Goal: Task Accomplishment & Management: Manage account settings

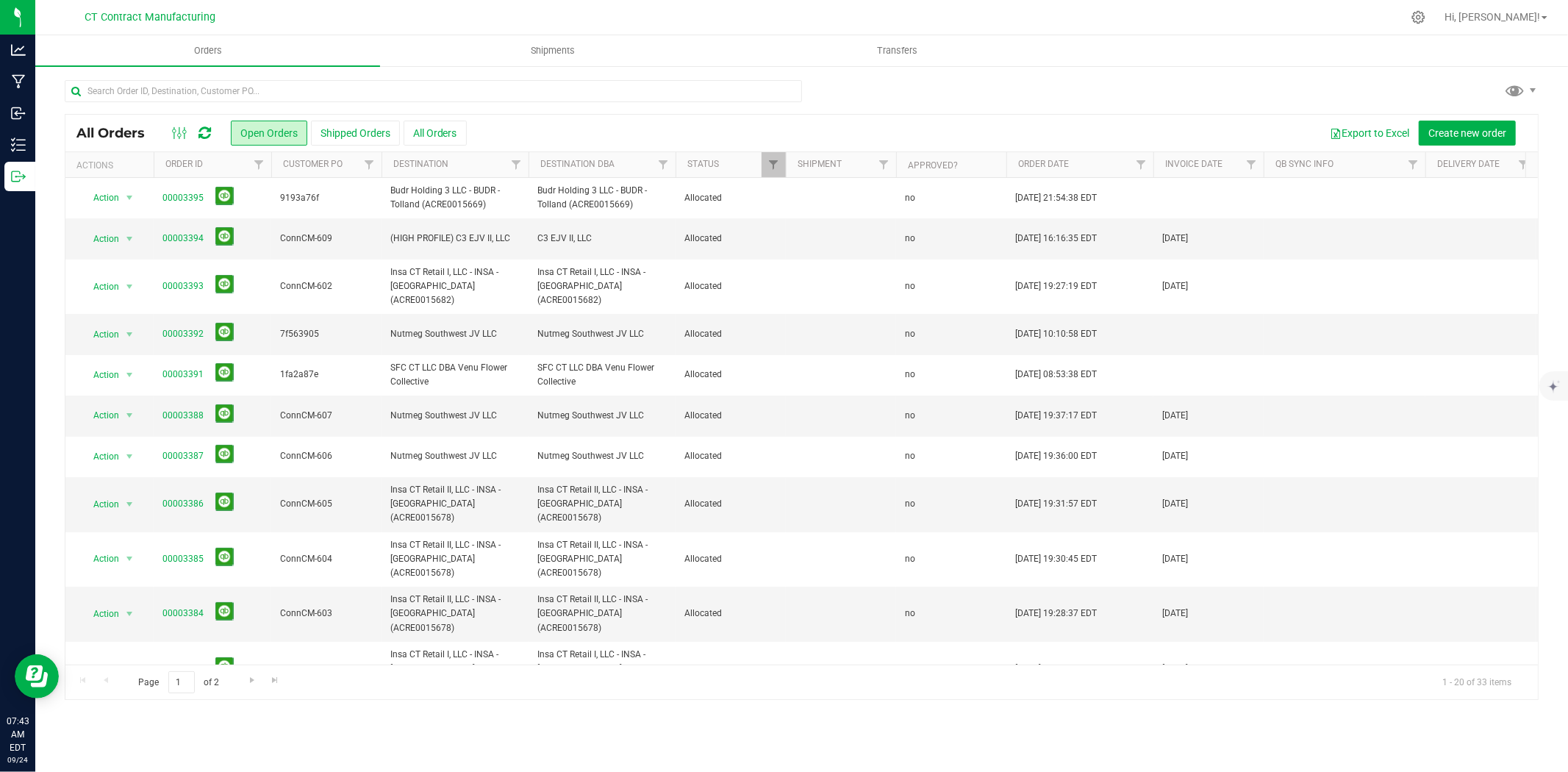
click at [212, 140] on div at bounding box center [191, 133] width 50 height 18
click at [211, 135] on div at bounding box center [191, 133] width 50 height 18
click at [203, 131] on icon at bounding box center [204, 133] width 12 height 14
click at [606, 9] on div at bounding box center [832, 18] width 1139 height 29
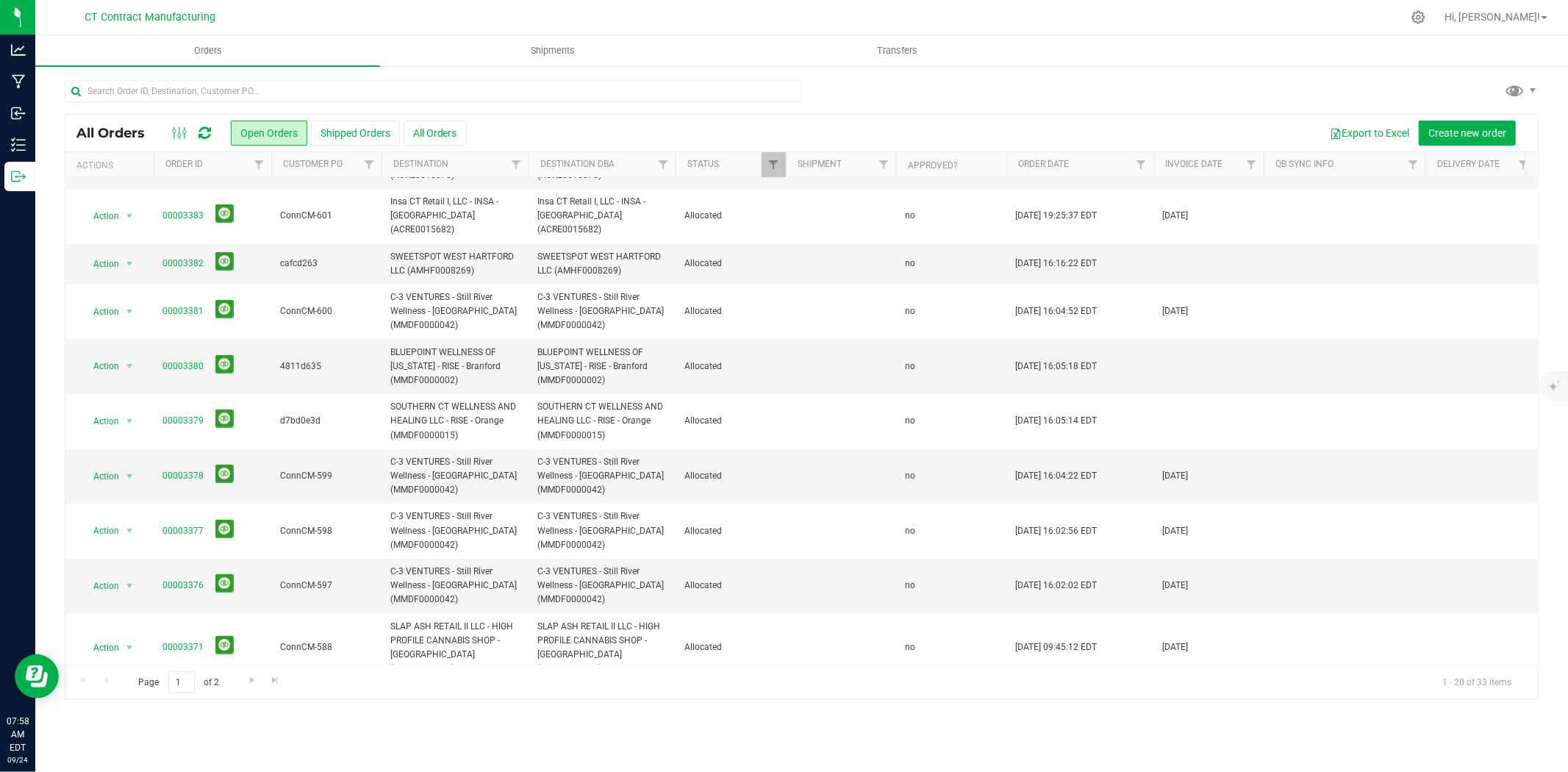
click at [206, 136] on icon at bounding box center [204, 133] width 12 height 14
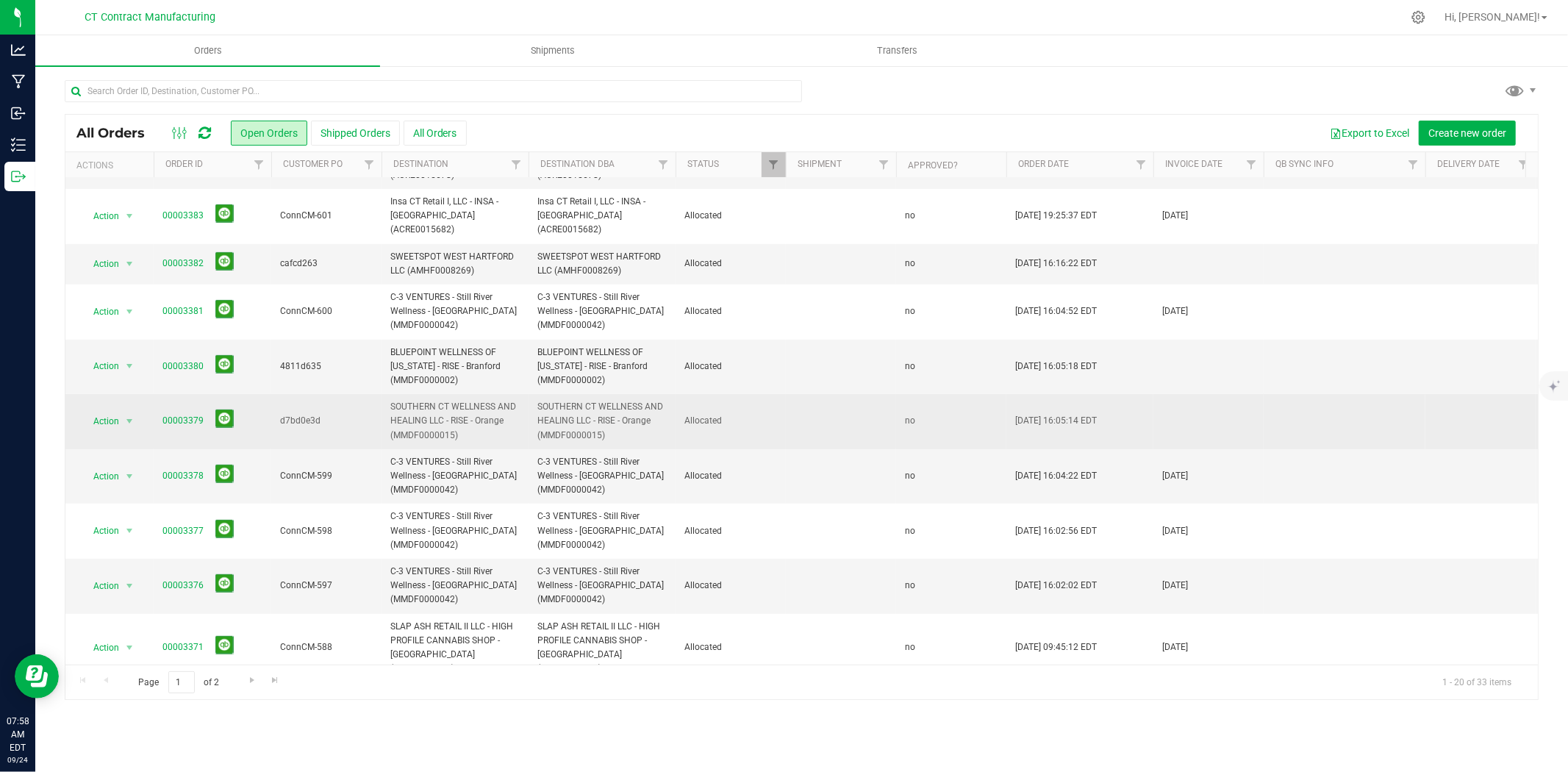
scroll to position [0, 0]
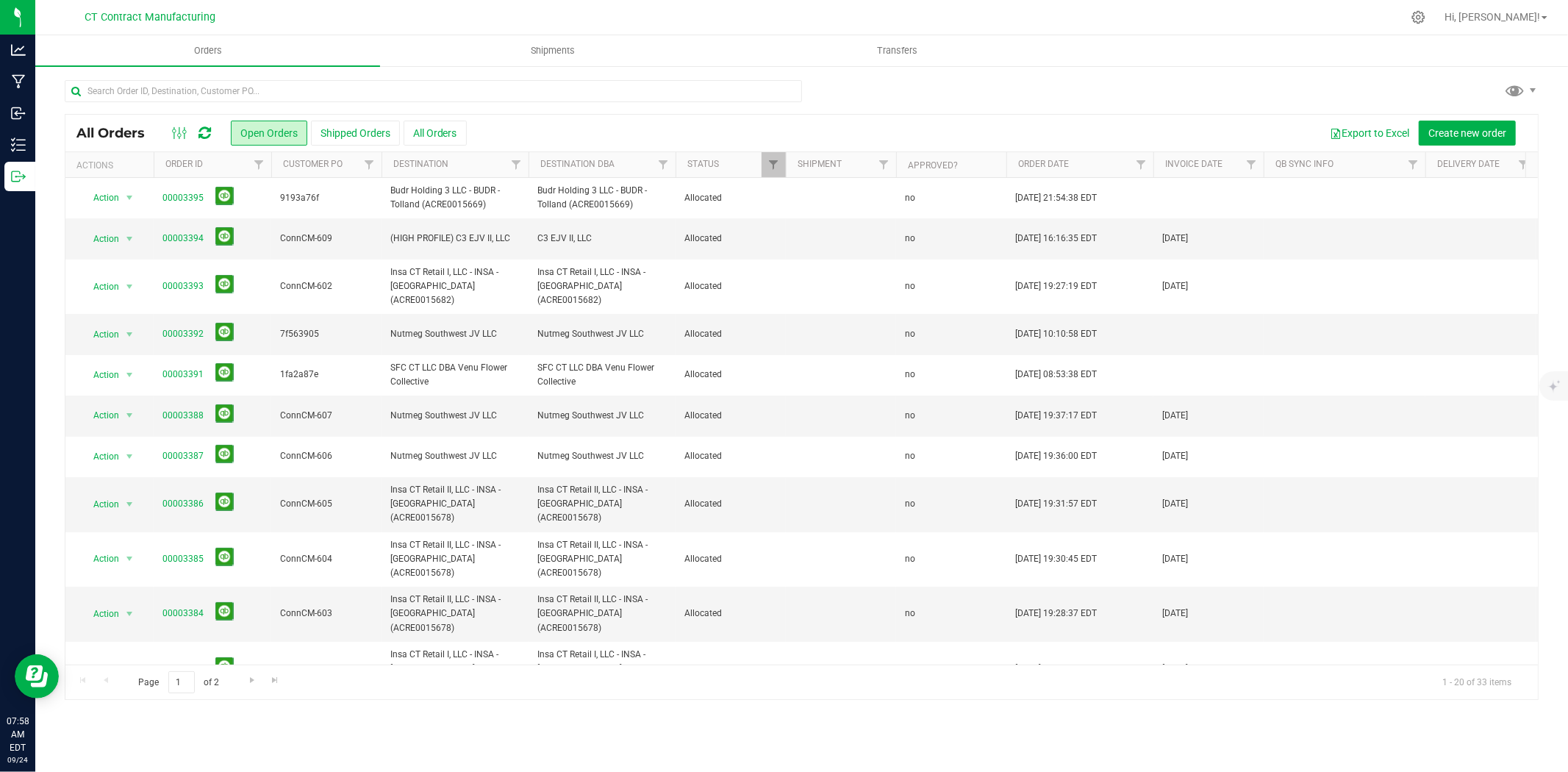
click at [605, 3] on div at bounding box center [832, 18] width 1139 height 29
click at [208, 134] on icon at bounding box center [204, 133] width 12 height 14
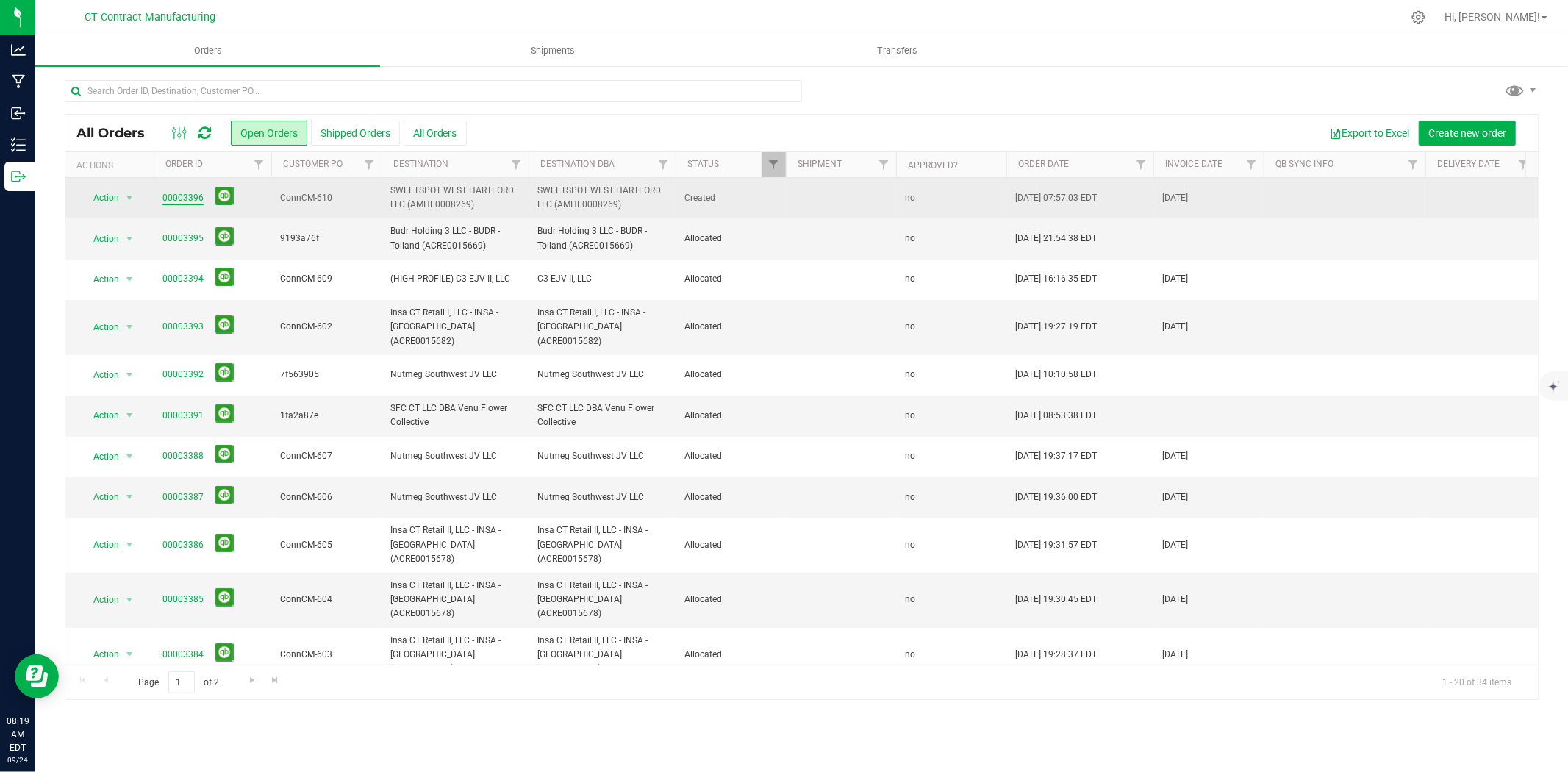
click at [188, 195] on link "00003396" at bounding box center [183, 198] width 41 height 14
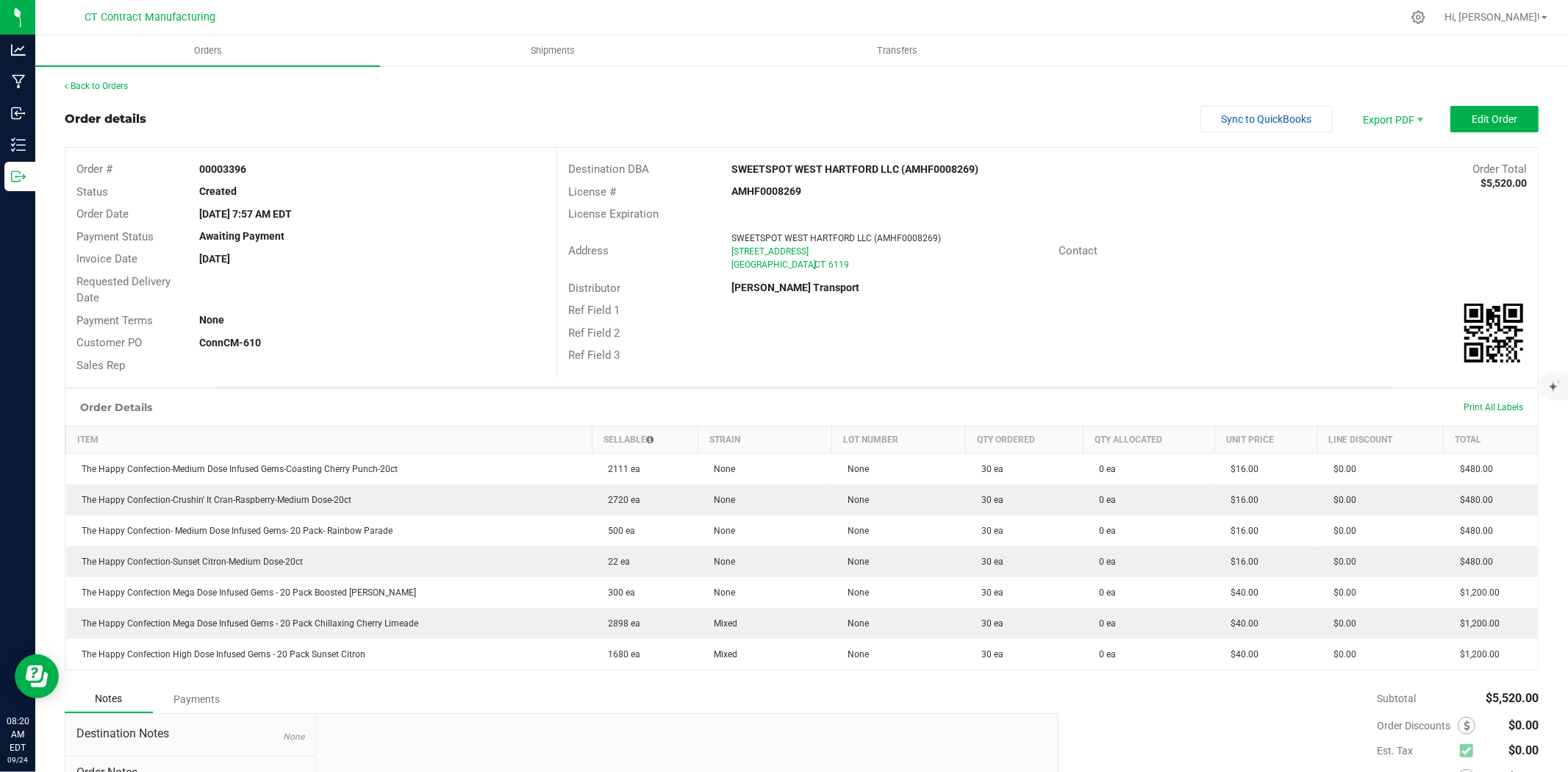
click at [1507, 140] on outbound-order-header "Order details Sync to QuickBooks Export PDF Edit Order Order # 00003396 Status …" at bounding box center [802, 246] width 1473 height 281
click at [1507, 114] on button "Edit Order" at bounding box center [1495, 119] width 88 height 27
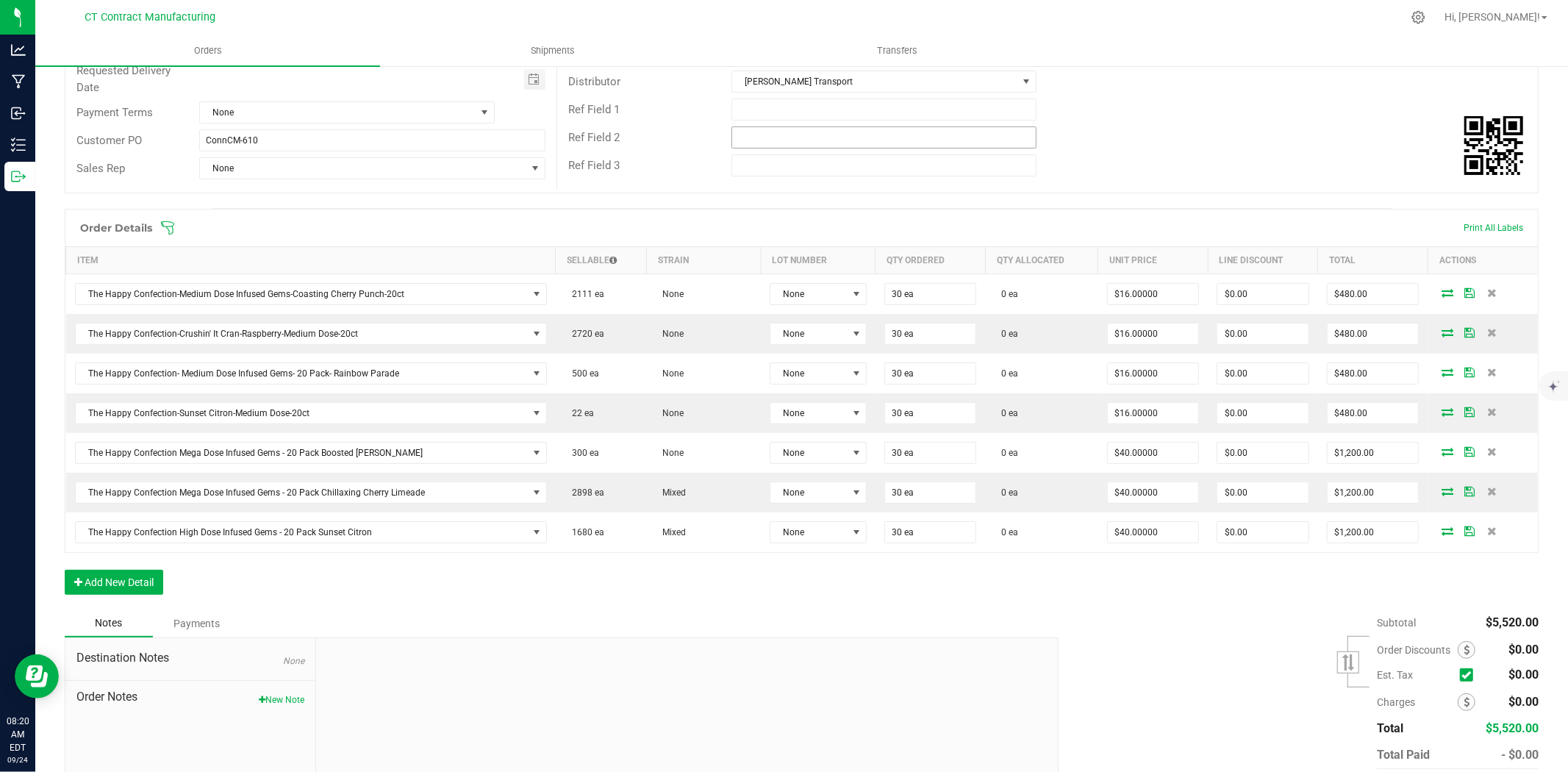
scroll to position [245, 0]
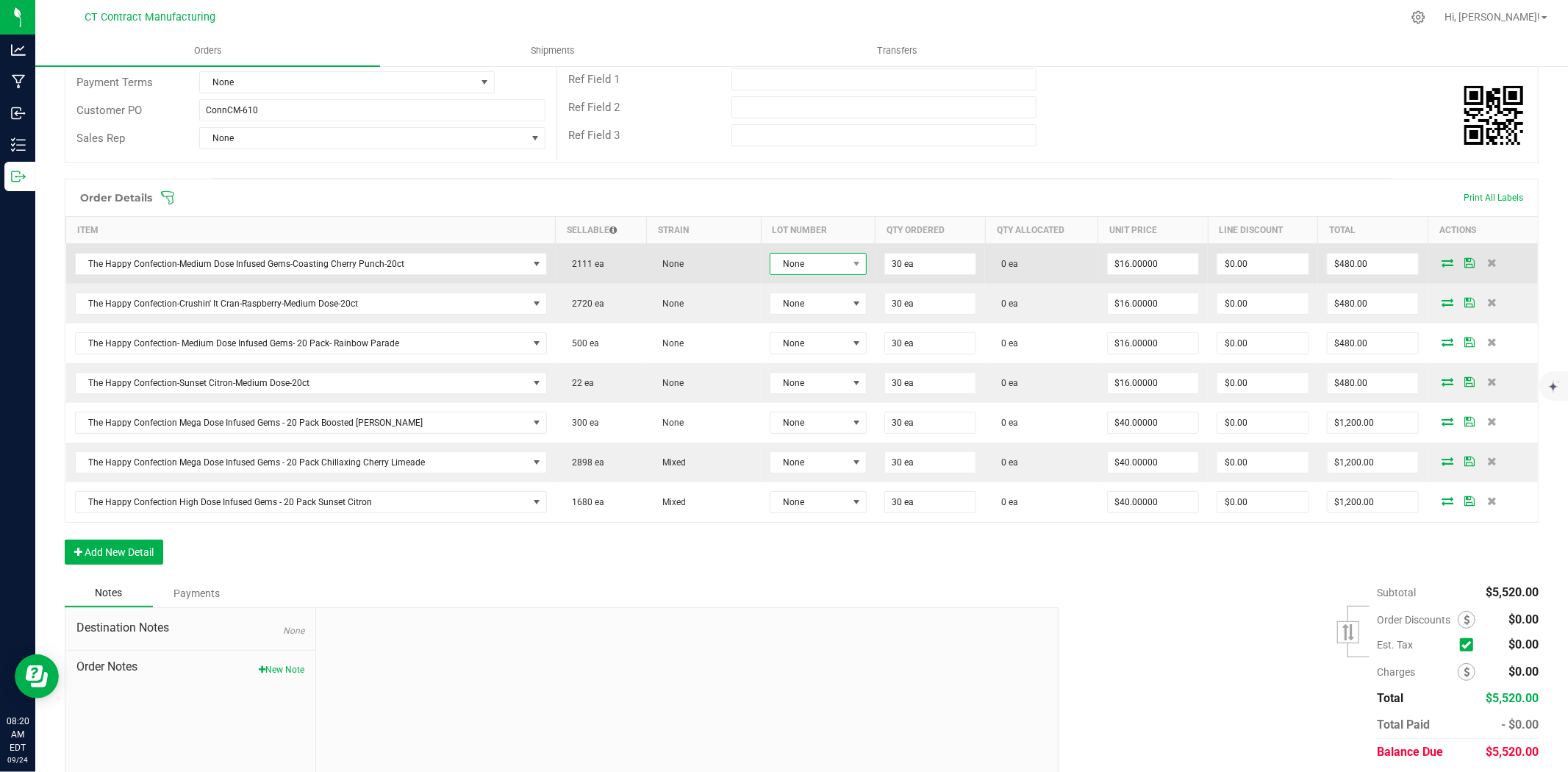
click at [810, 262] on span "None" at bounding box center [808, 263] width 77 height 21
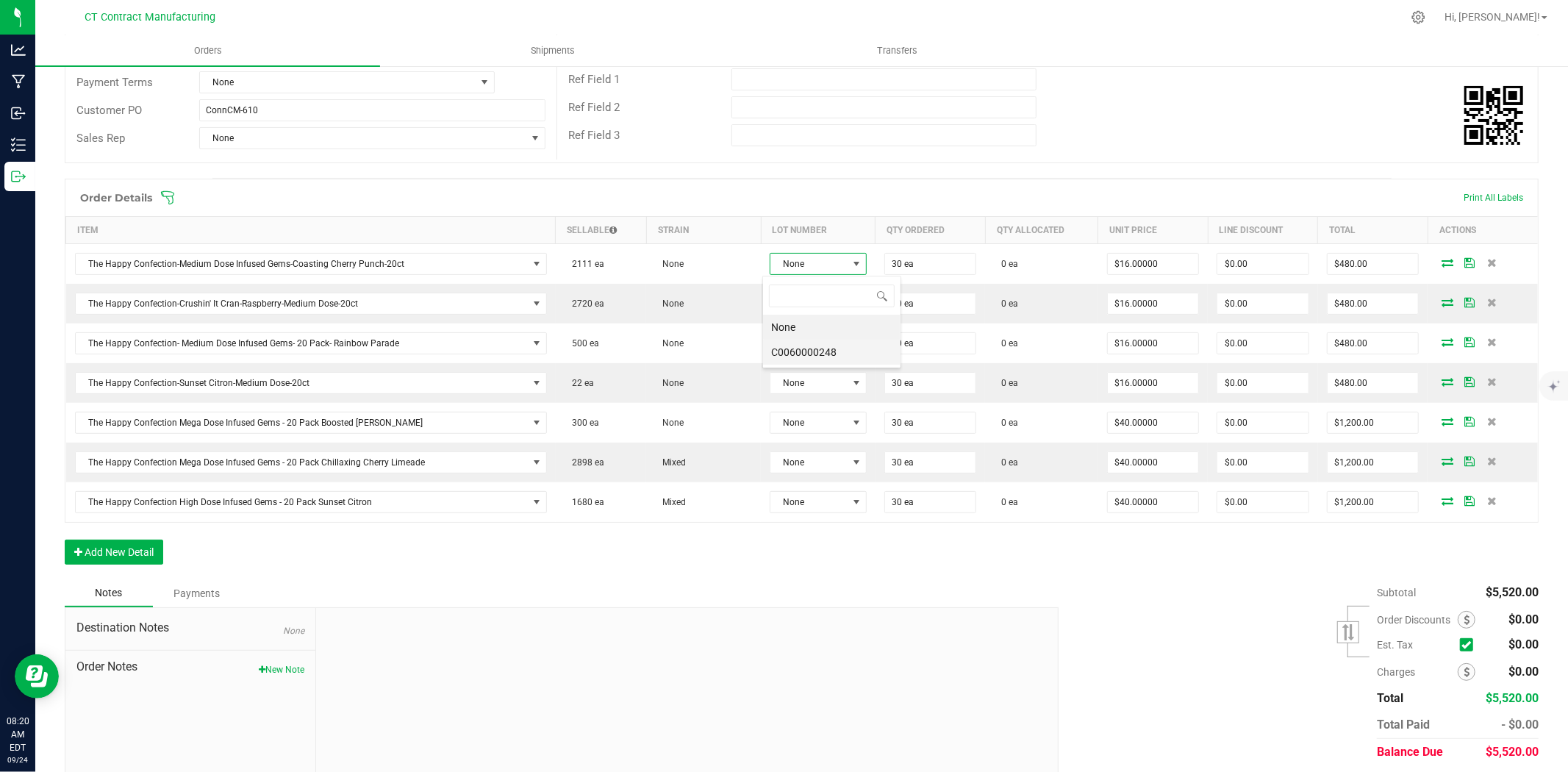
click at [824, 357] on li "C0060000248" at bounding box center [831, 352] width 137 height 25
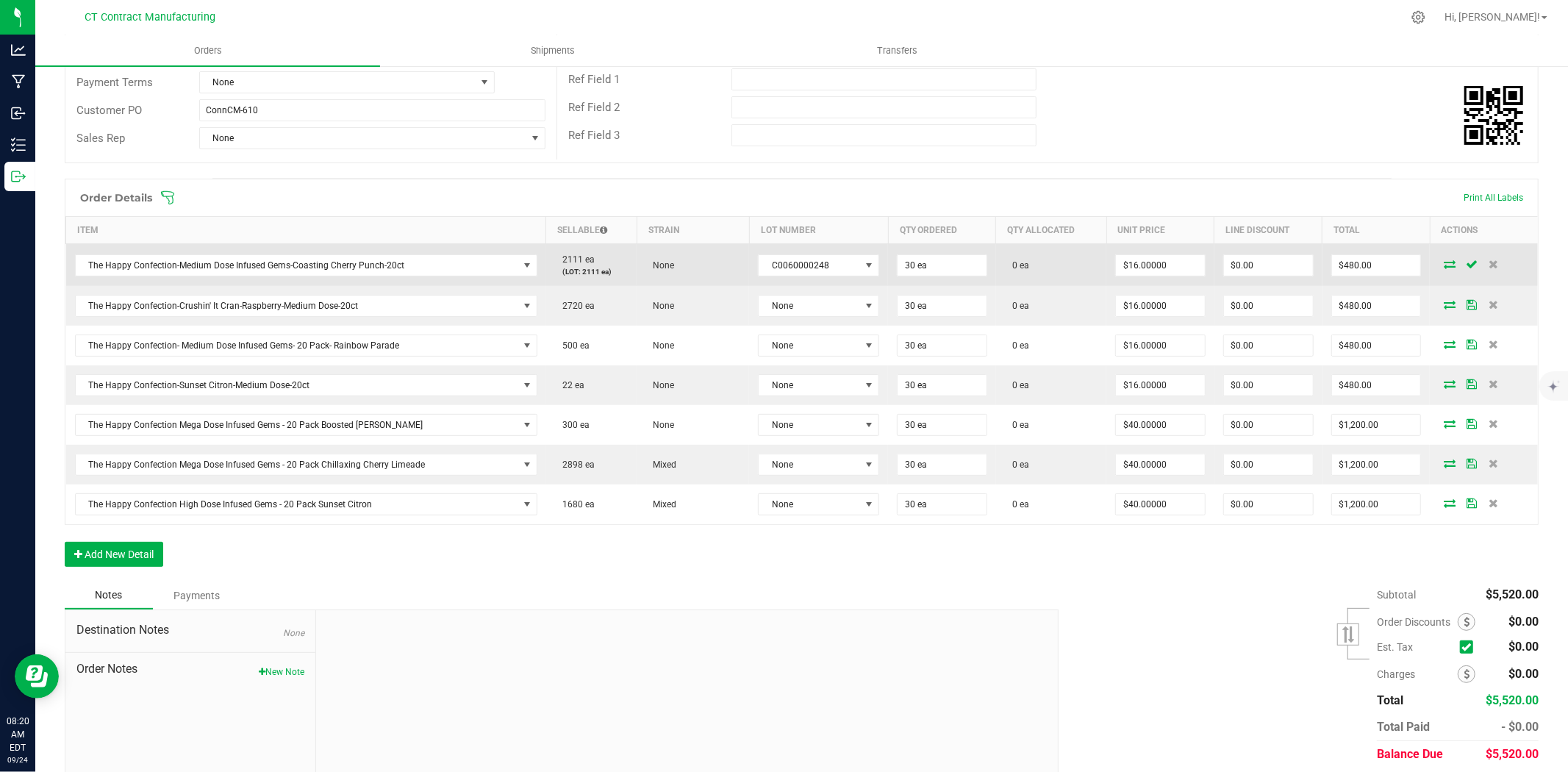
click at [1444, 261] on icon at bounding box center [1449, 264] width 11 height 9
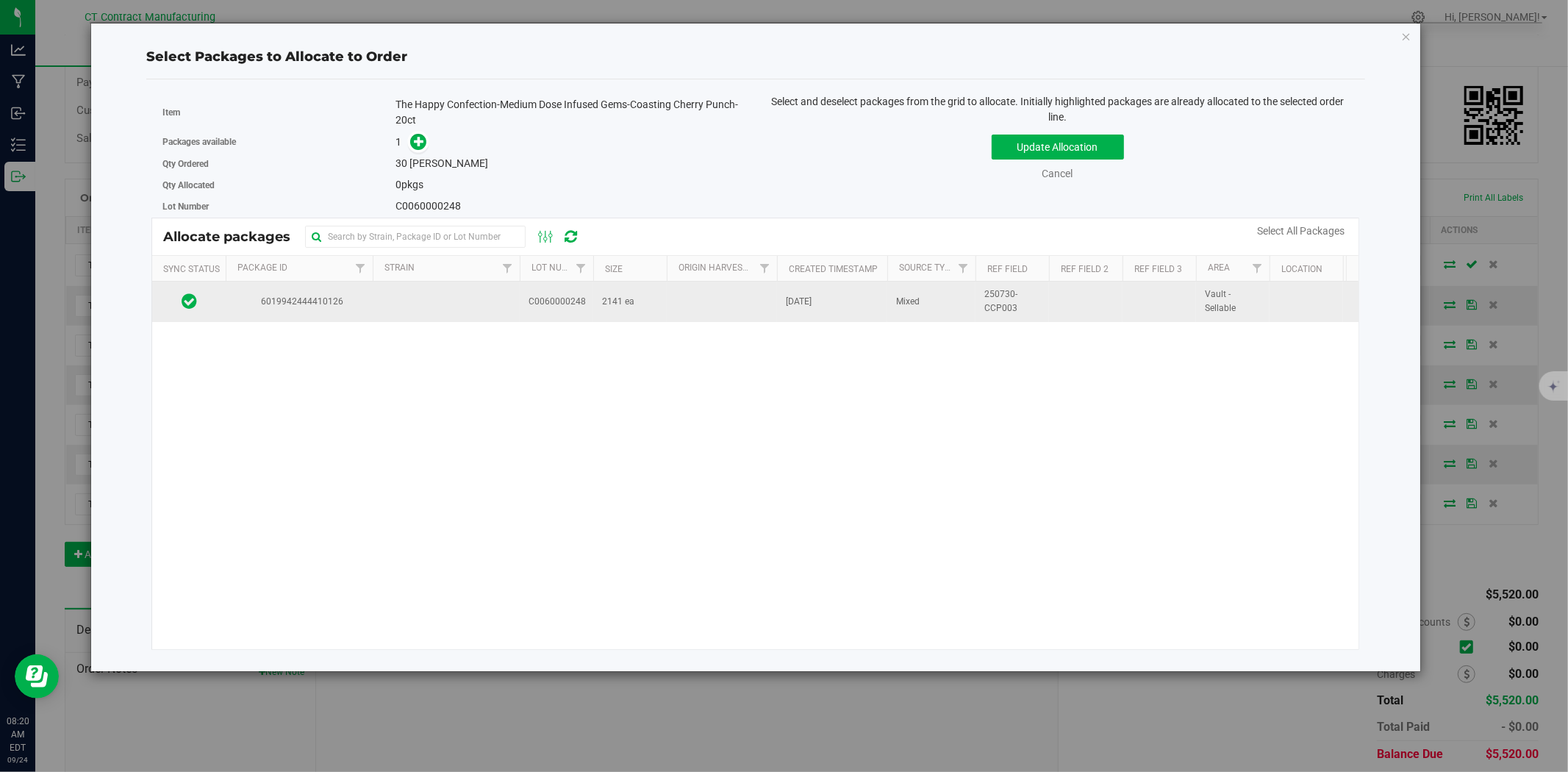
click at [610, 304] on span "2141 ea" at bounding box center [618, 301] width 32 height 14
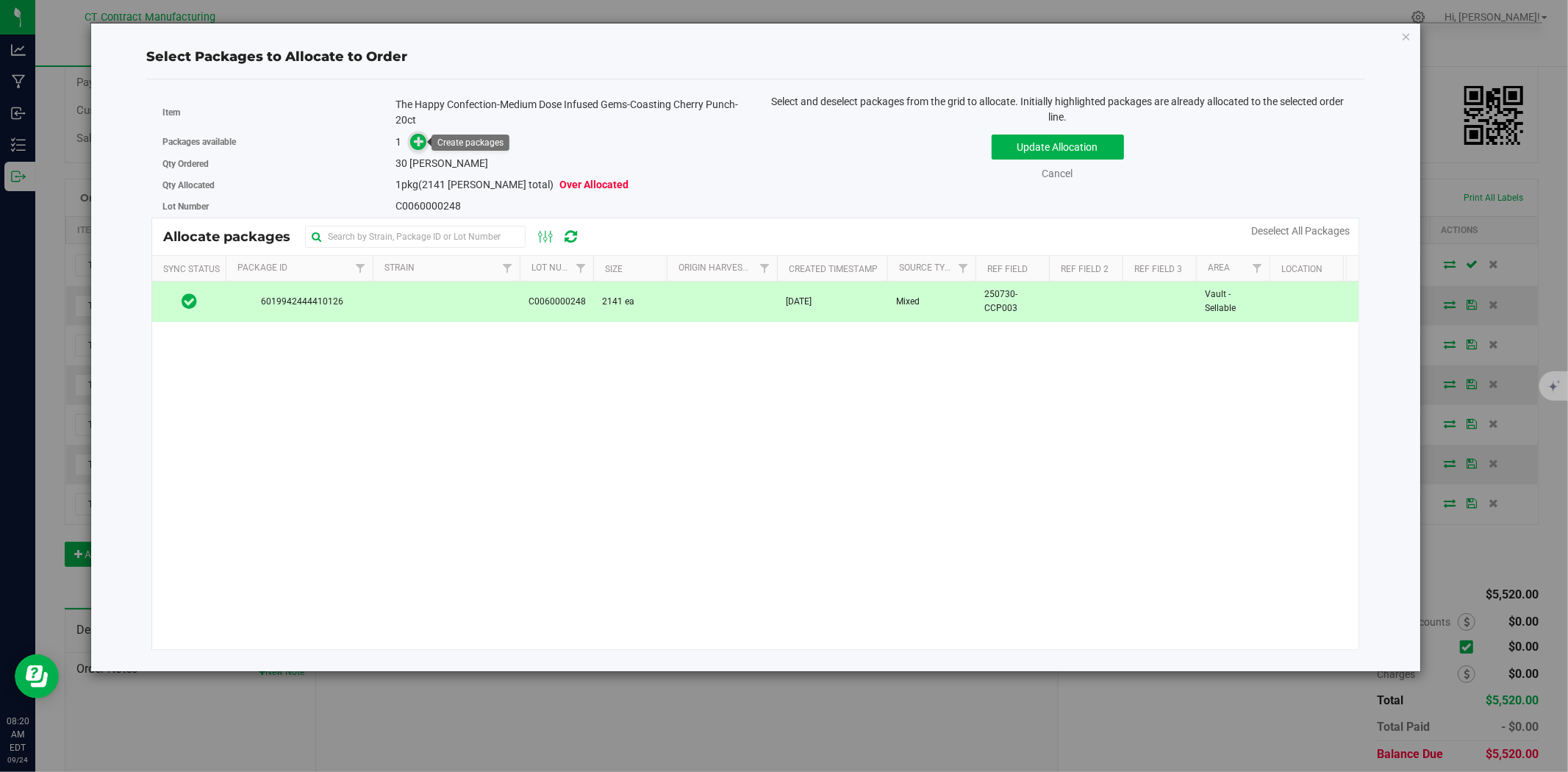
click at [423, 138] on icon at bounding box center [419, 140] width 10 height 10
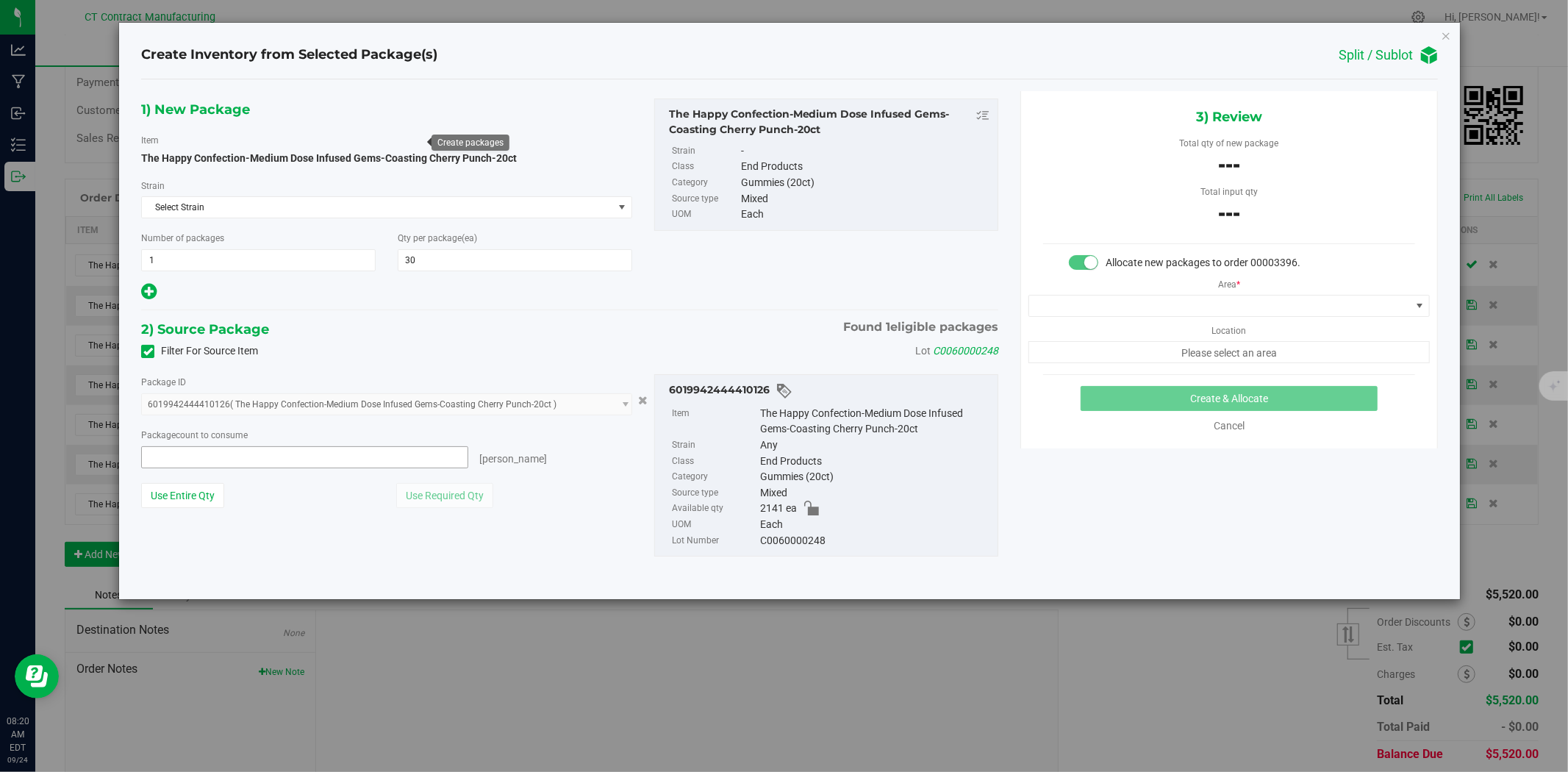
click at [434, 461] on span at bounding box center [304, 457] width 327 height 22
type input "30"
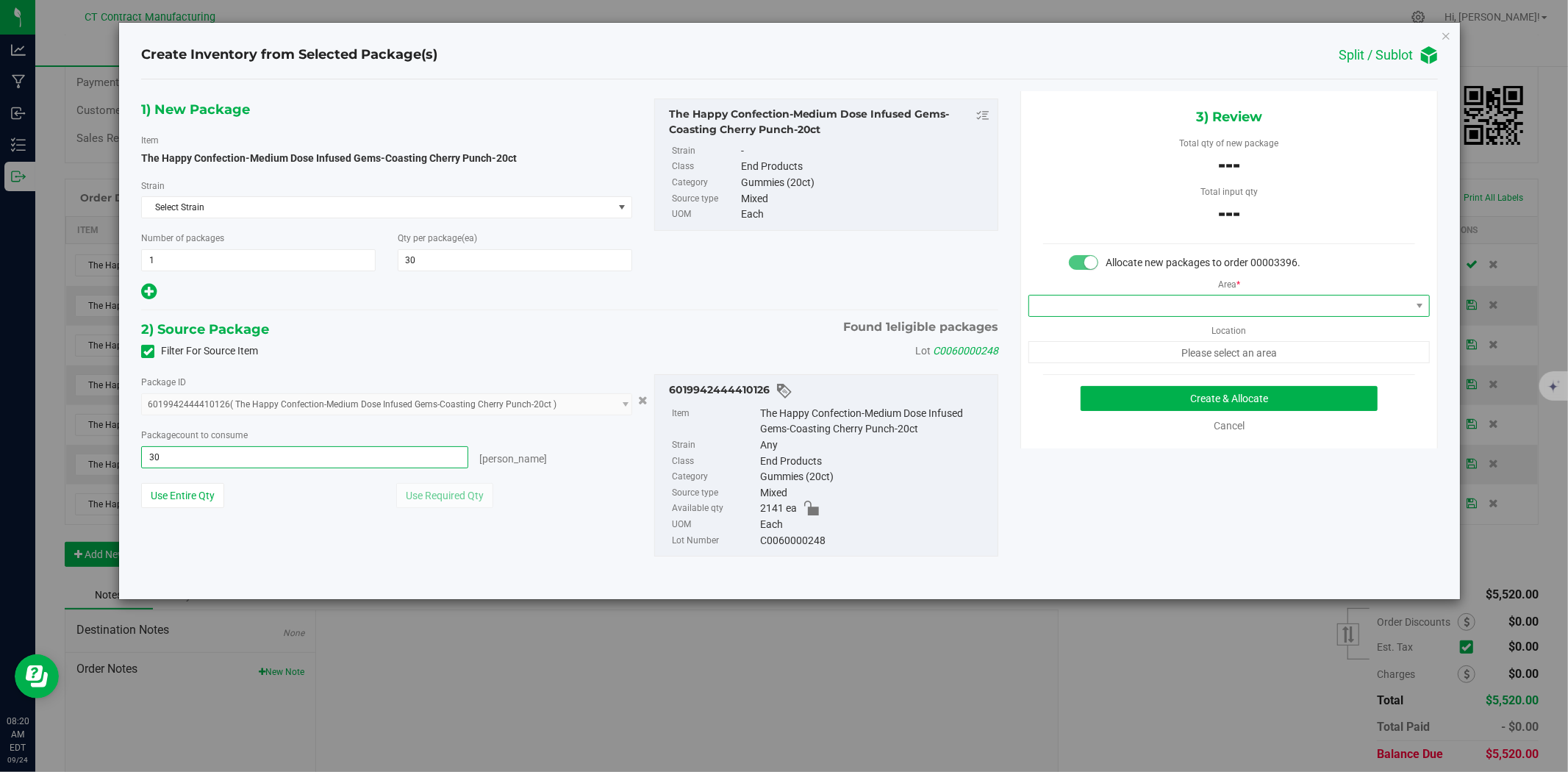
type input "30 ea"
drag, startPoint x: 1187, startPoint y: 305, endPoint x: 1181, endPoint y: 314, distance: 10.8
click at [1187, 305] on span at bounding box center [1219, 305] width 381 height 21
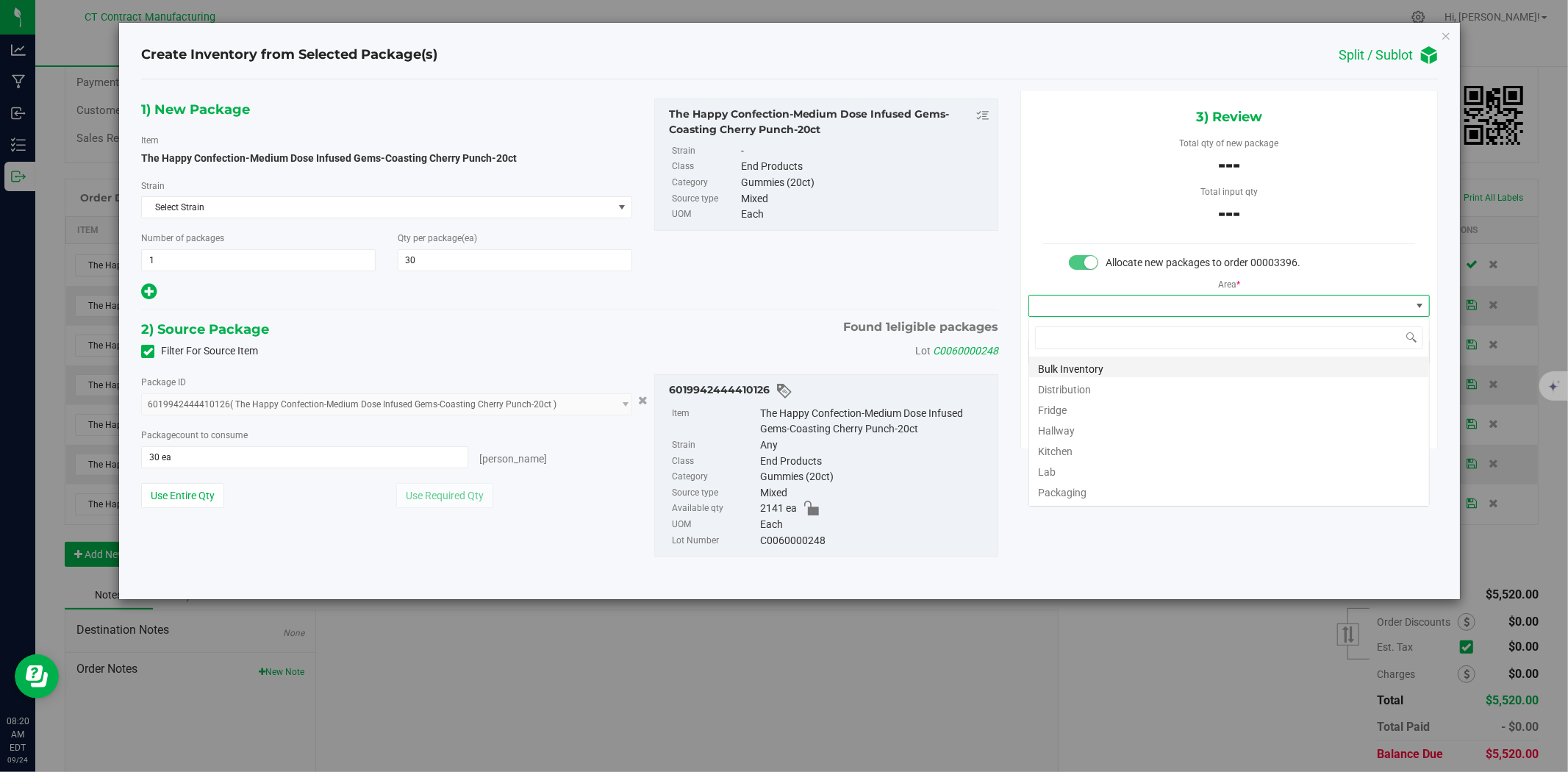
scroll to position [22, 400]
click at [1129, 385] on li "Distribution" at bounding box center [1229, 387] width 400 height 21
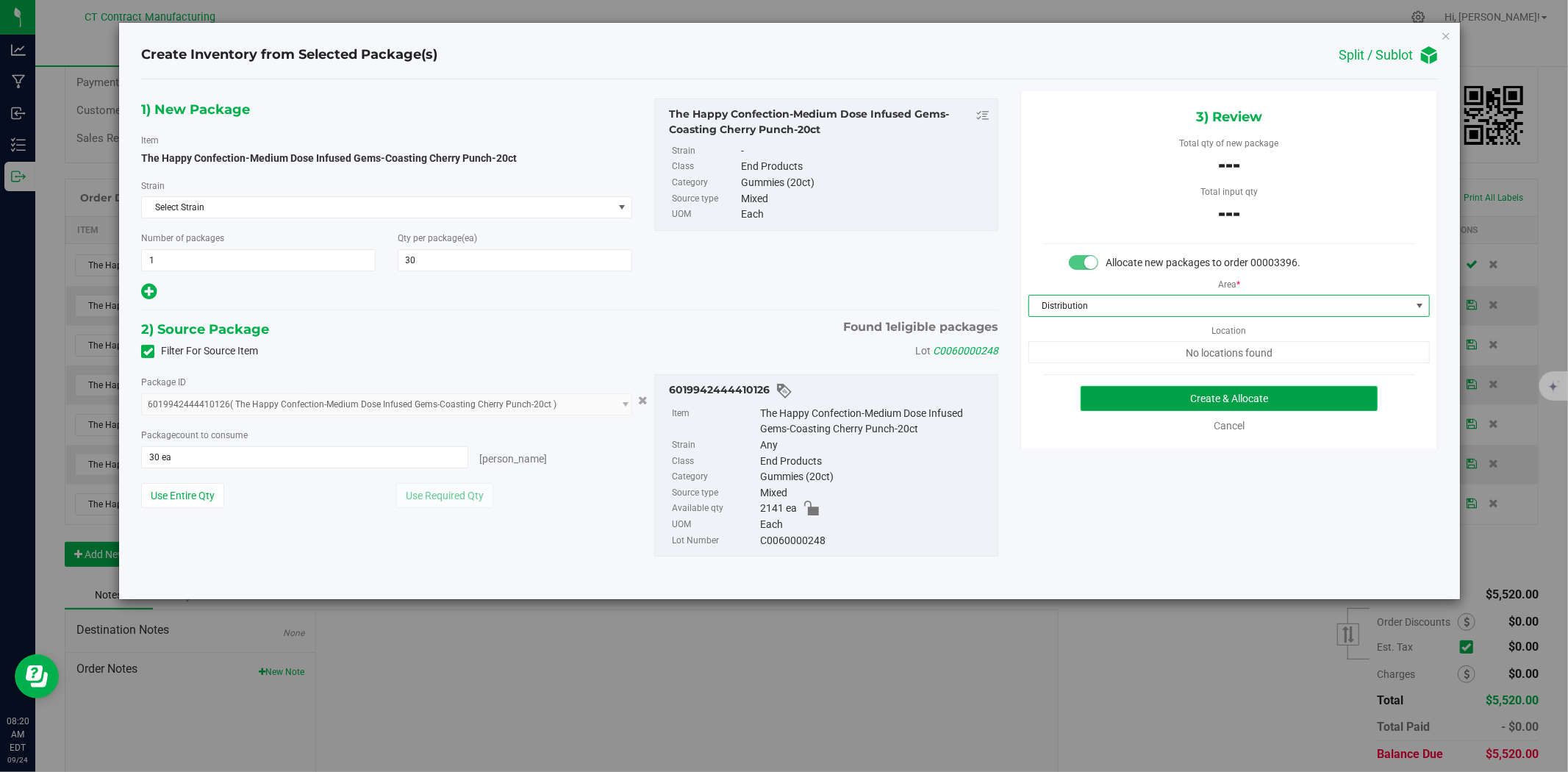
click at [1134, 390] on button "Create & Allocate" at bounding box center [1229, 398] width 297 height 25
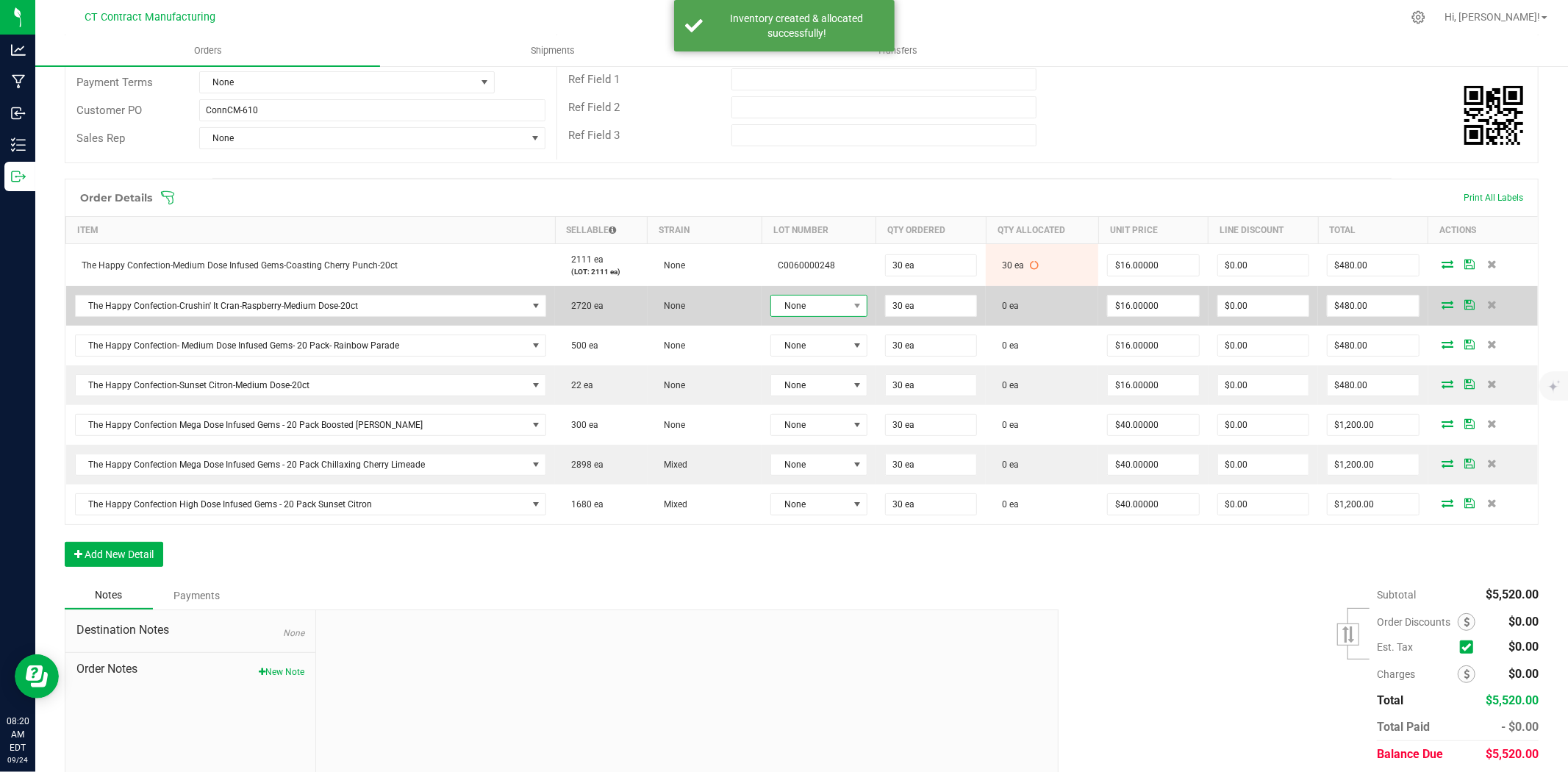
click at [823, 310] on span "None" at bounding box center [809, 305] width 77 height 21
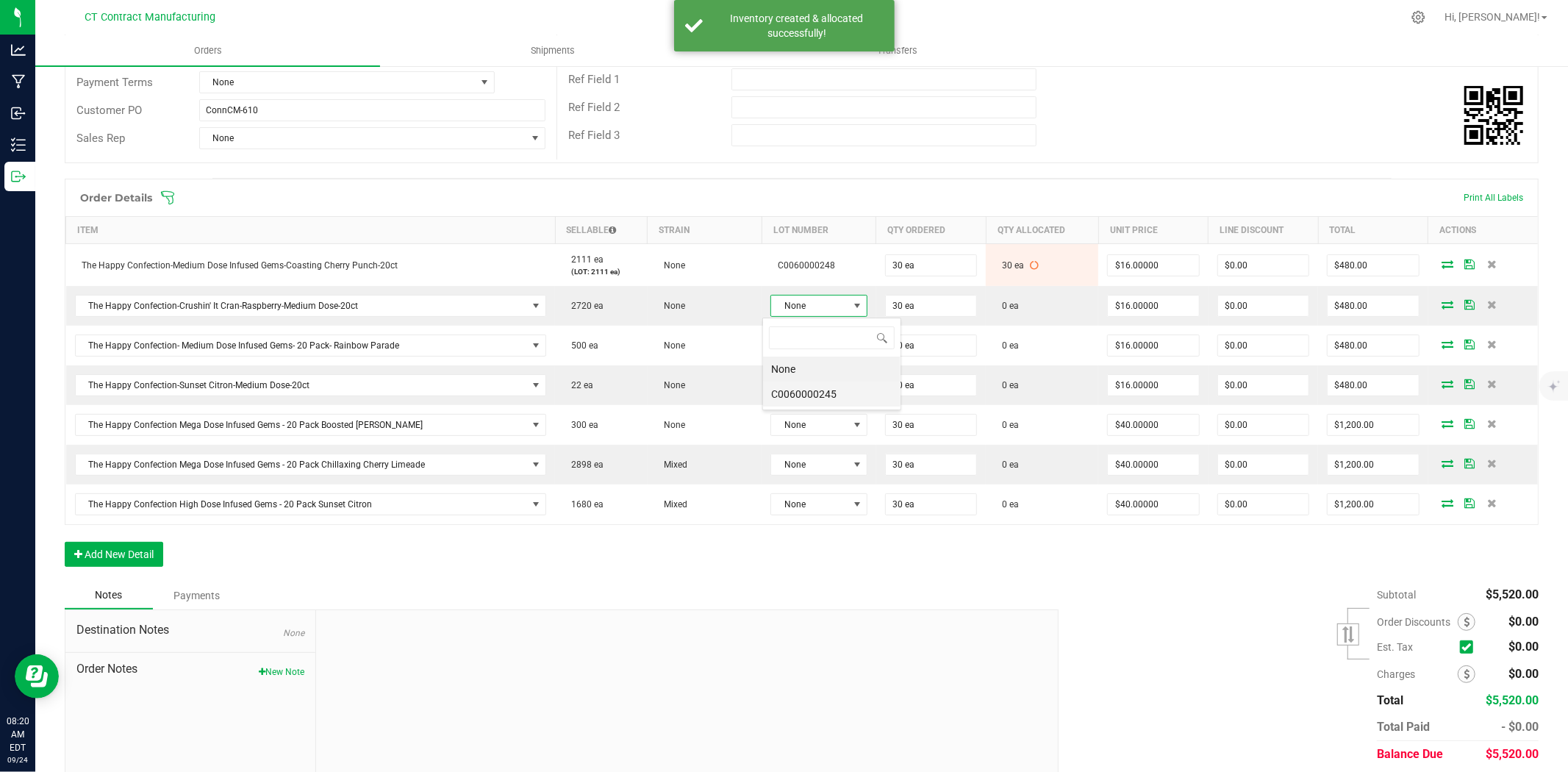
click at [847, 397] on li "C0060000245" at bounding box center [831, 394] width 137 height 25
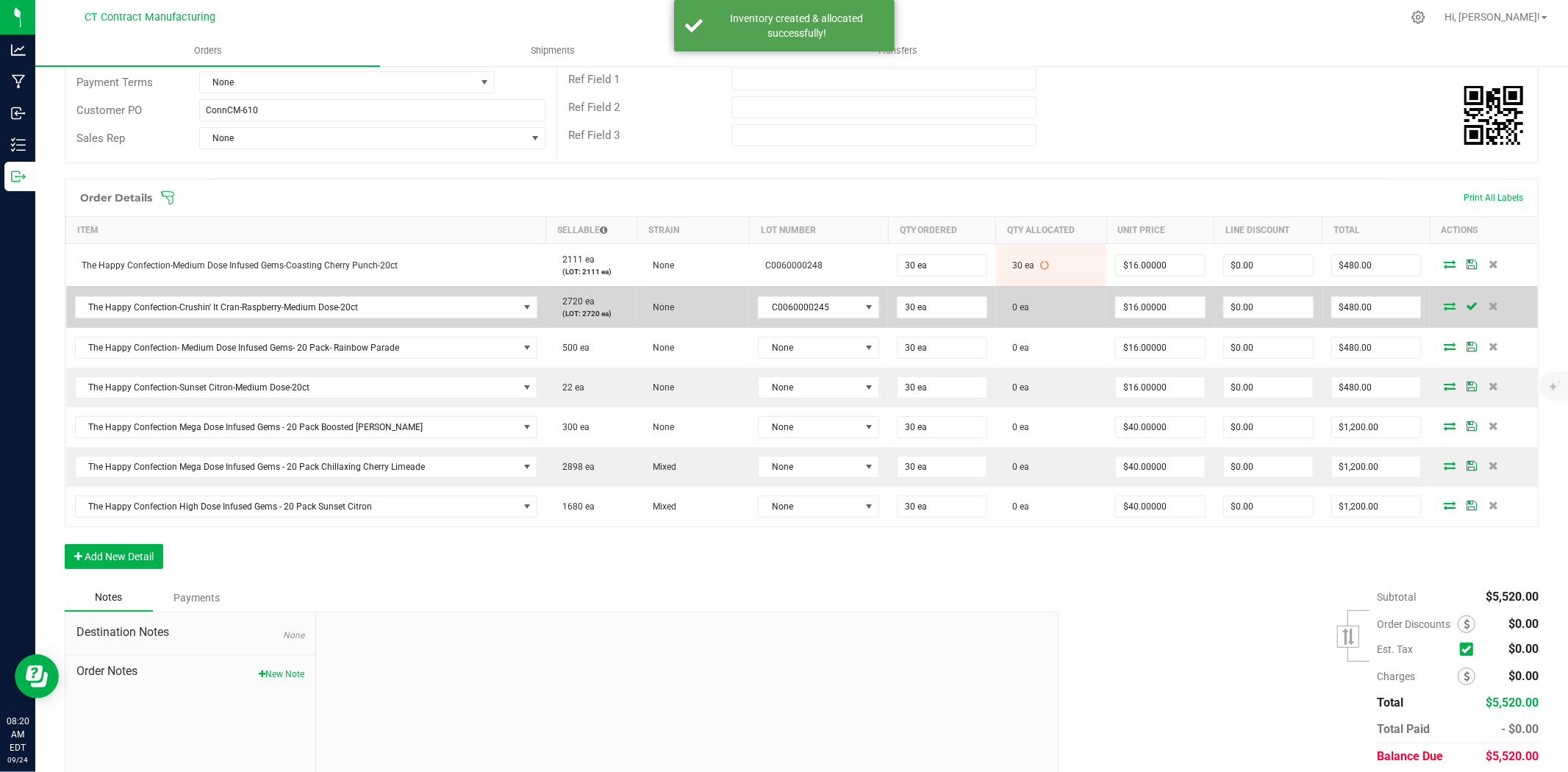
click at [1444, 303] on icon at bounding box center [1449, 306] width 11 height 9
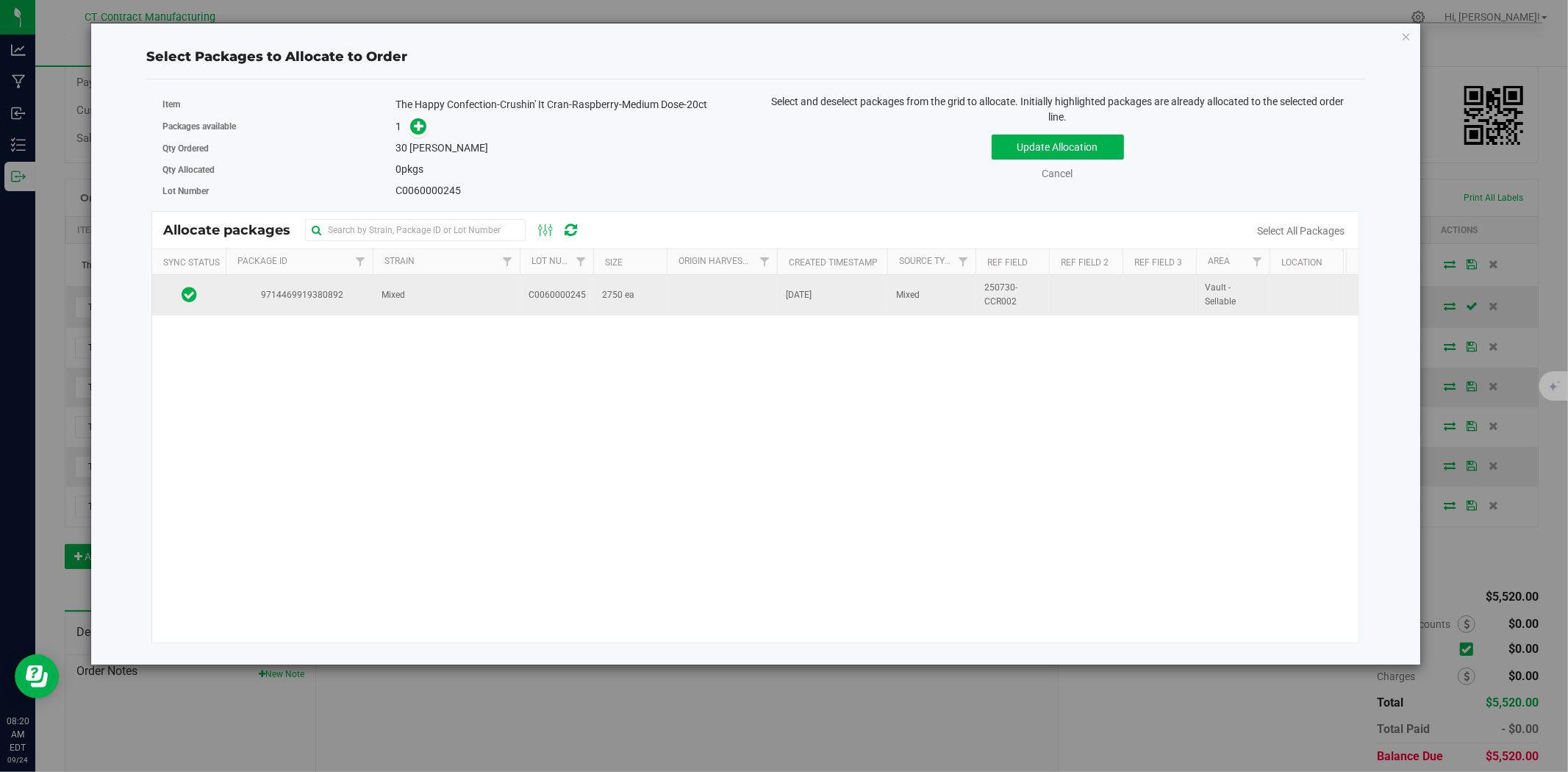
drag, startPoint x: 519, startPoint y: 294, endPoint x: 513, endPoint y: 289, distance: 7.8
click at [519, 294] on td "C0060000245" at bounding box center [556, 294] width 73 height 40
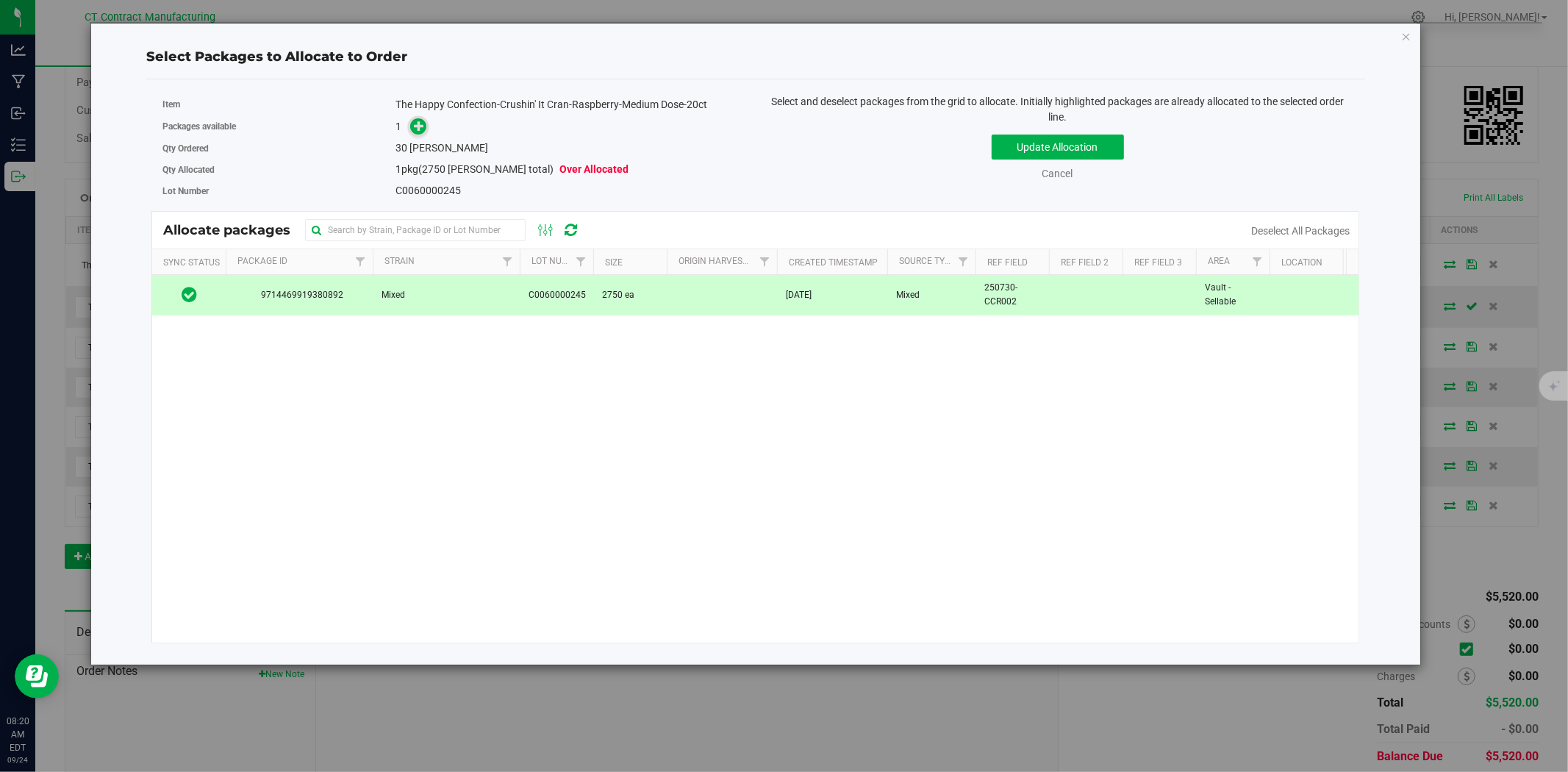
click at [421, 129] on icon at bounding box center [419, 125] width 10 height 10
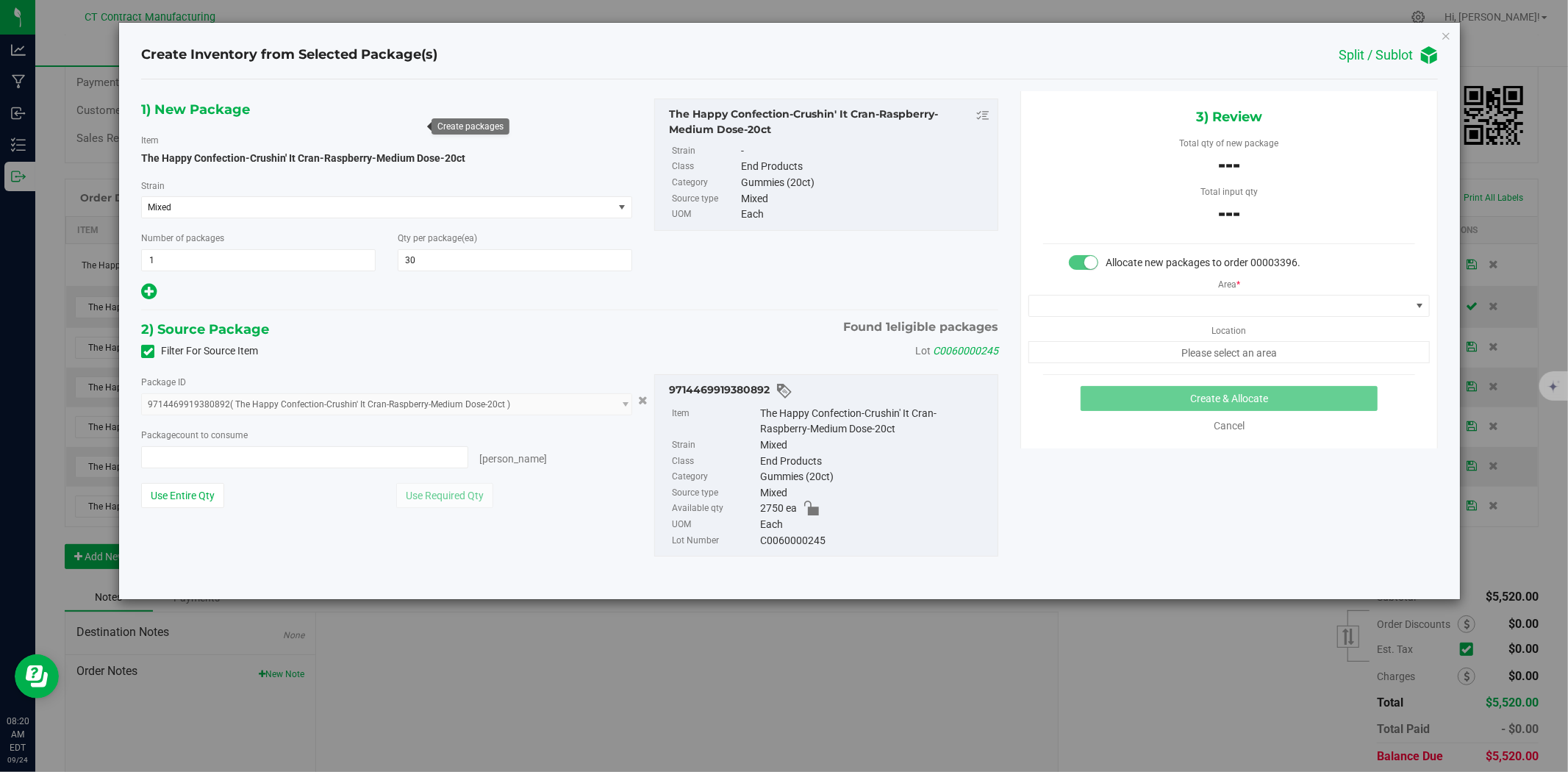
type input "0 ea"
type input "0"
click at [1085, 311] on span at bounding box center [1219, 305] width 381 height 21
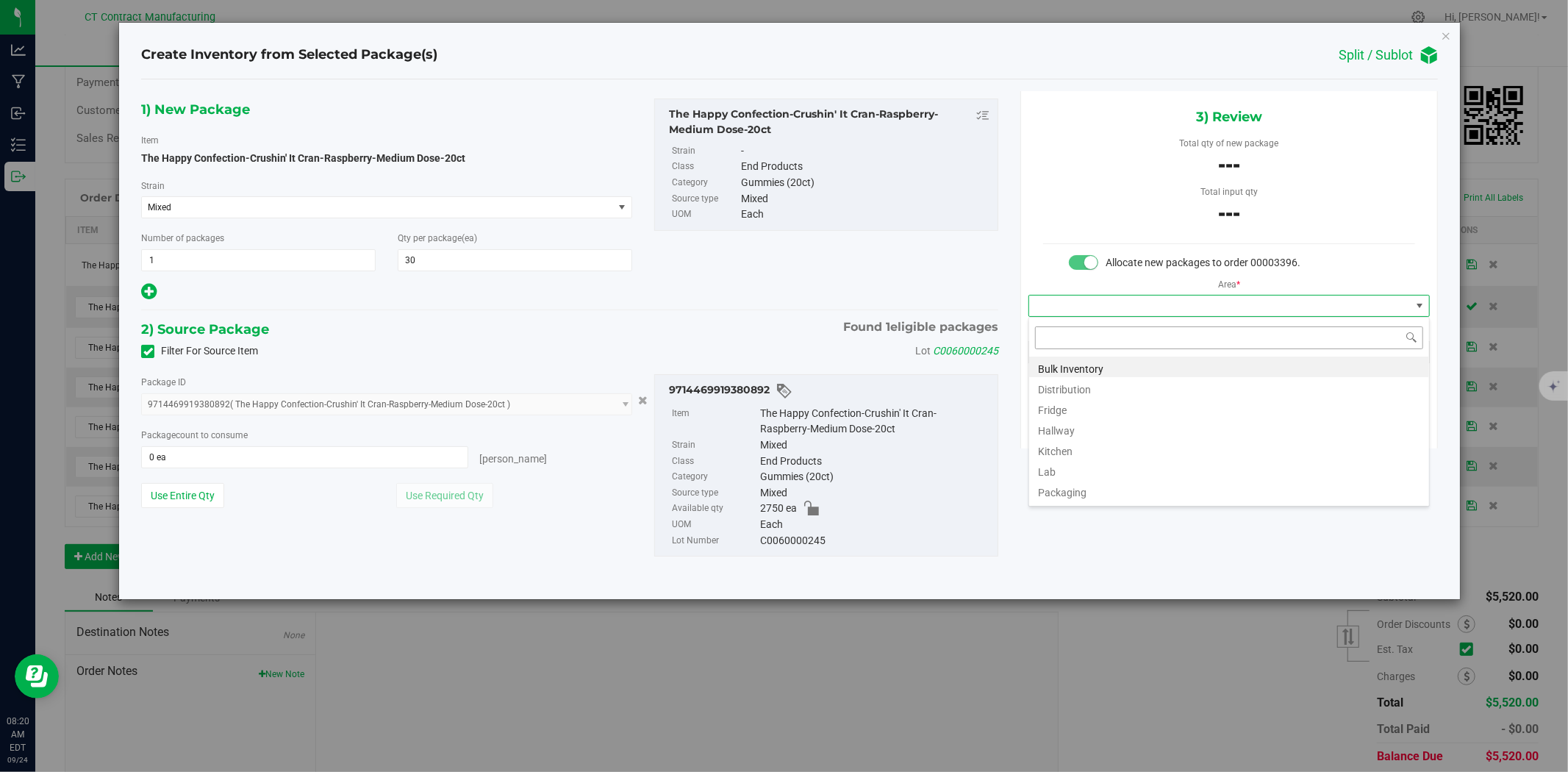
scroll to position [22, 400]
click at [1083, 384] on li "Distribution" at bounding box center [1229, 387] width 400 height 21
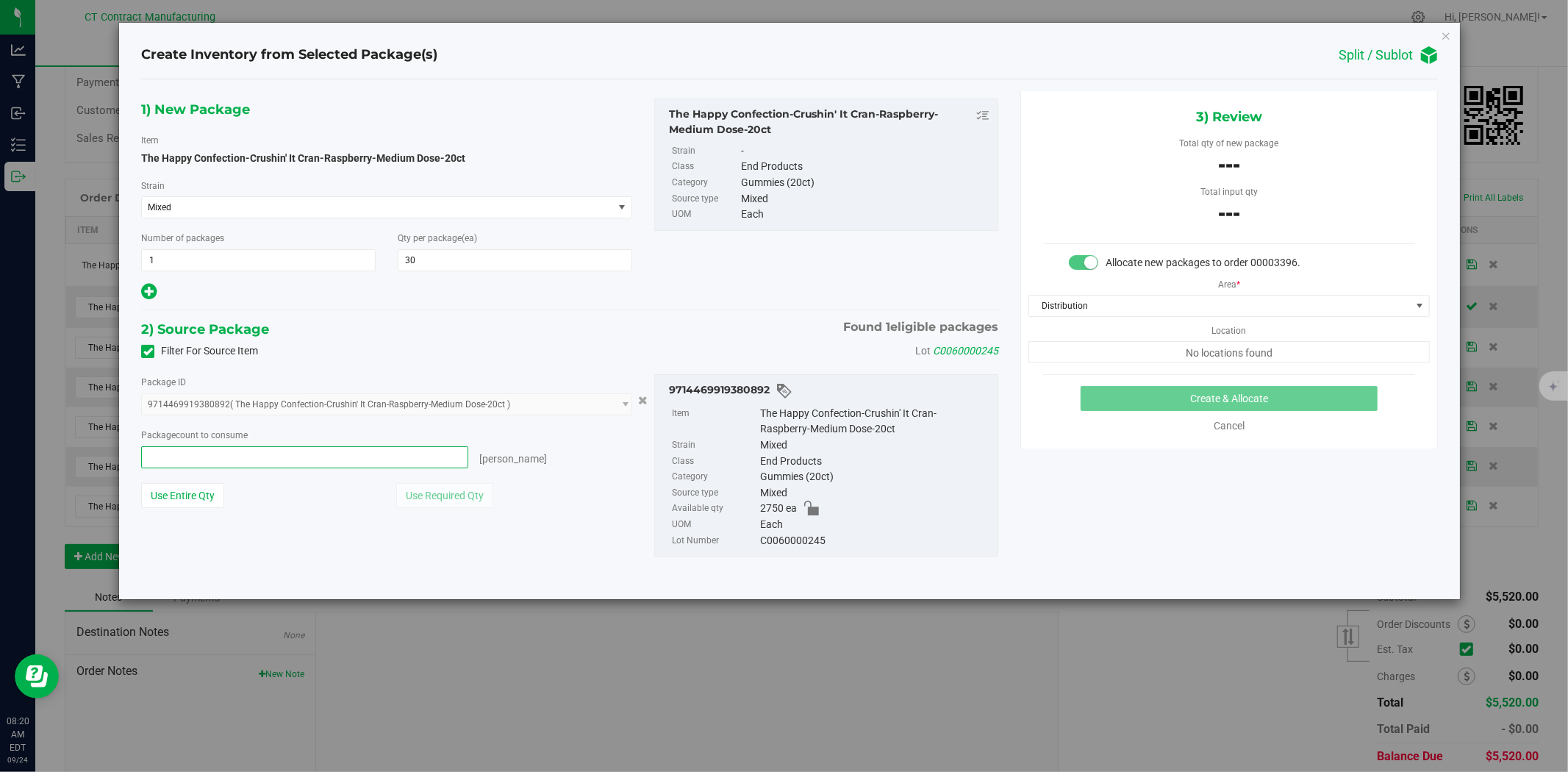
click at [435, 462] on span at bounding box center [304, 457] width 327 height 22
type input "30"
type input "30 ea"
click at [1126, 396] on button "Create & Allocate" at bounding box center [1229, 398] width 297 height 25
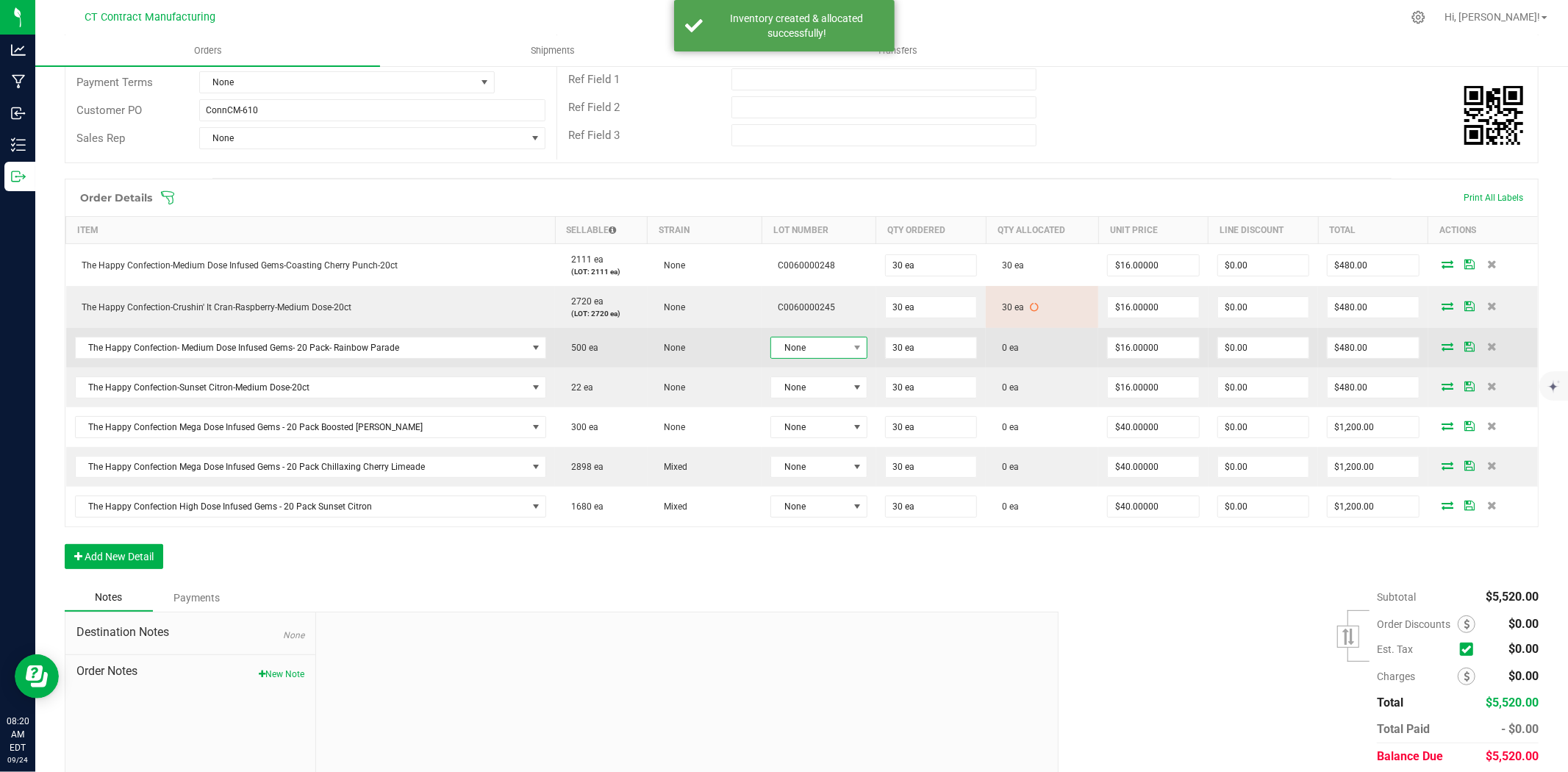
click at [818, 344] on span "None" at bounding box center [809, 347] width 77 height 21
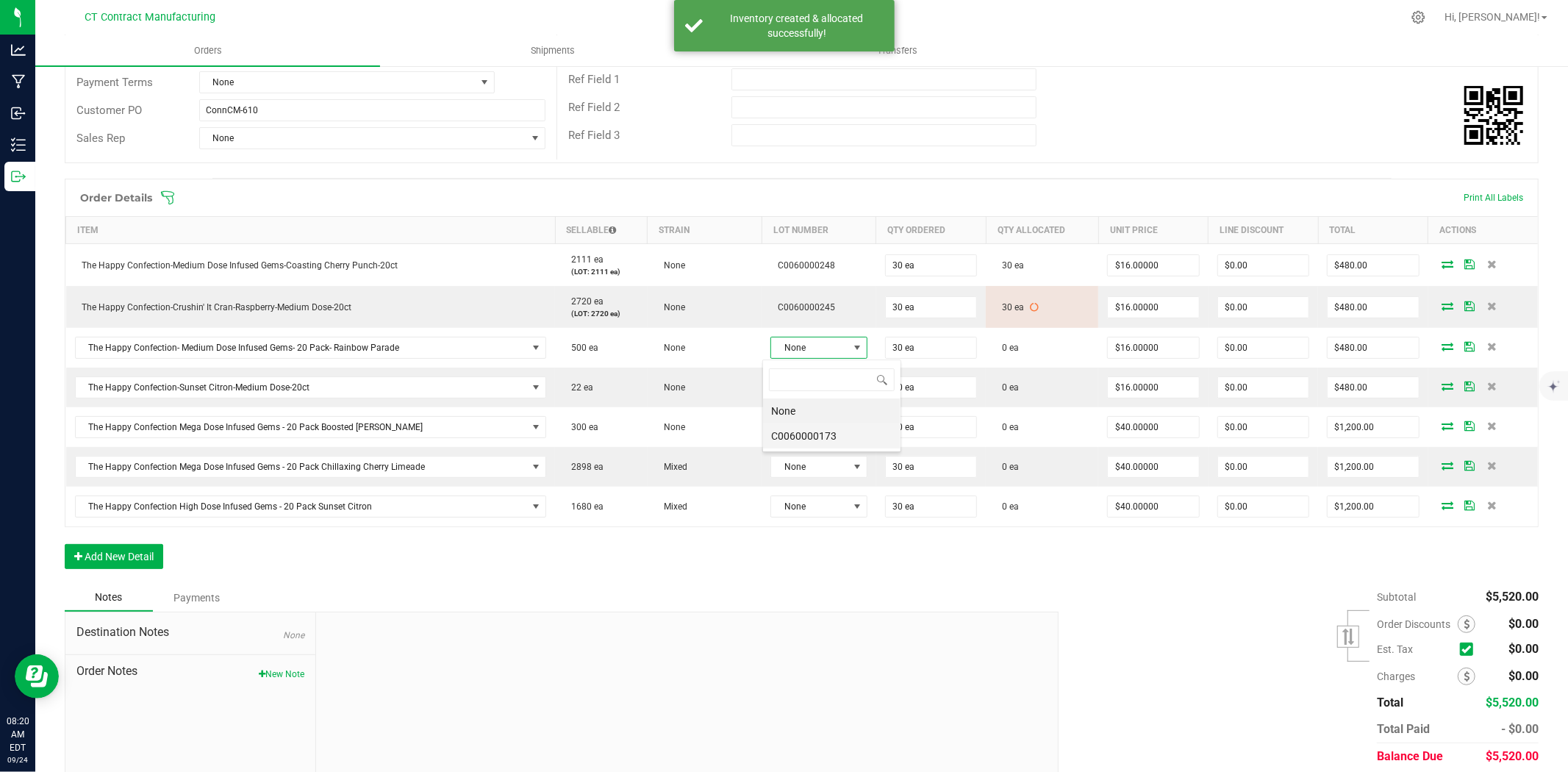
click at [818, 434] on li "C0060000173" at bounding box center [831, 436] width 137 height 25
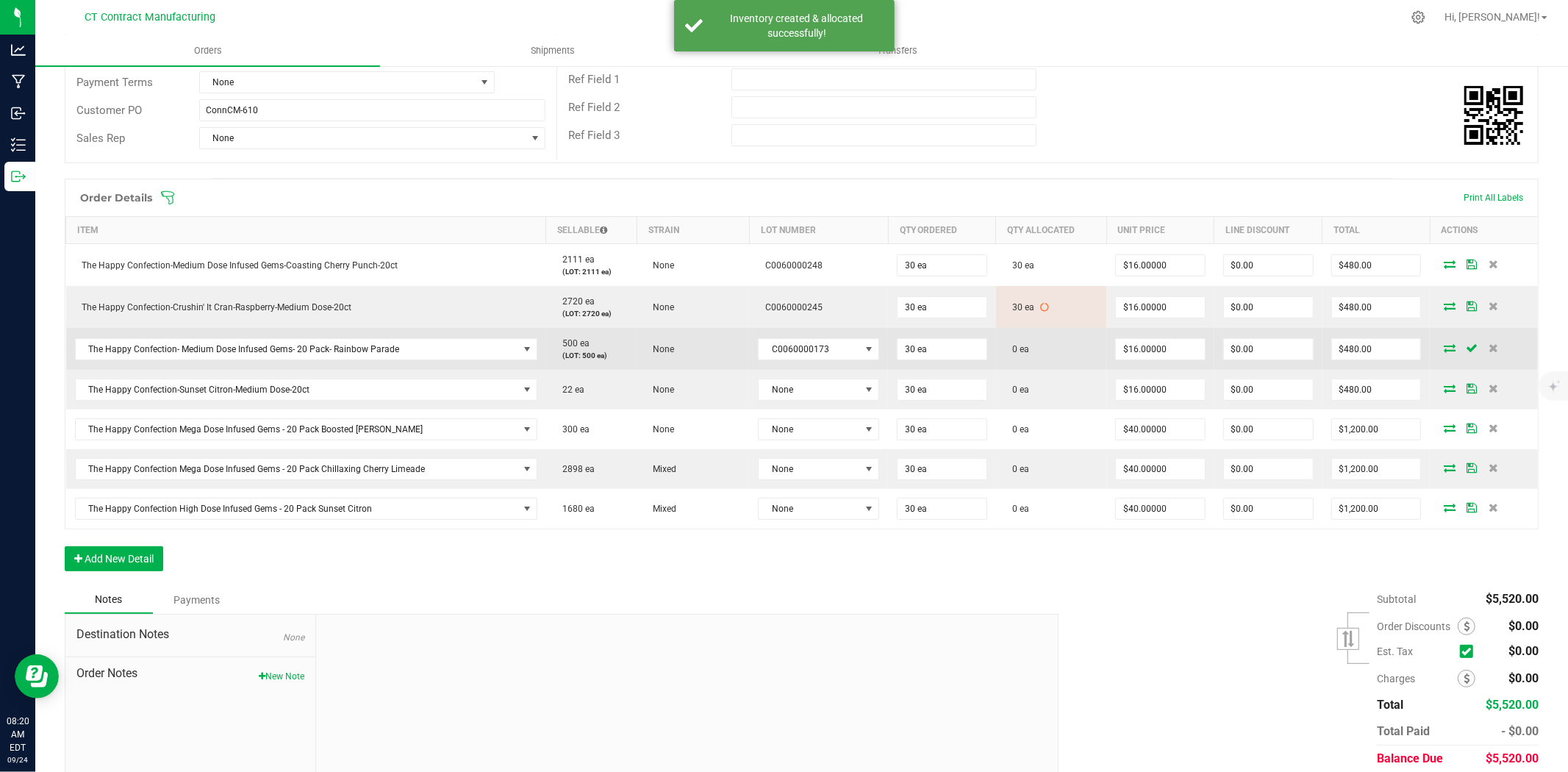
click at [1444, 350] on icon at bounding box center [1449, 348] width 11 height 9
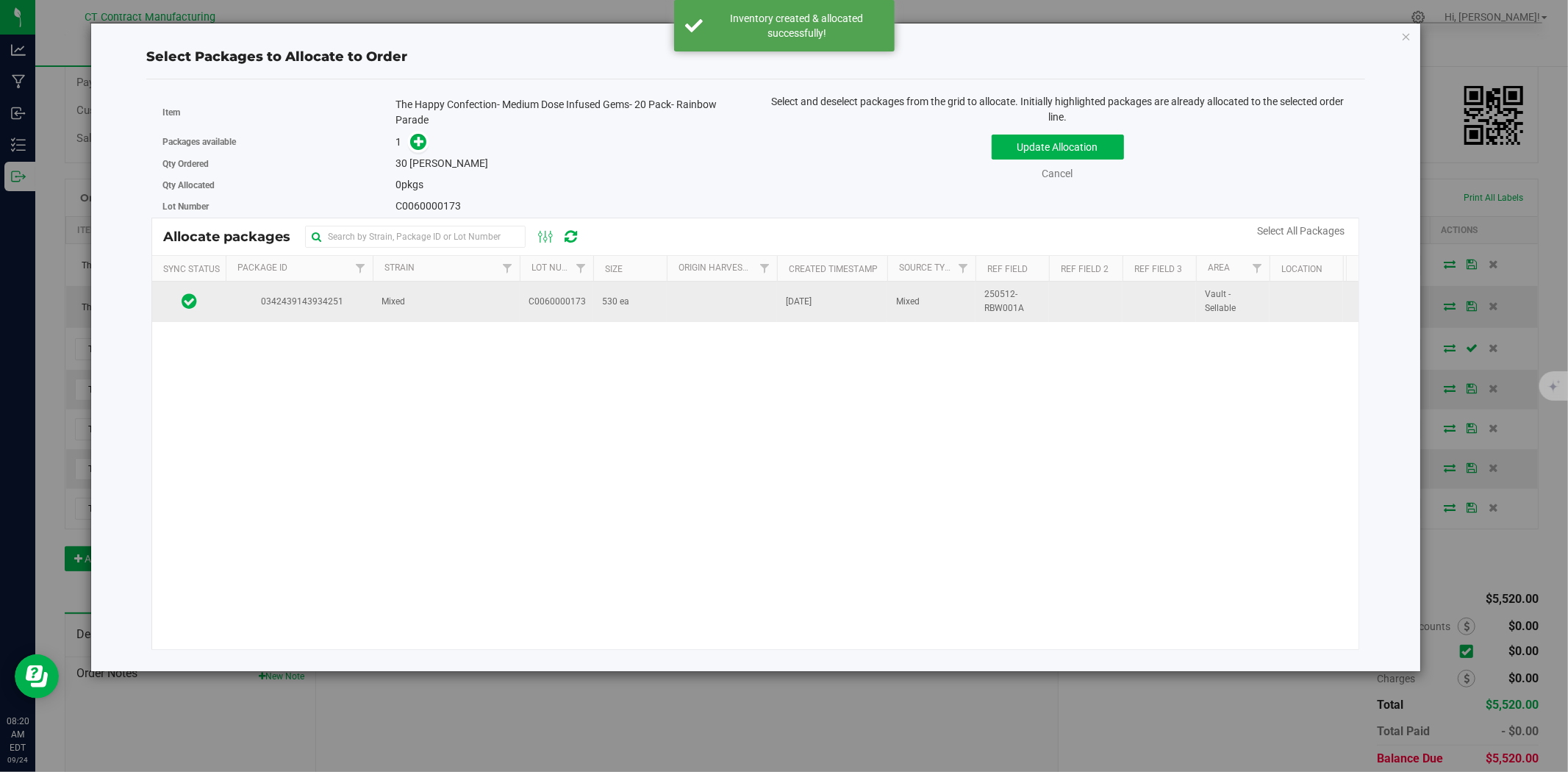
click at [599, 312] on td "530 ea" at bounding box center [630, 301] width 73 height 40
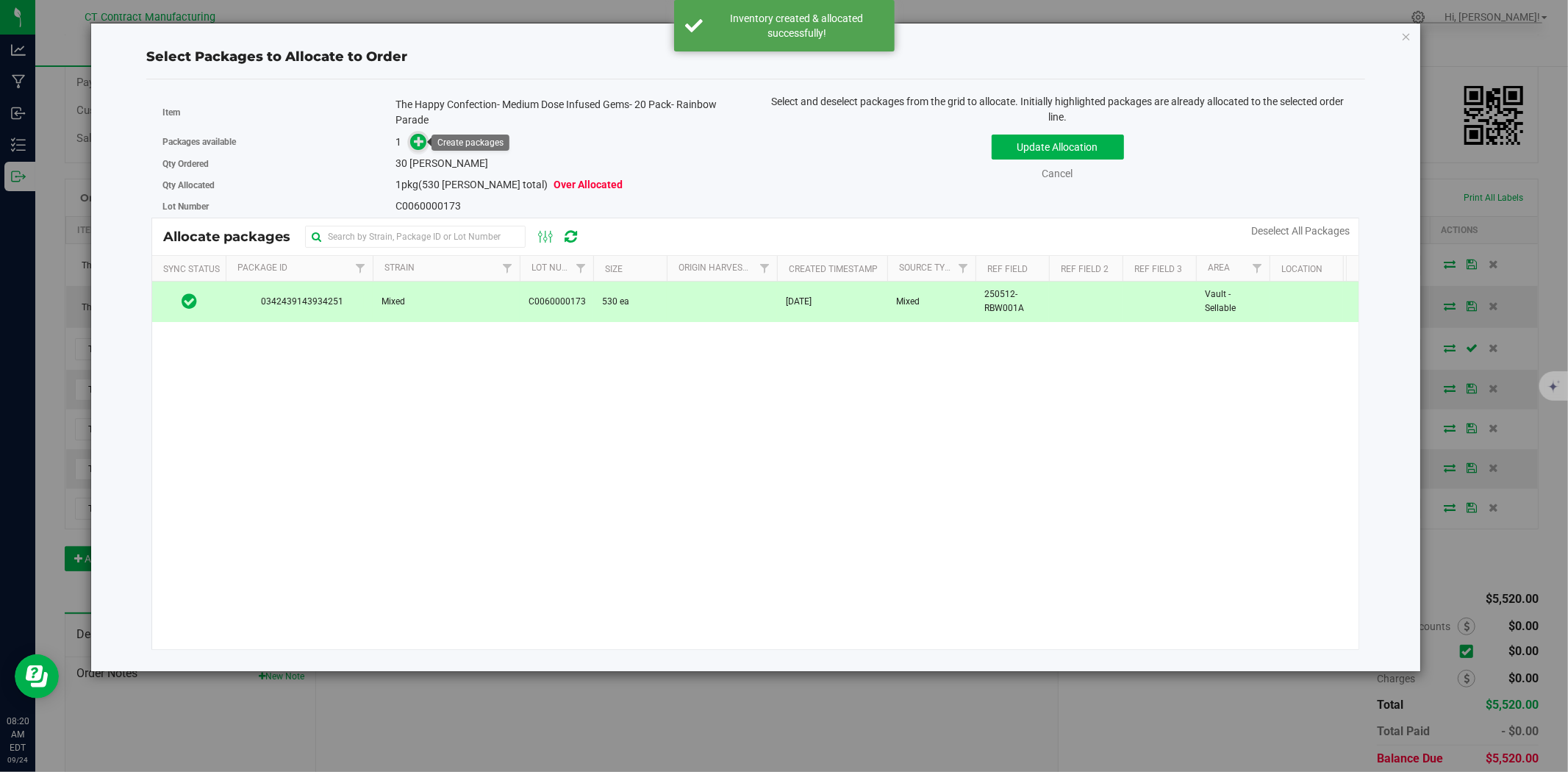
click at [424, 146] on icon at bounding box center [419, 140] width 10 height 10
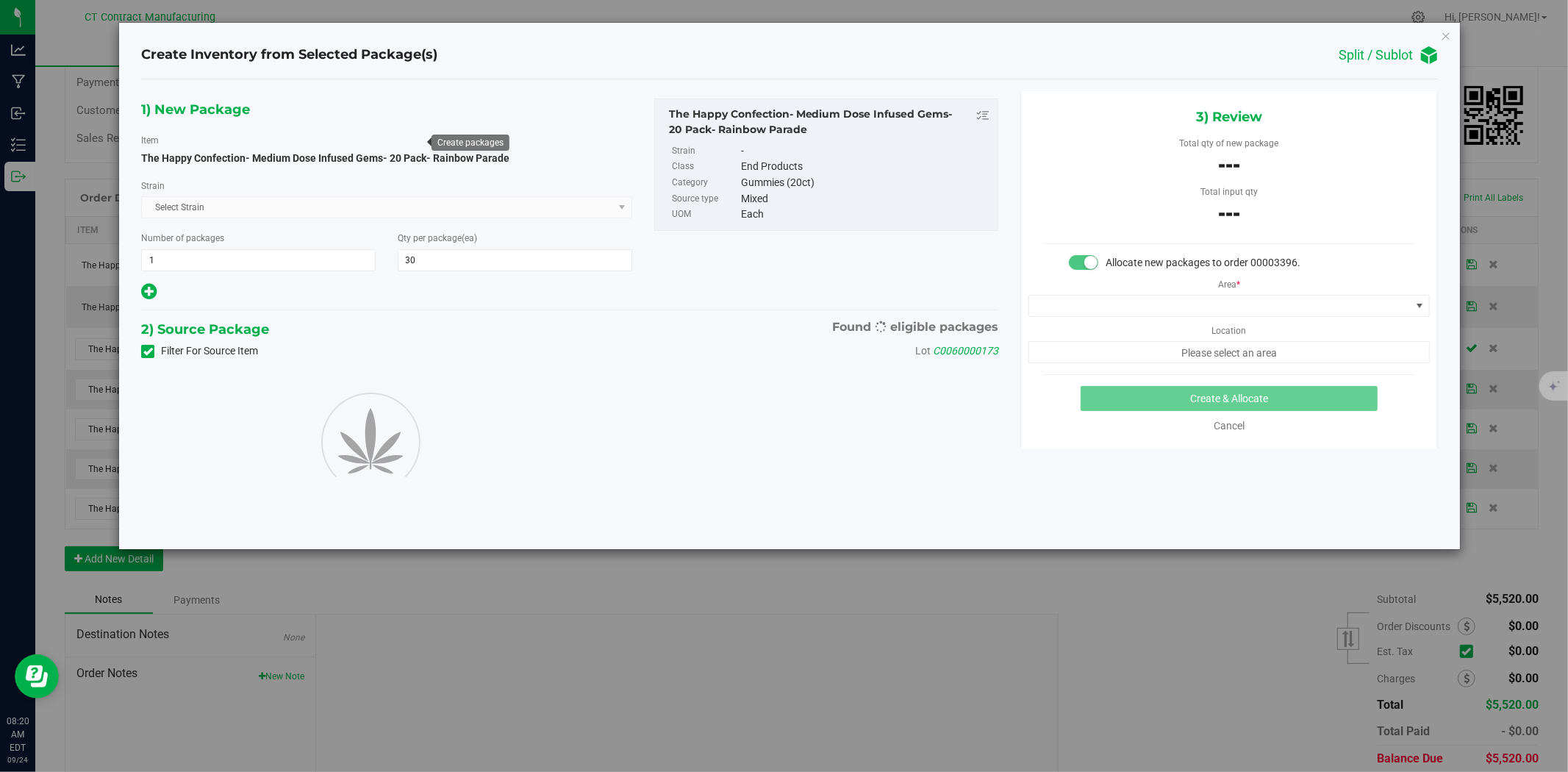
type input "30"
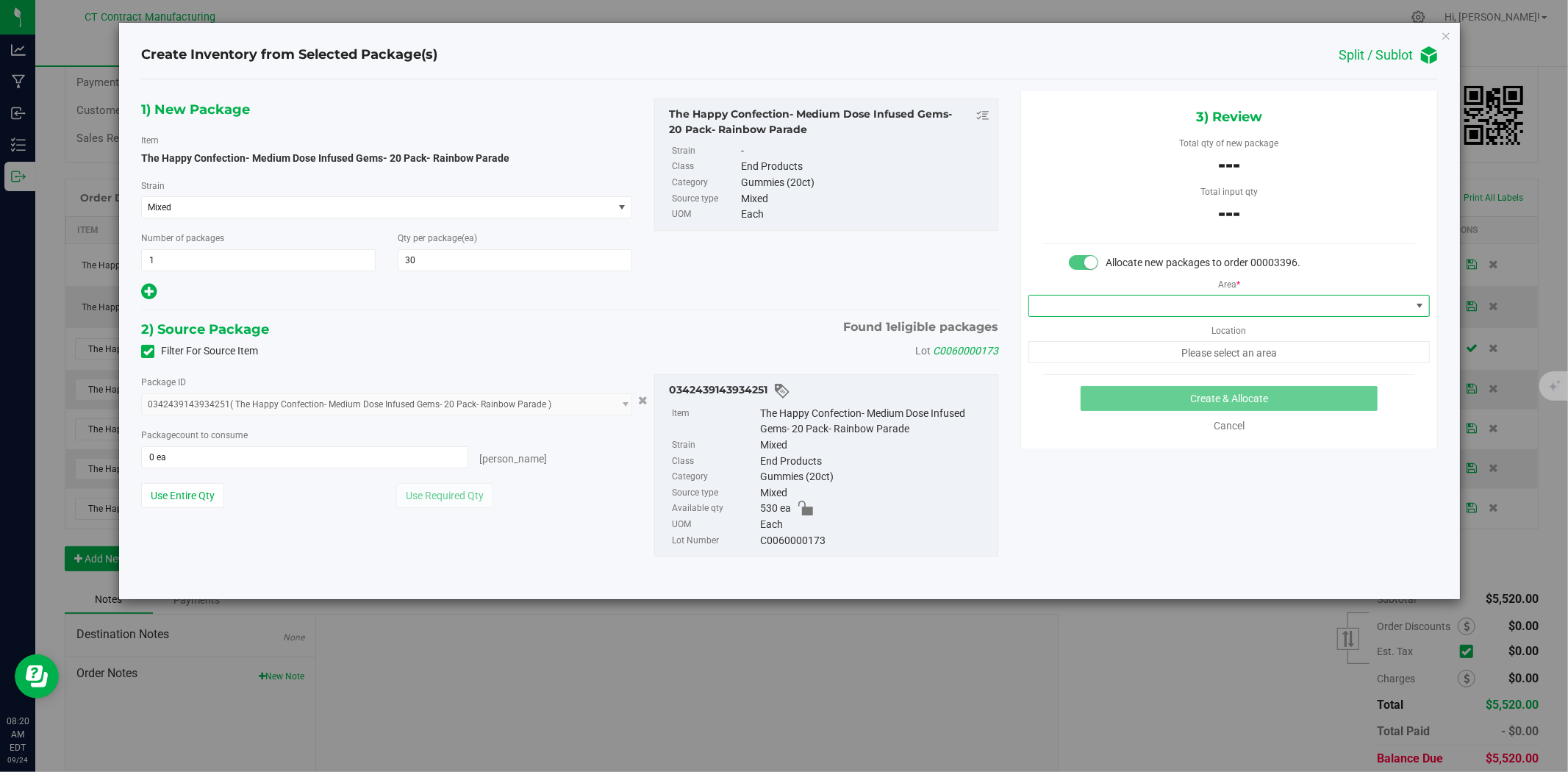
click at [1248, 298] on span at bounding box center [1219, 305] width 381 height 21
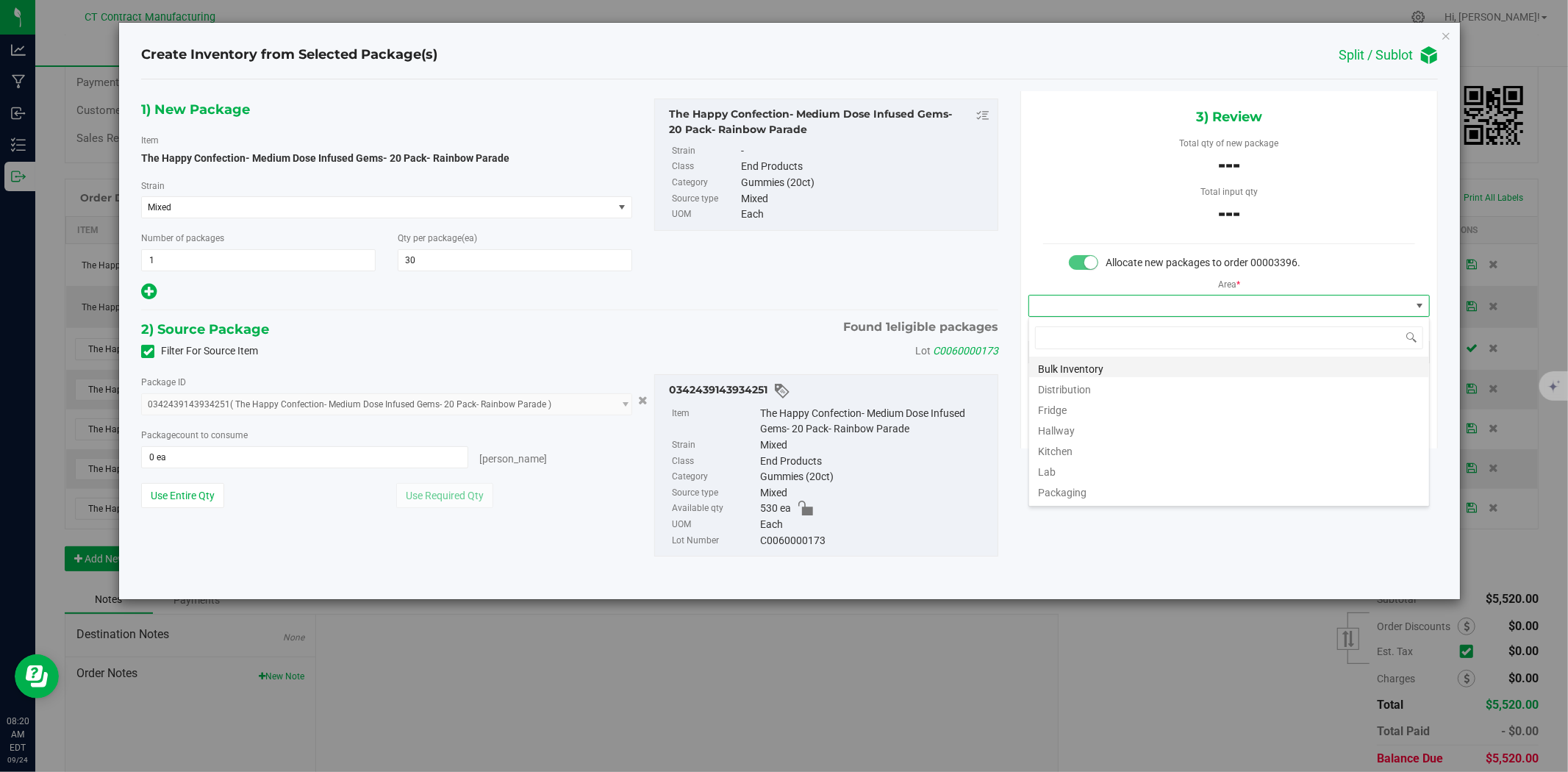
scroll to position [22, 400]
click at [1100, 384] on li "Distribution" at bounding box center [1229, 387] width 400 height 21
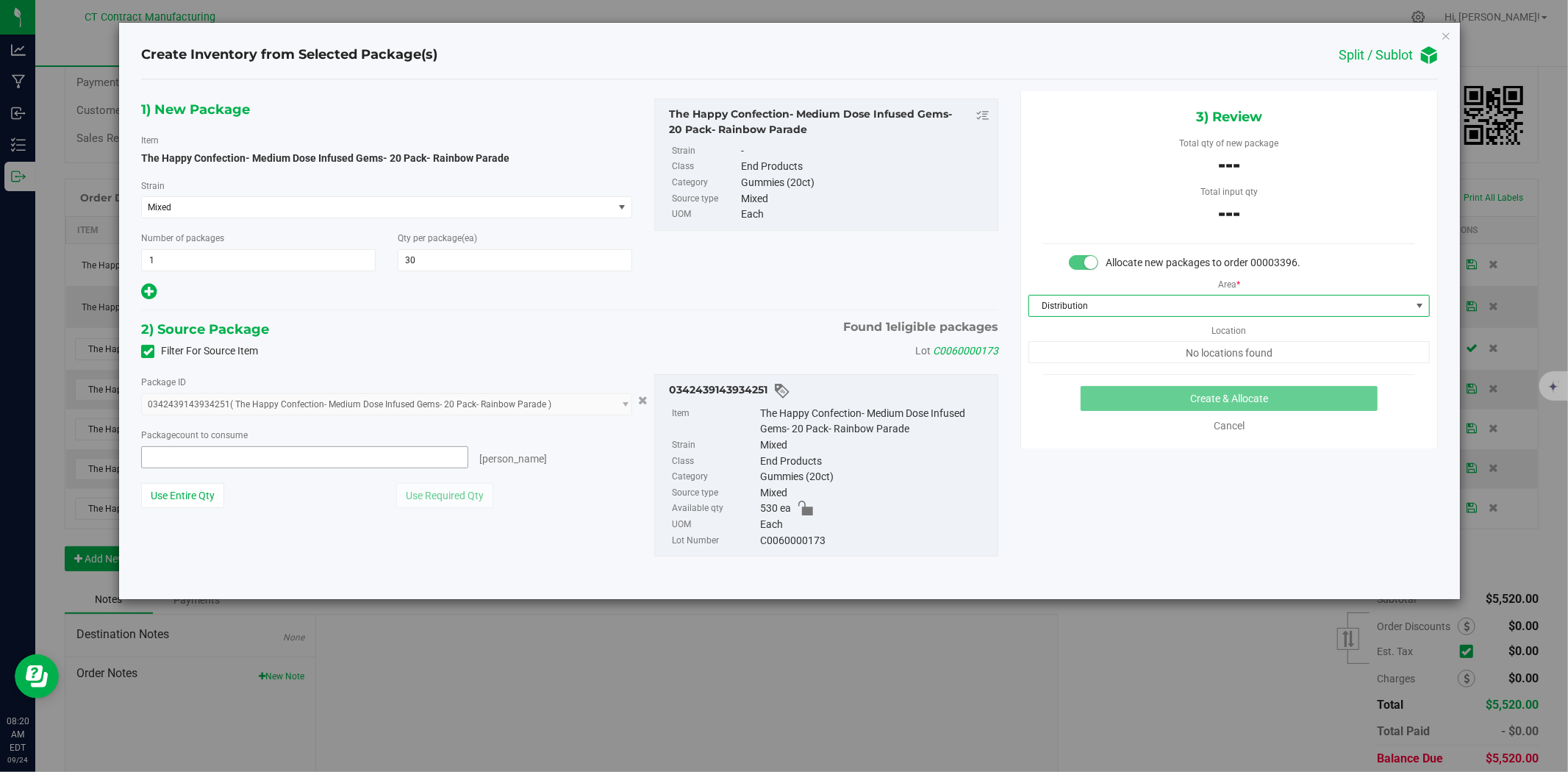
click at [429, 455] on span at bounding box center [304, 457] width 327 height 22
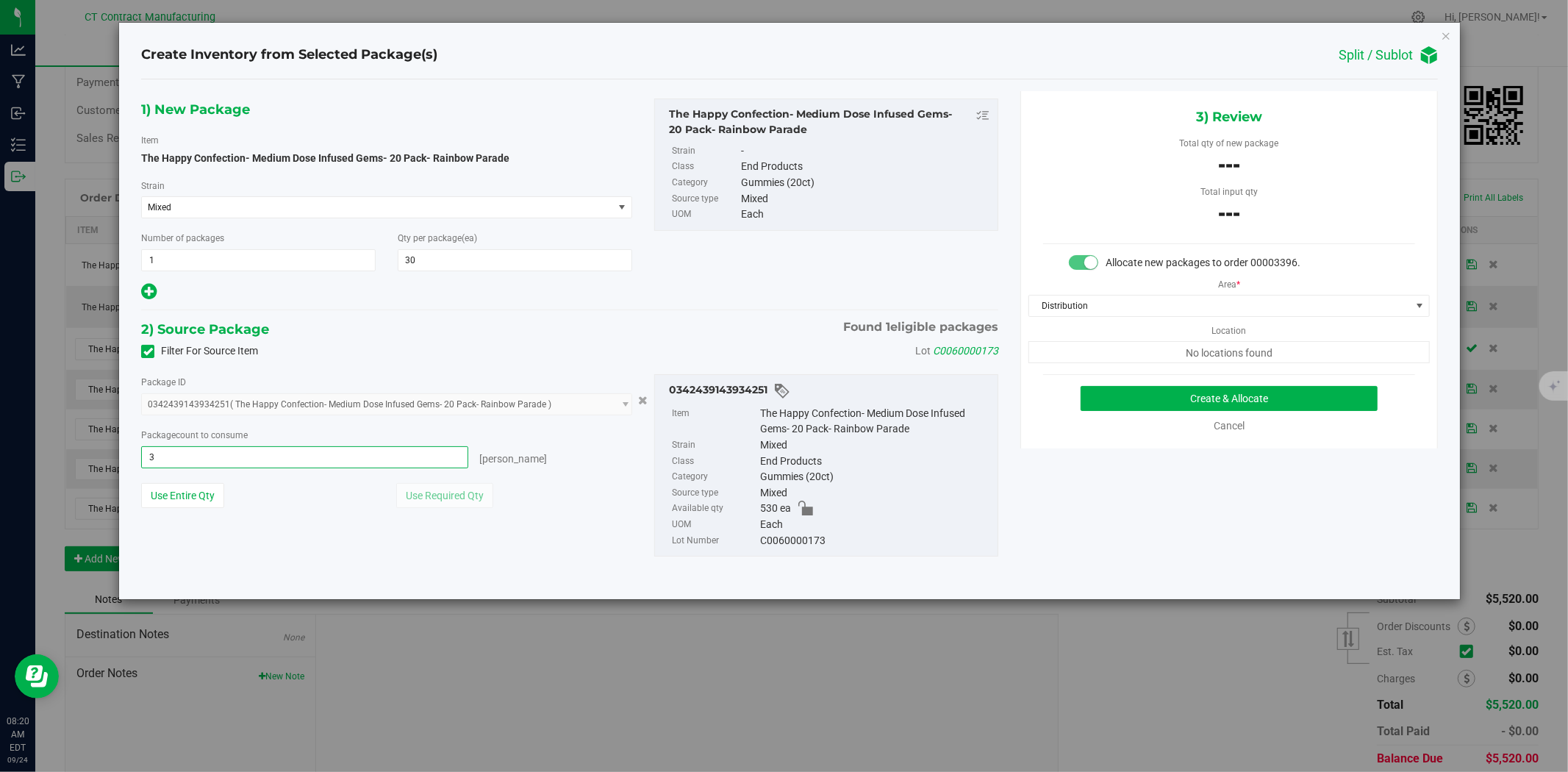
type input "30"
type input "30 ea"
click at [1199, 394] on button "Create & Allocate" at bounding box center [1229, 398] width 297 height 25
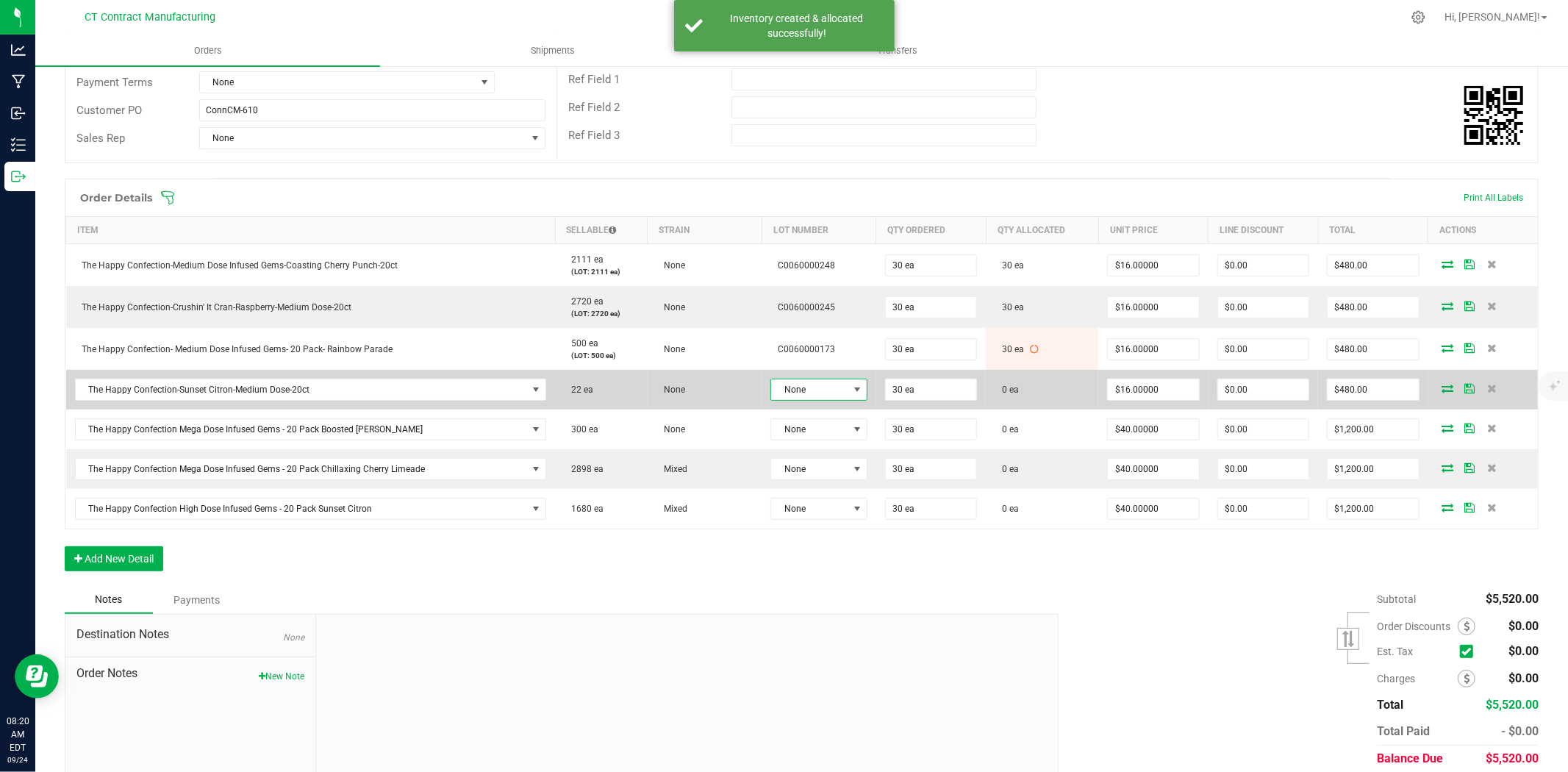
click at [795, 388] on span "None" at bounding box center [809, 389] width 77 height 21
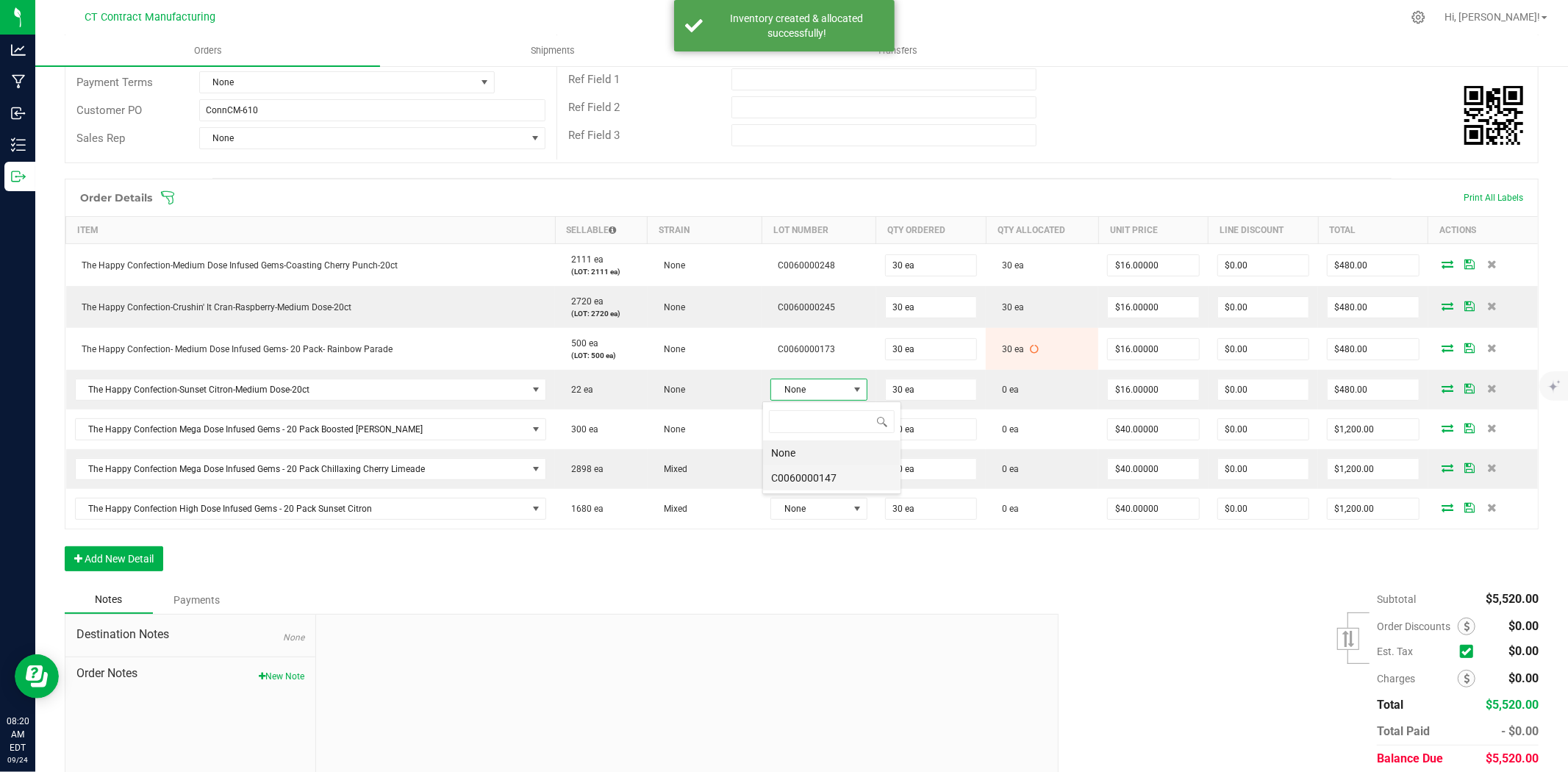
click at [824, 476] on li "C0060000147" at bounding box center [831, 478] width 137 height 25
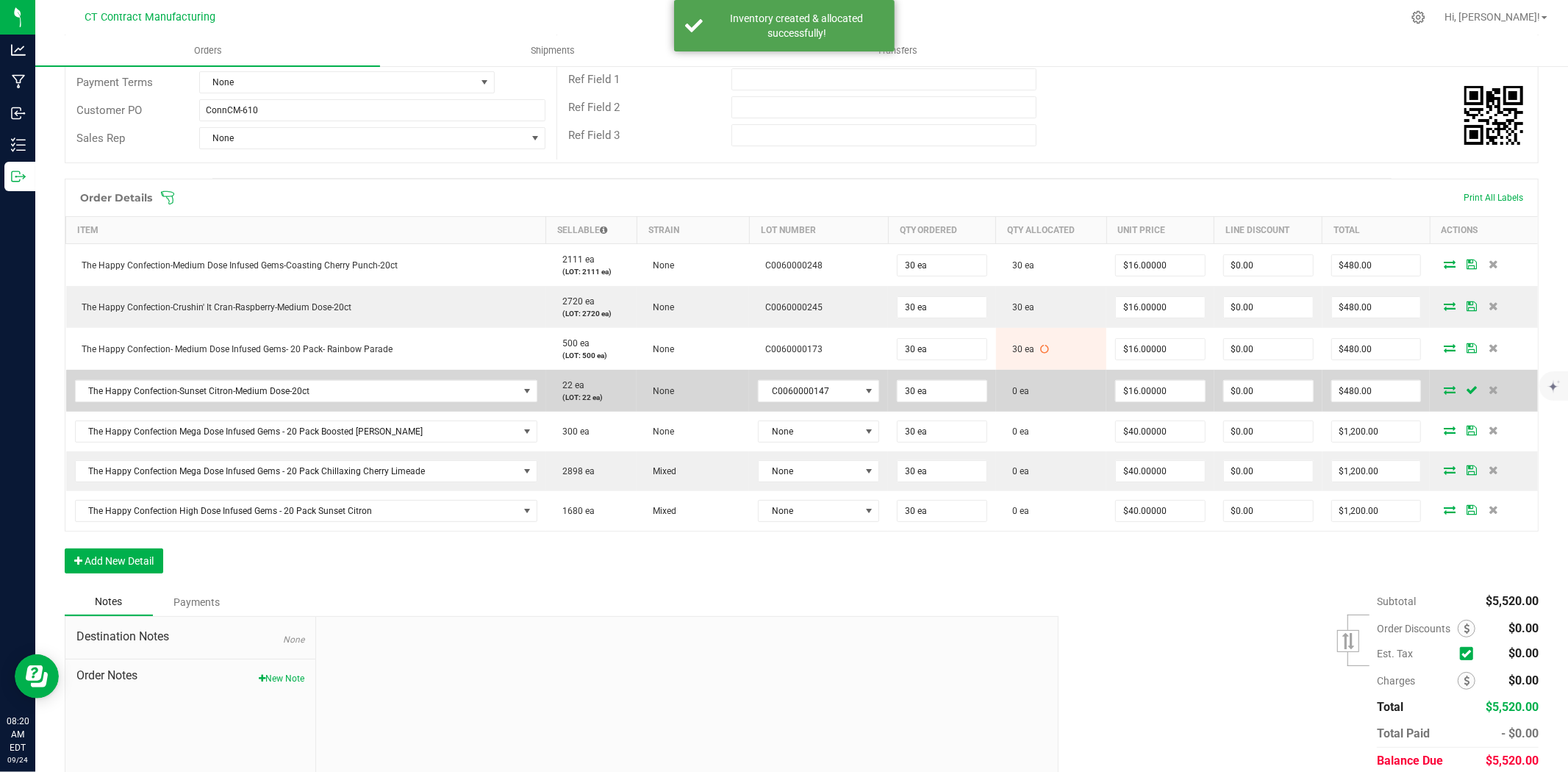
click at [1444, 391] on icon at bounding box center [1449, 390] width 11 height 9
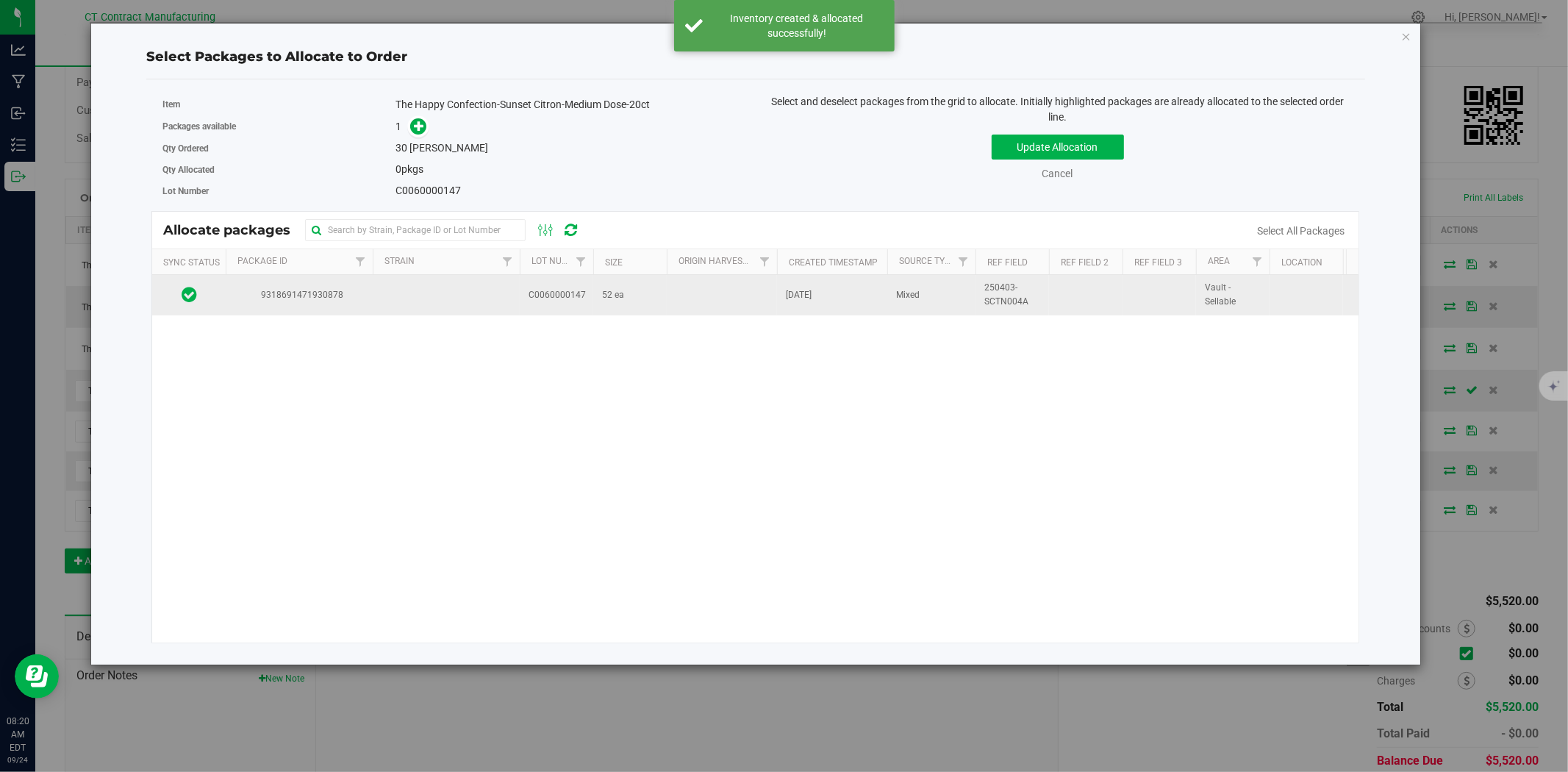
click at [478, 298] on td at bounding box center [446, 294] width 147 height 40
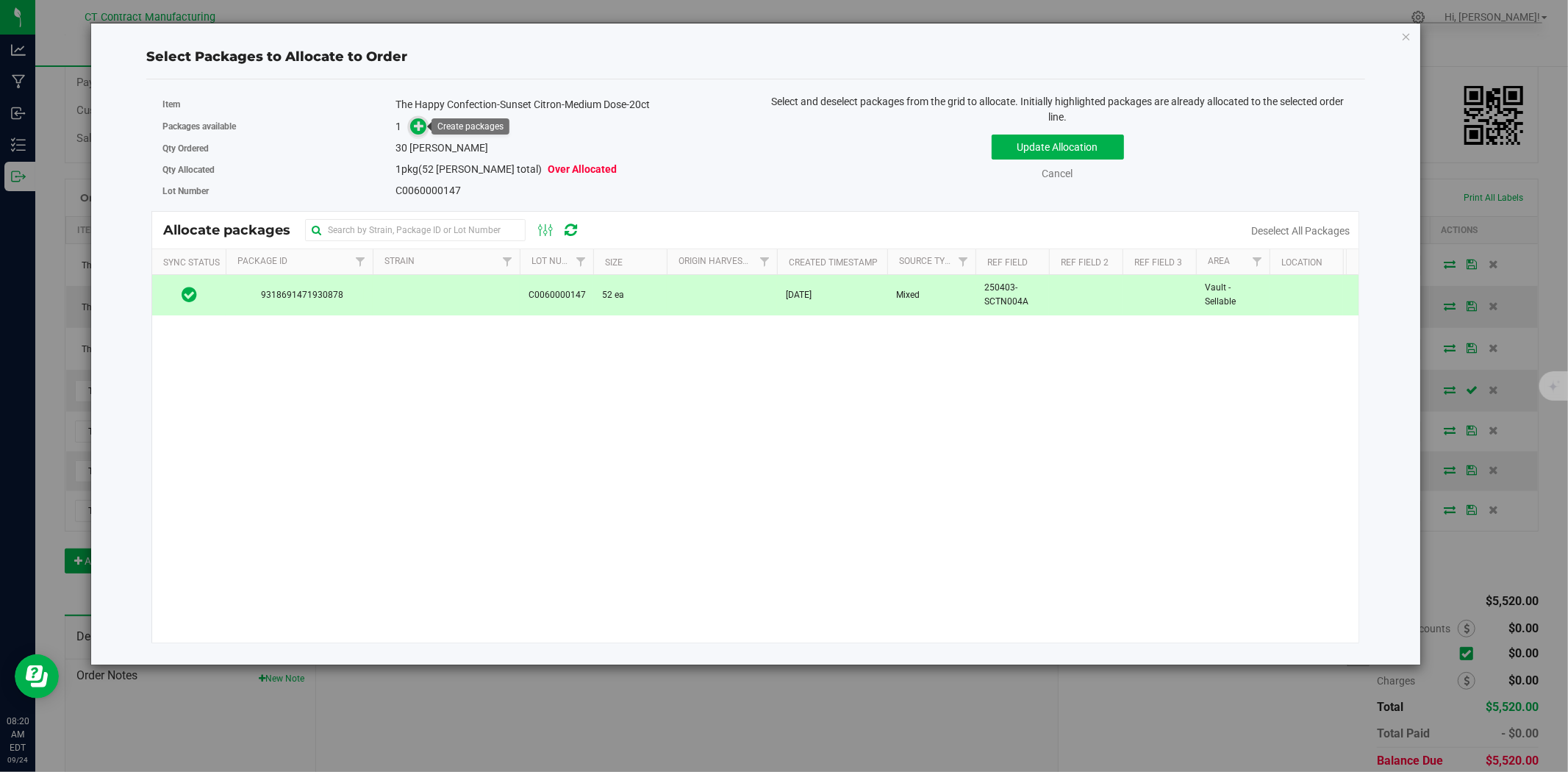
click at [414, 127] on icon at bounding box center [419, 125] width 10 height 10
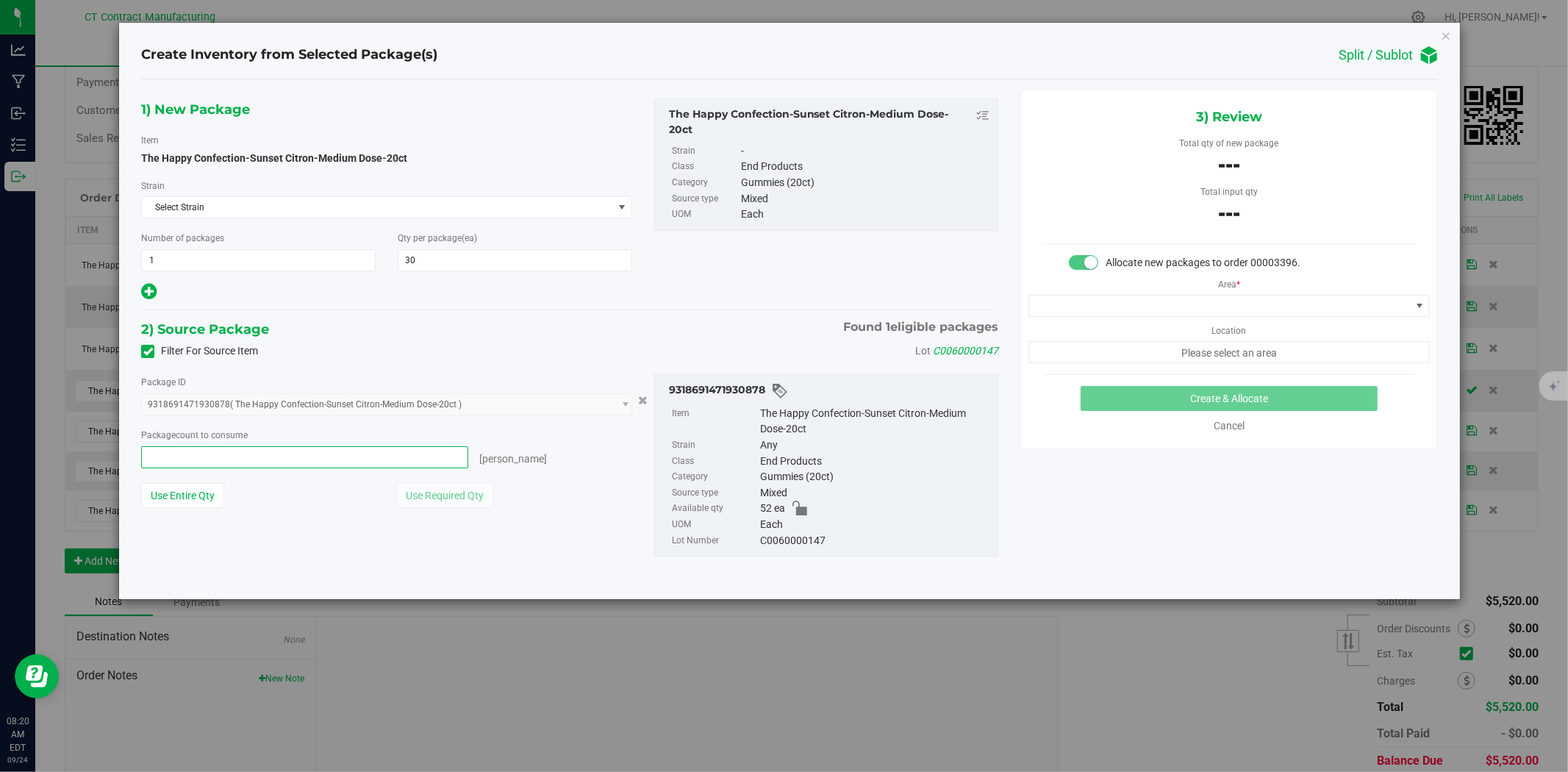
click at [421, 452] on span at bounding box center [304, 457] width 327 height 22
type input "30"
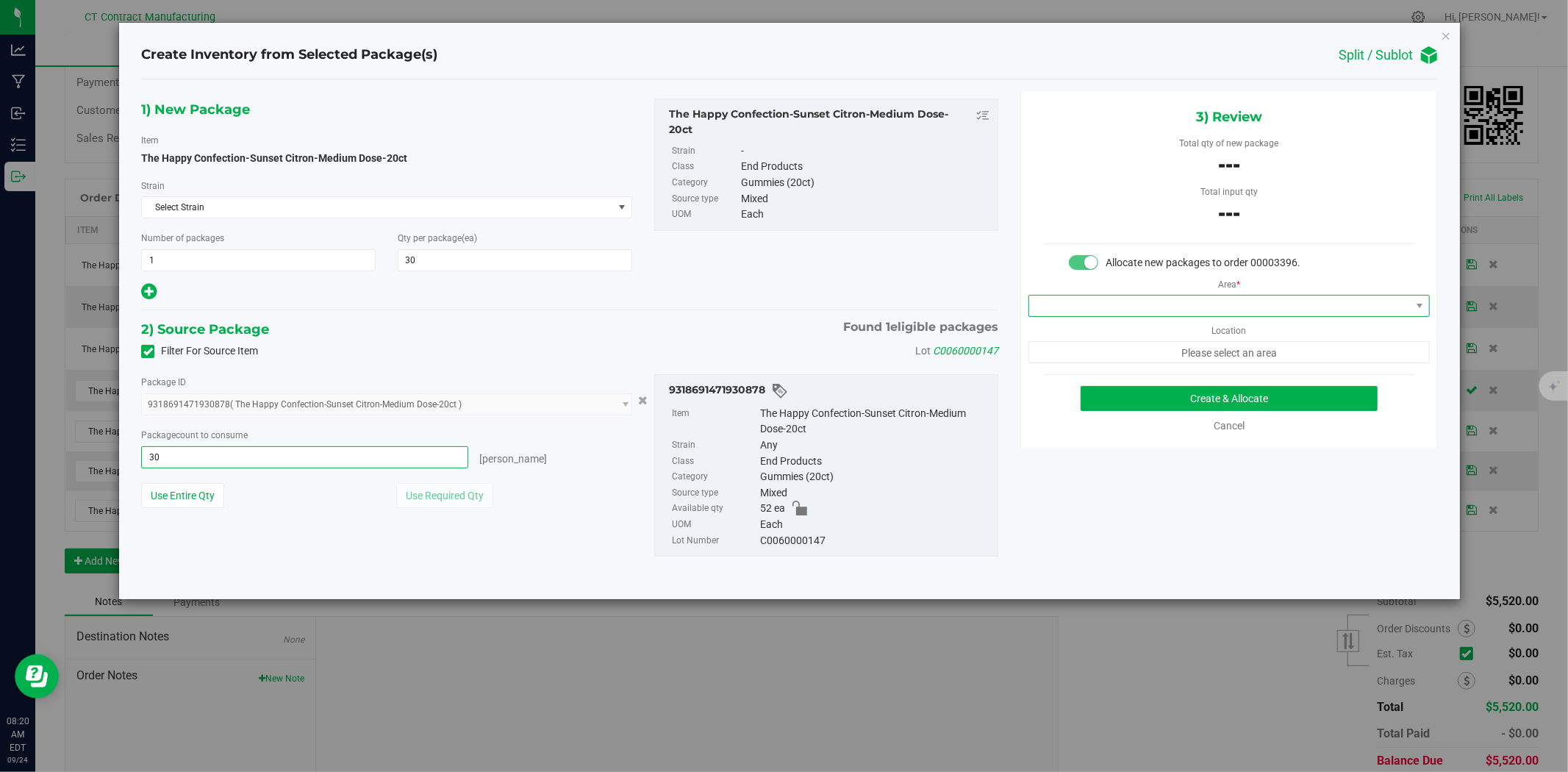
type input "30 ea"
click at [1226, 311] on span at bounding box center [1219, 305] width 381 height 21
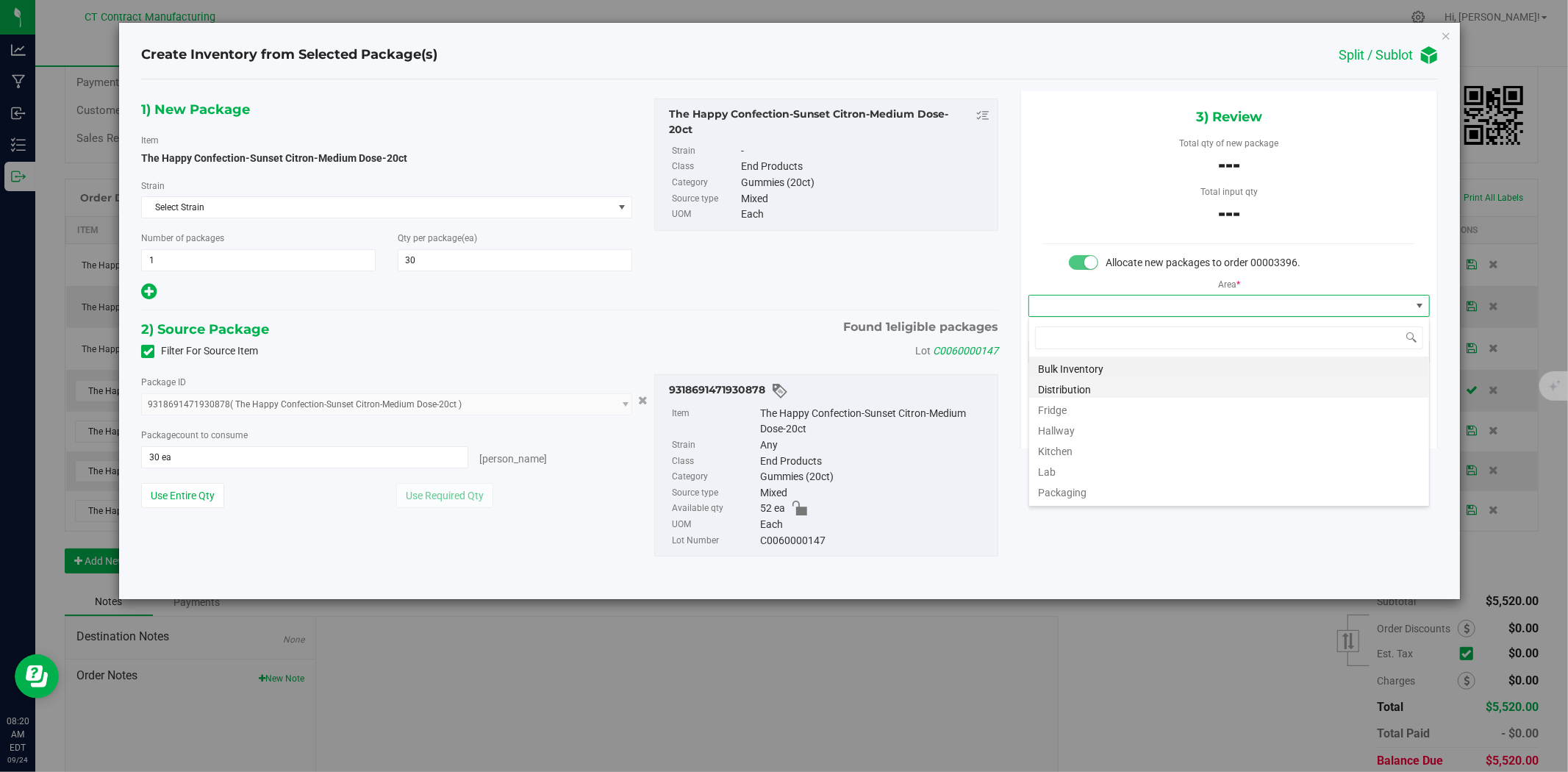
scroll to position [22, 400]
click at [1139, 369] on li "Bulk Inventory" at bounding box center [1229, 366] width 400 height 21
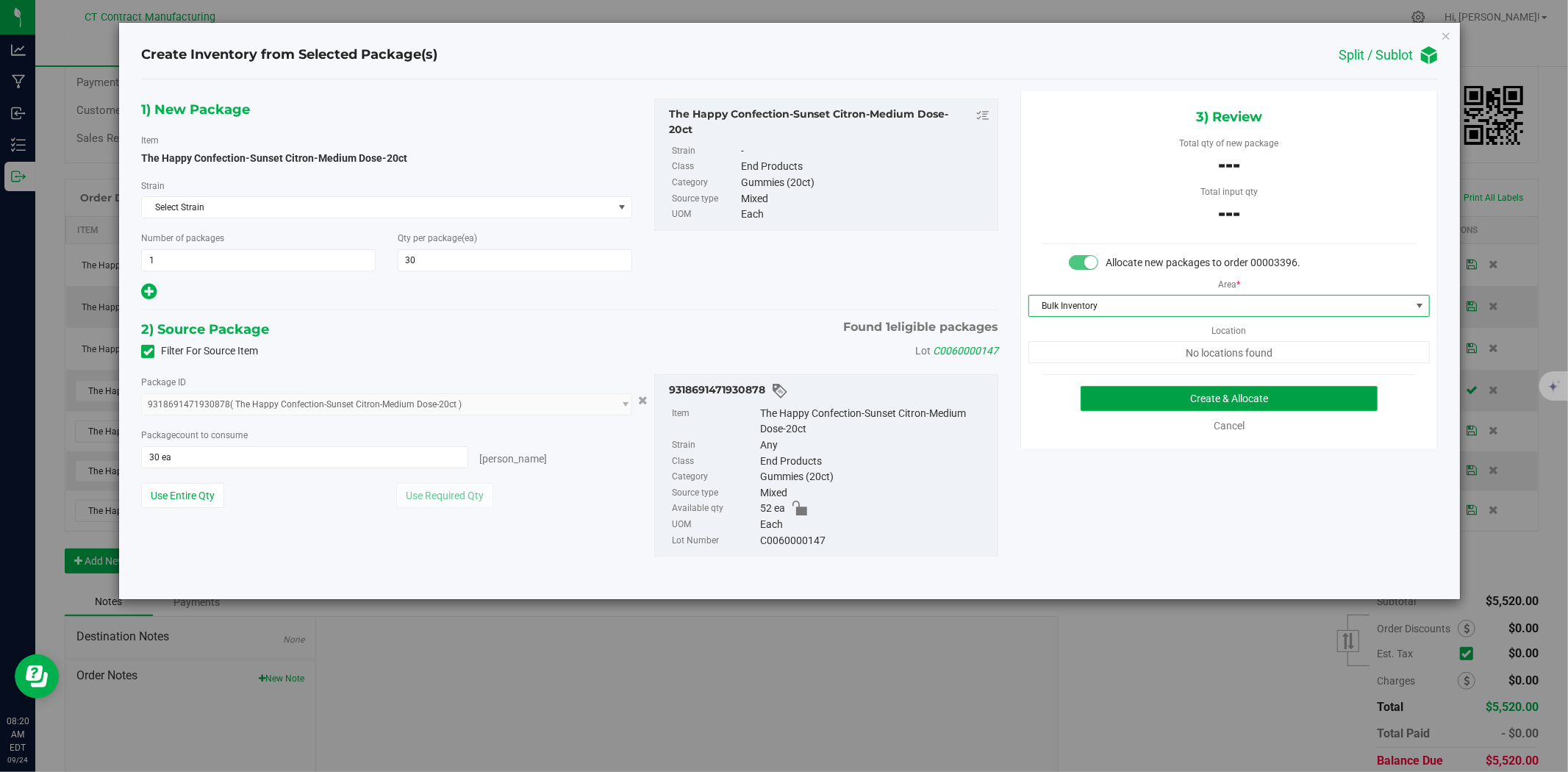
click at [1142, 391] on button "Create & Allocate" at bounding box center [1229, 398] width 297 height 25
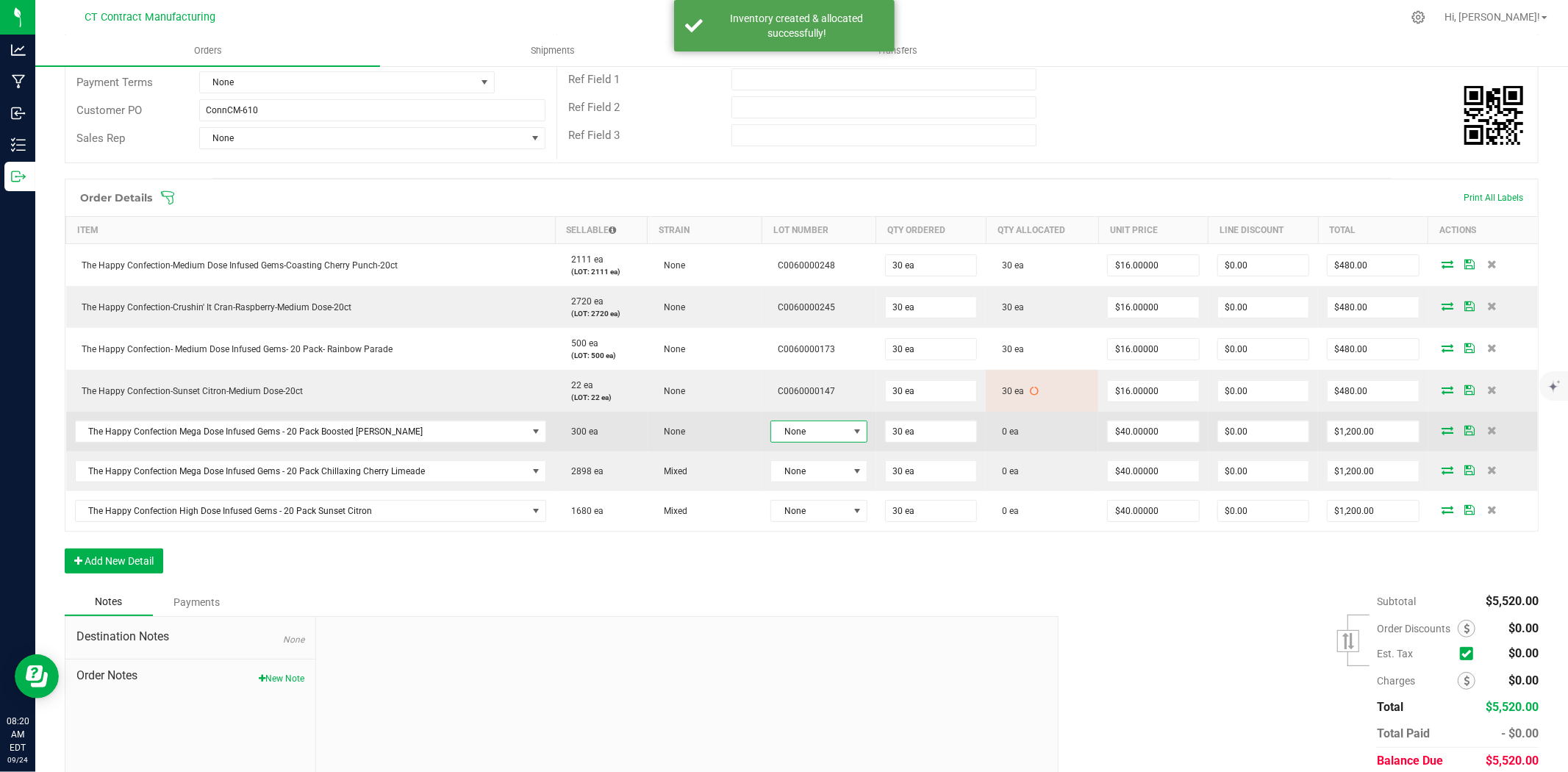
click at [794, 424] on span "None" at bounding box center [809, 431] width 77 height 21
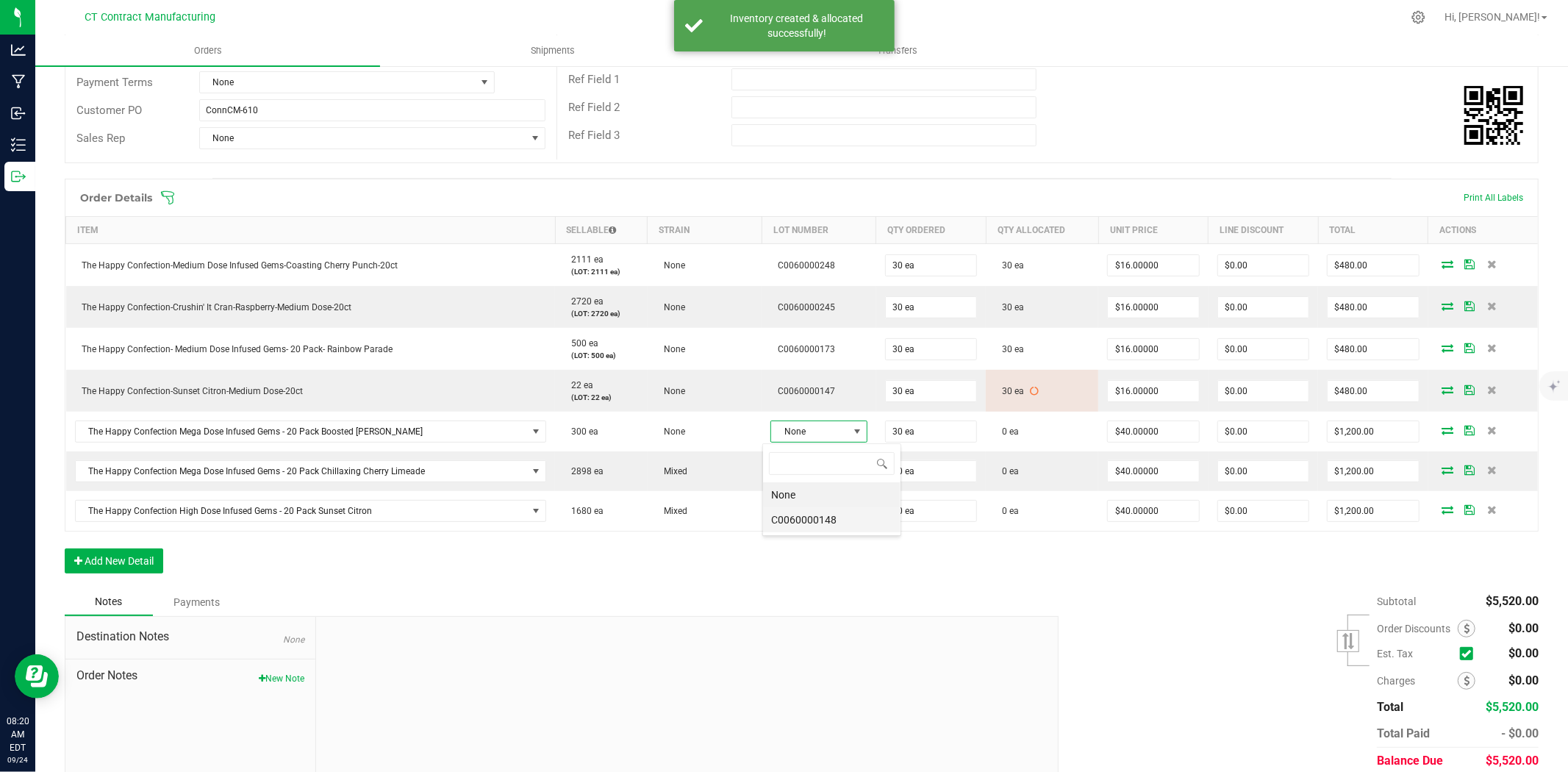
click at [823, 520] on li "C0060000148" at bounding box center [831, 519] width 137 height 25
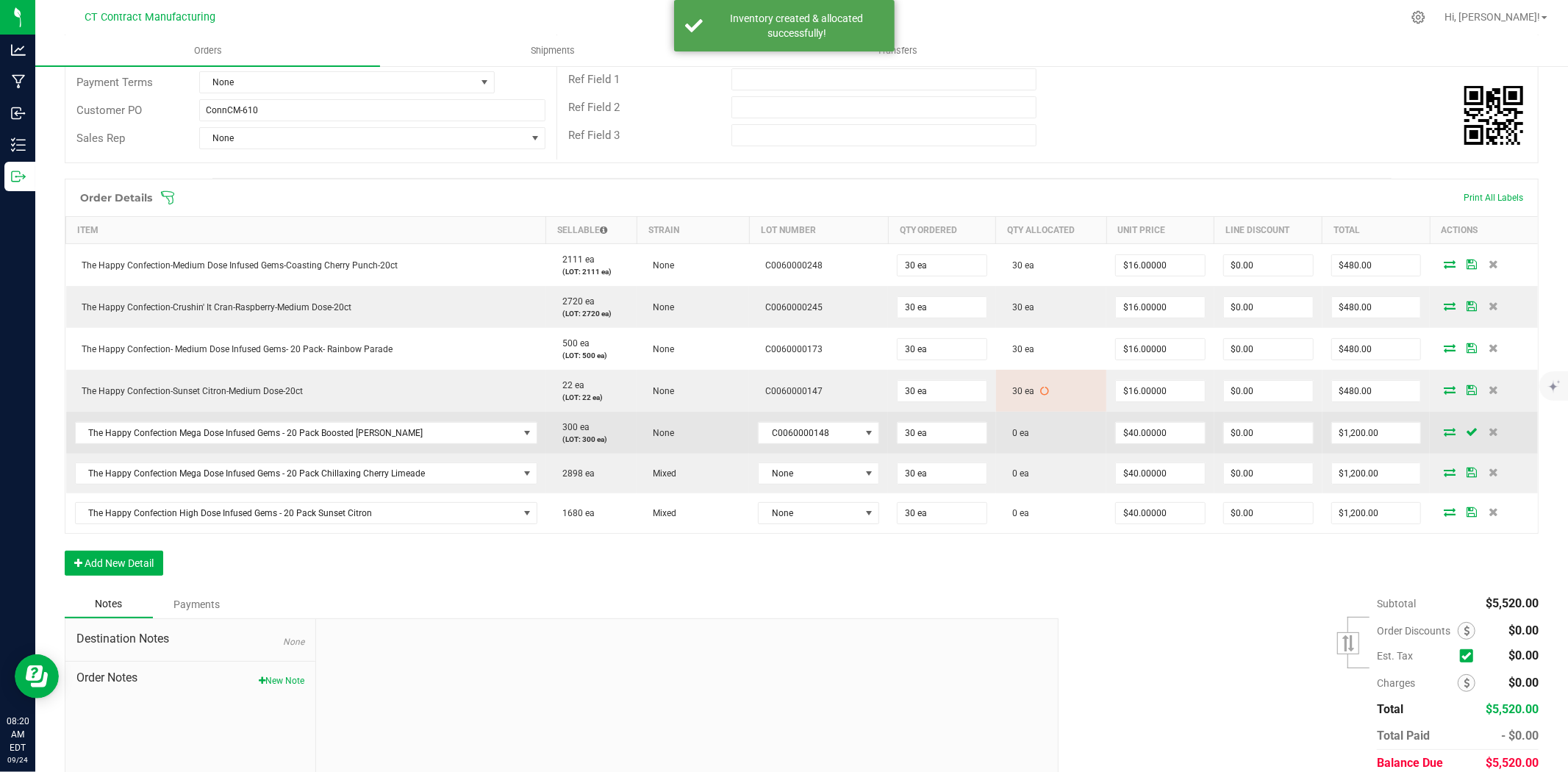
click at [1444, 434] on icon at bounding box center [1449, 432] width 11 height 9
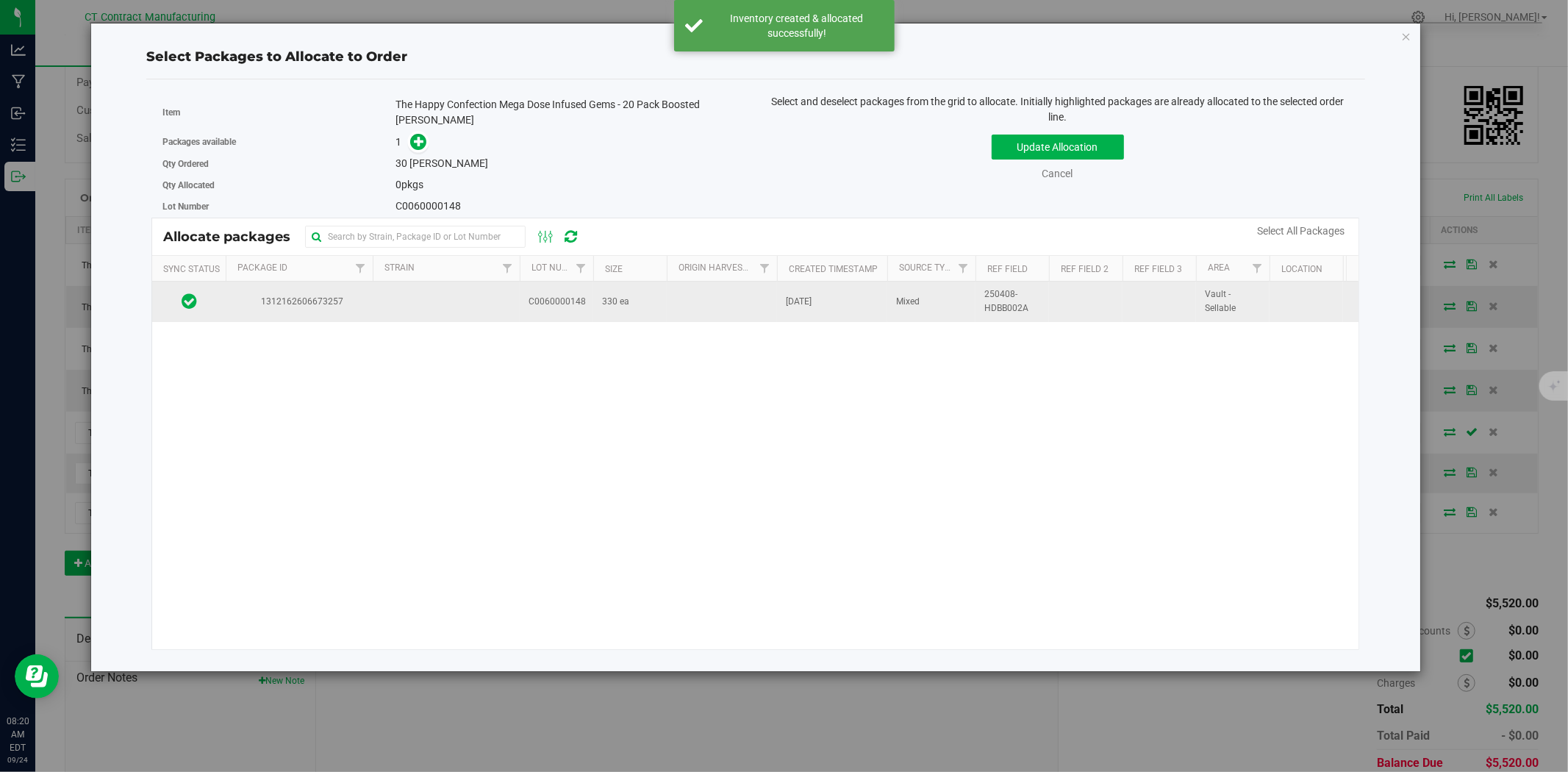
click at [554, 298] on span "C0060000148" at bounding box center [557, 301] width 57 height 14
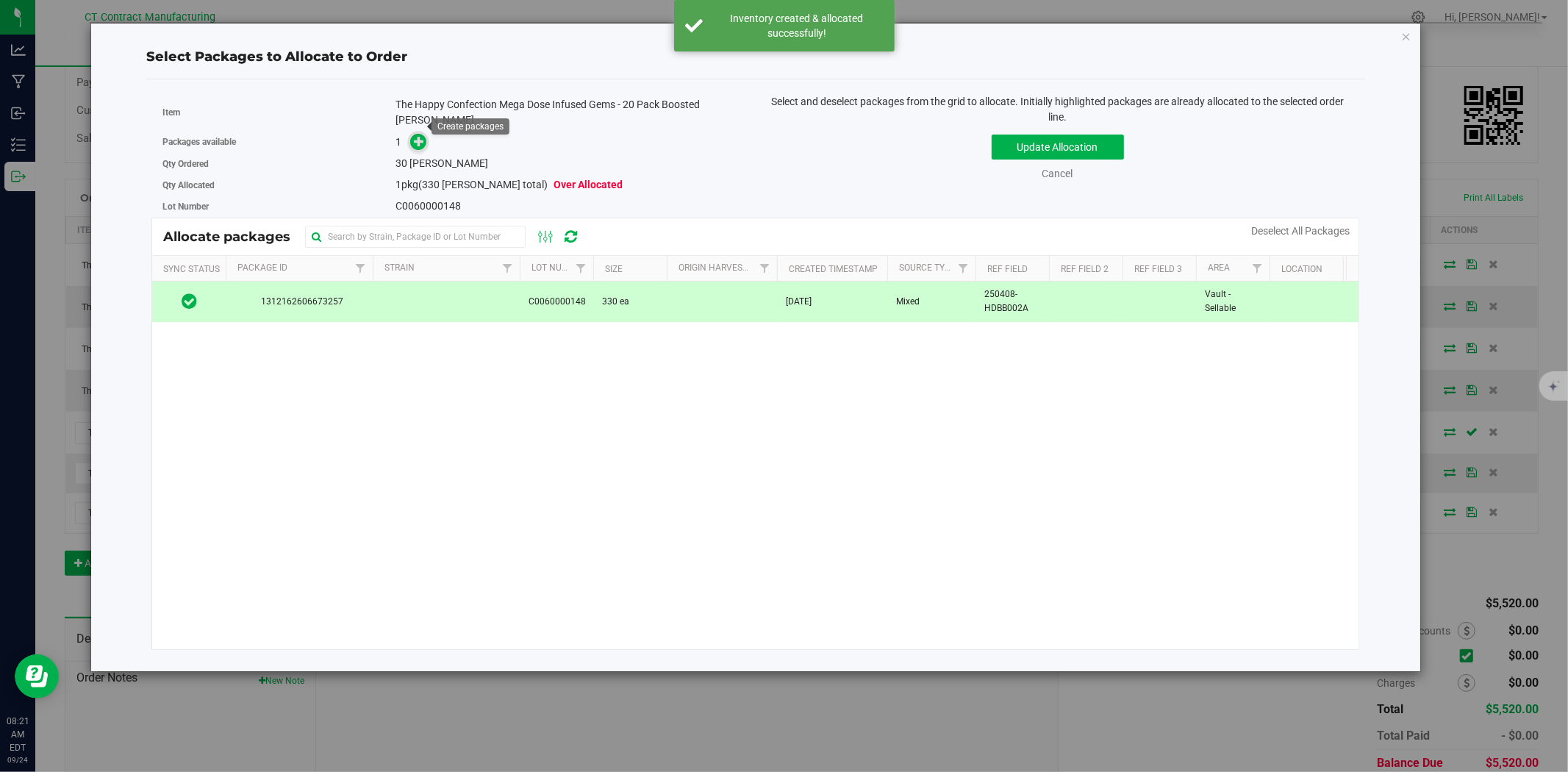
click at [423, 136] on icon at bounding box center [419, 140] width 10 height 10
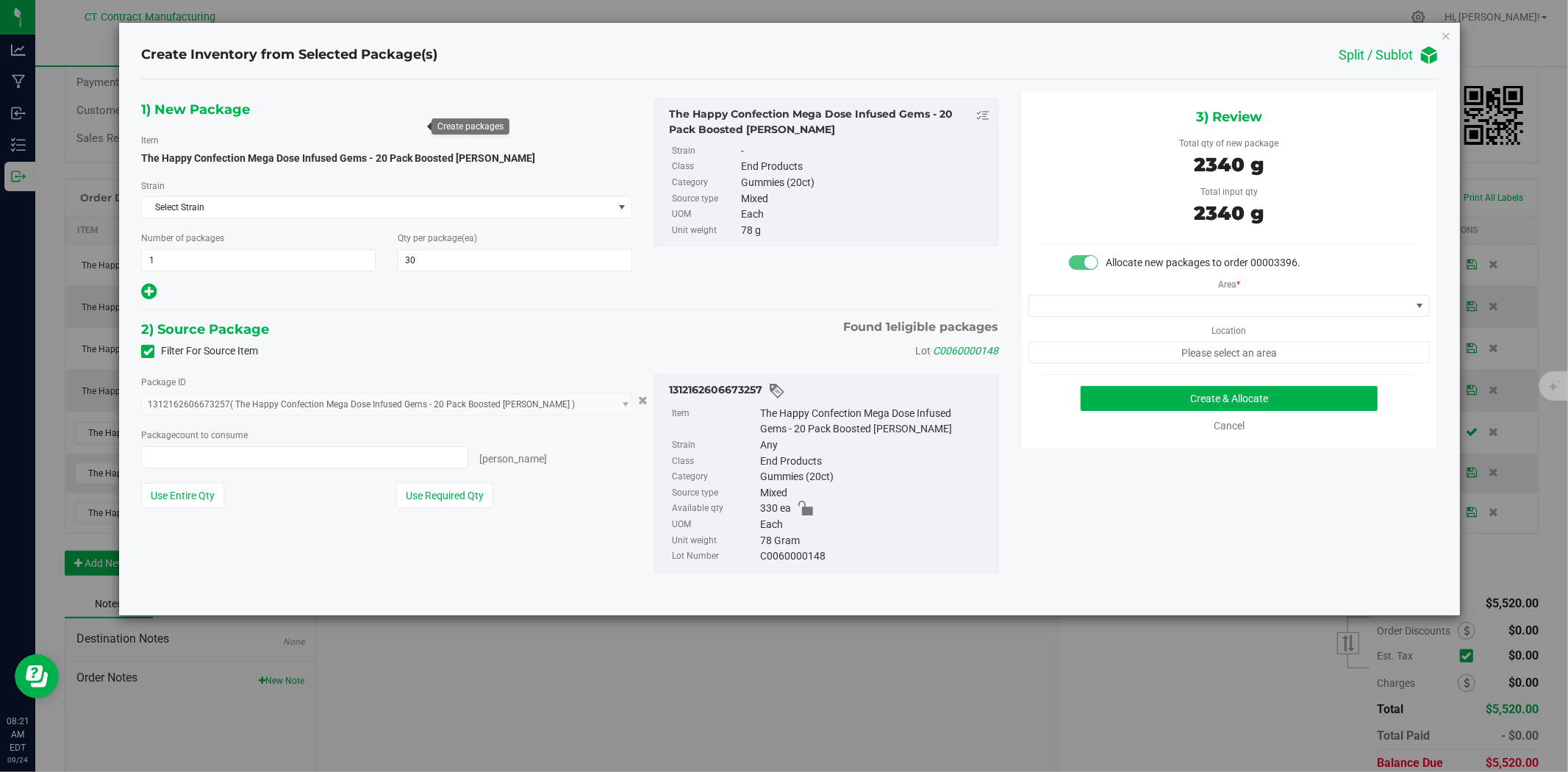
type input "30 ea"
click at [1174, 306] on span at bounding box center [1219, 305] width 381 height 21
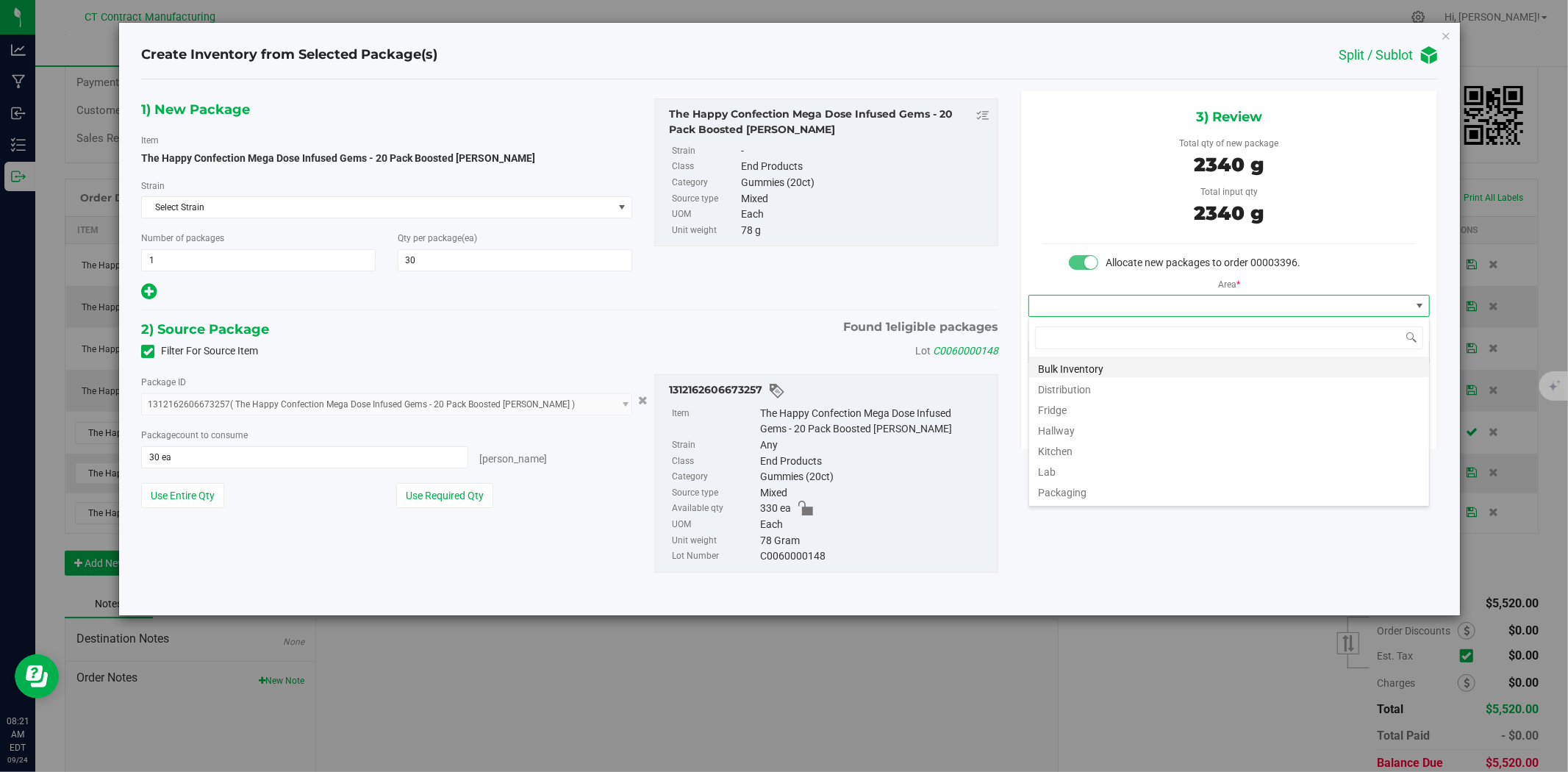
scroll to position [22, 400]
click at [1136, 383] on li "Distribution" at bounding box center [1229, 387] width 400 height 21
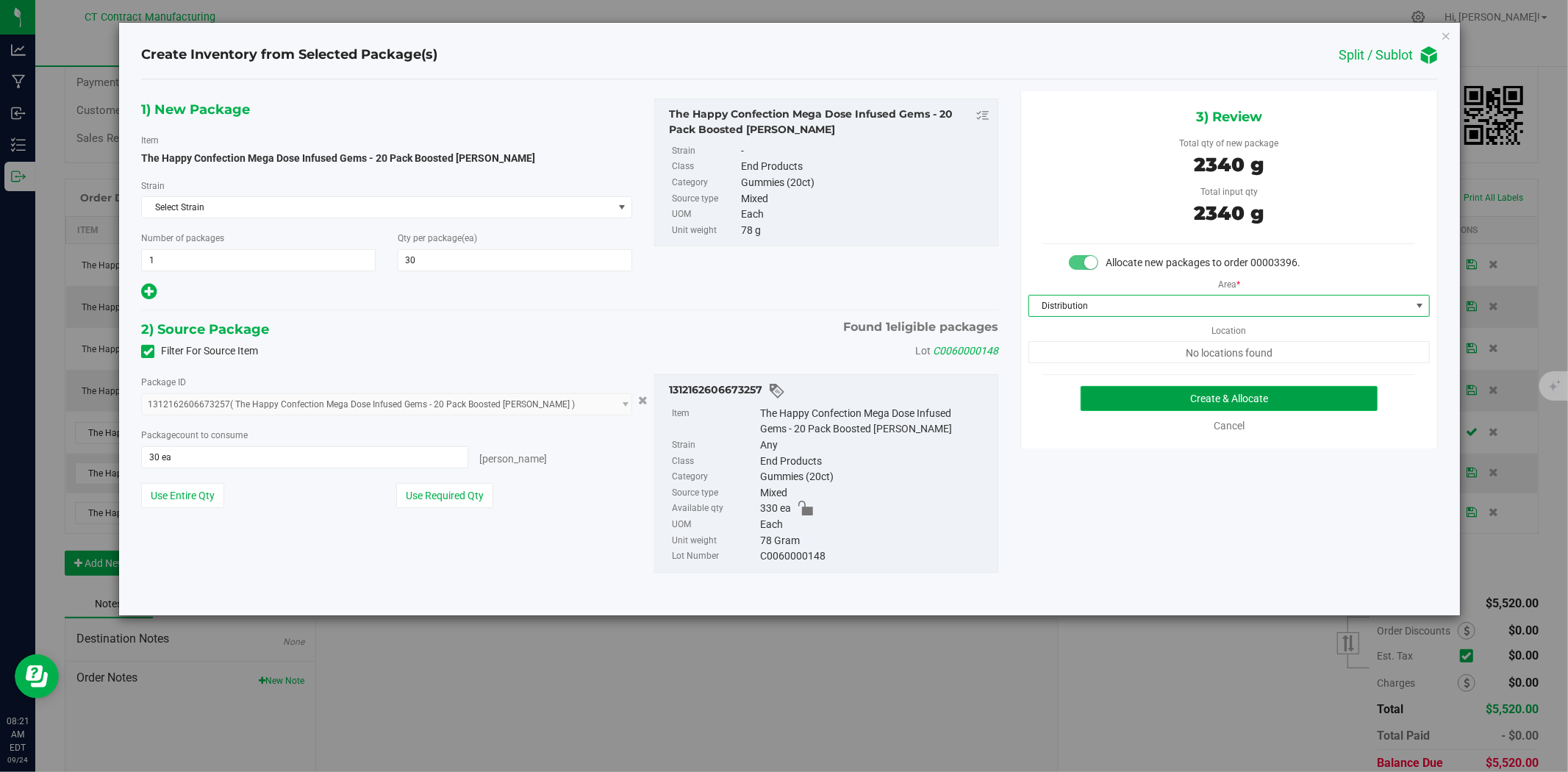
click at [1127, 397] on button "Create & Allocate" at bounding box center [1229, 398] width 297 height 25
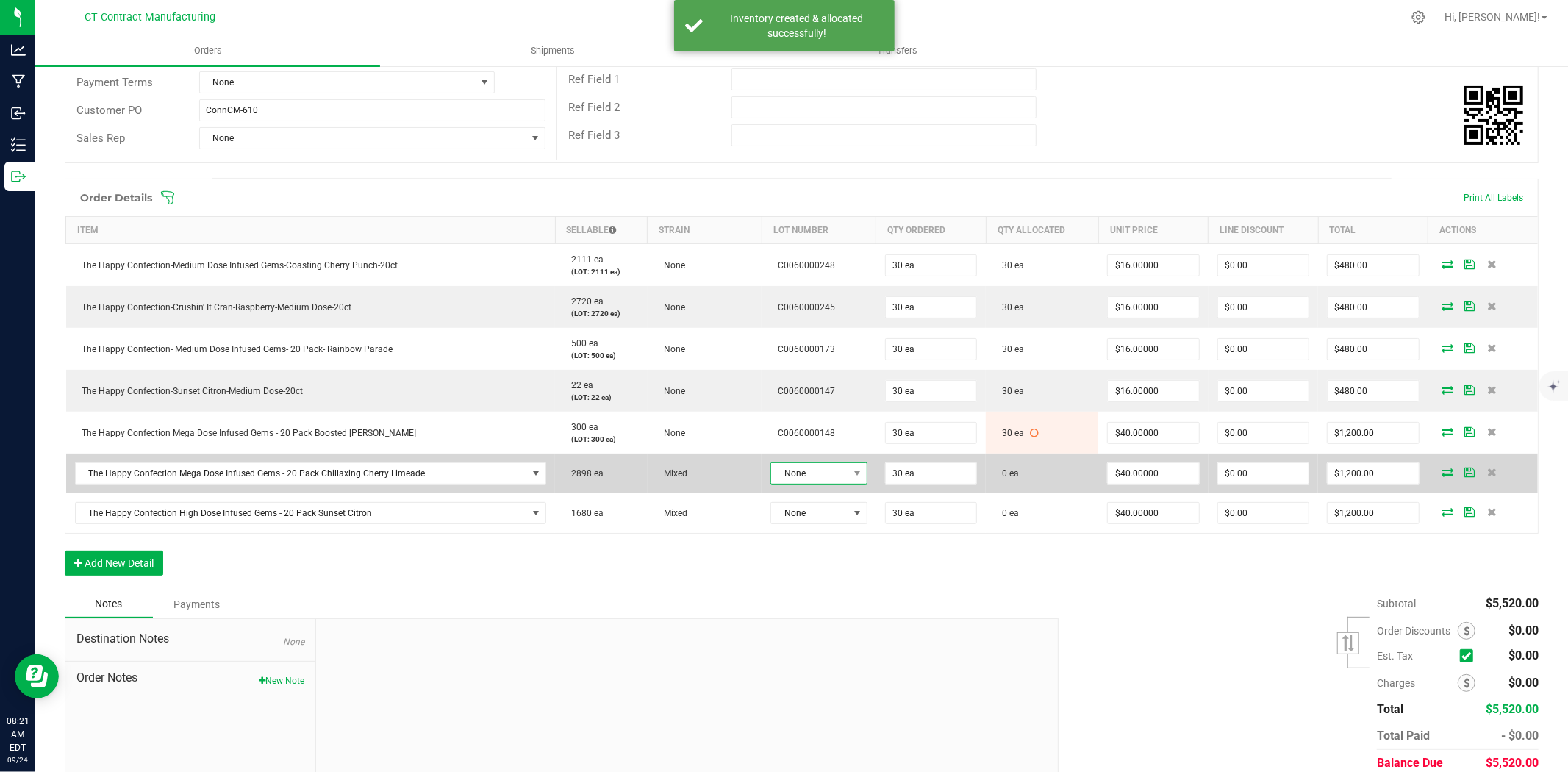
click at [848, 466] on span at bounding box center [857, 473] width 18 height 21
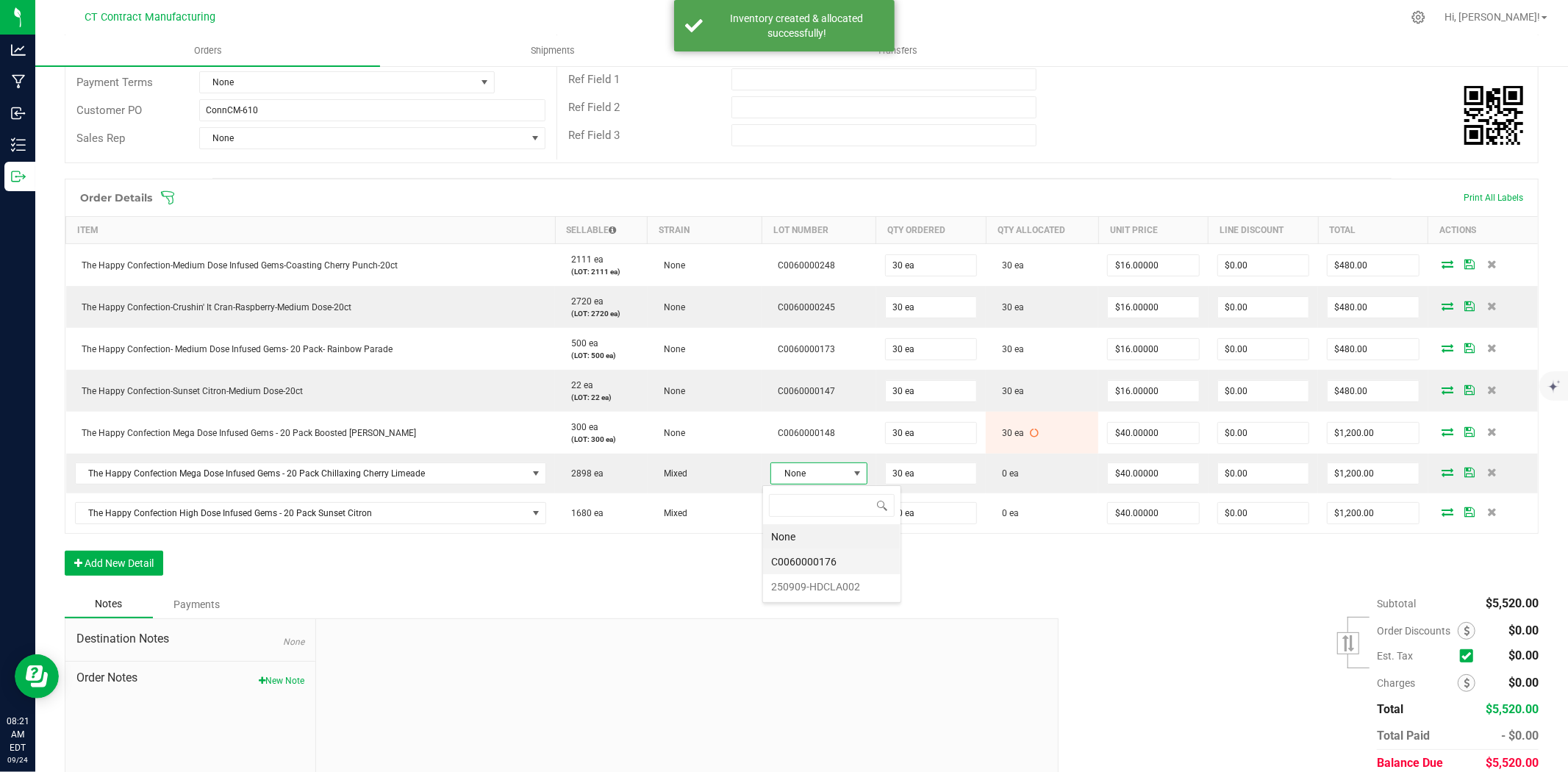
click at [851, 561] on li "C0060000176" at bounding box center [831, 561] width 137 height 25
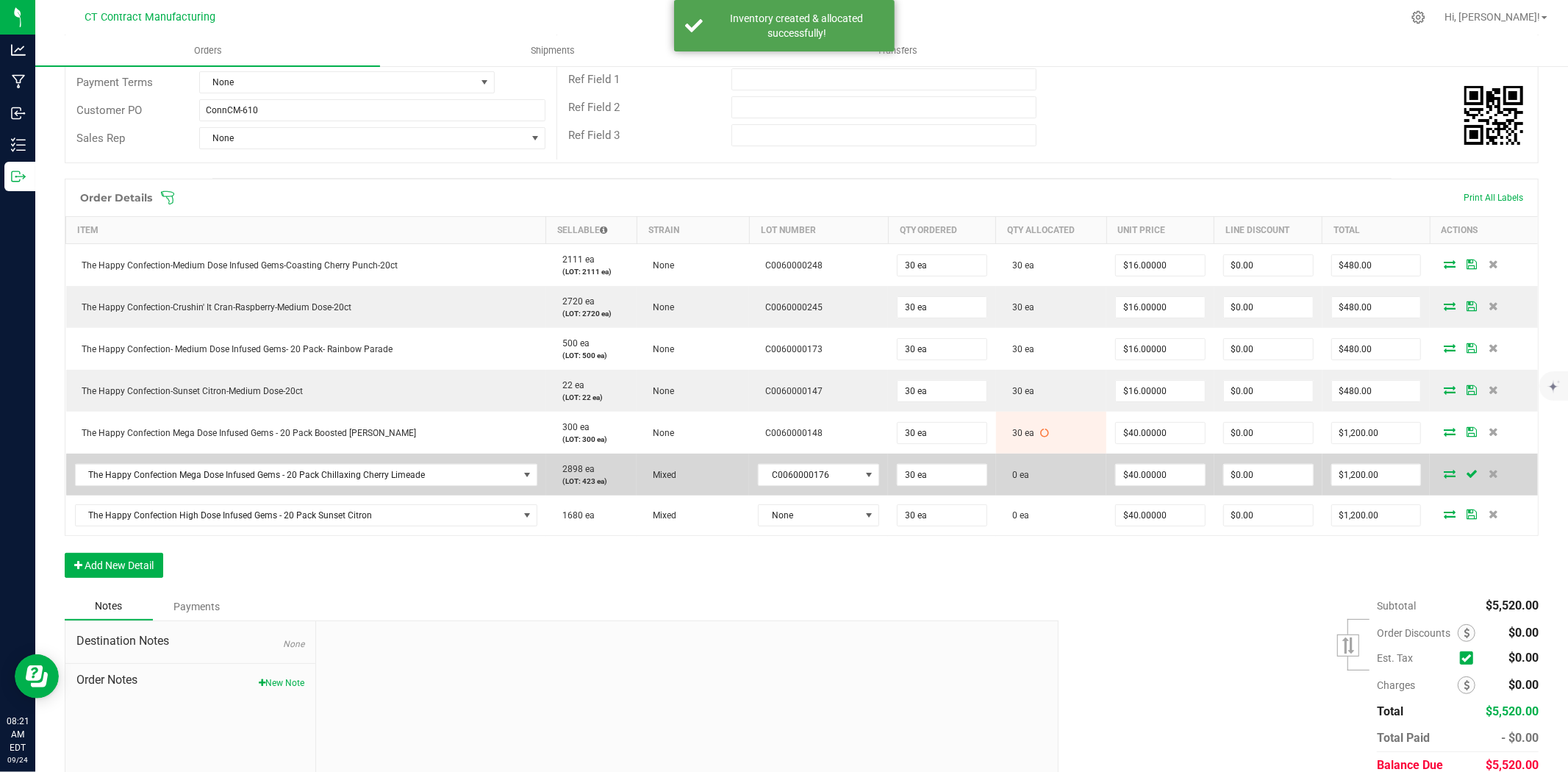
click at [1444, 473] on icon at bounding box center [1449, 474] width 11 height 9
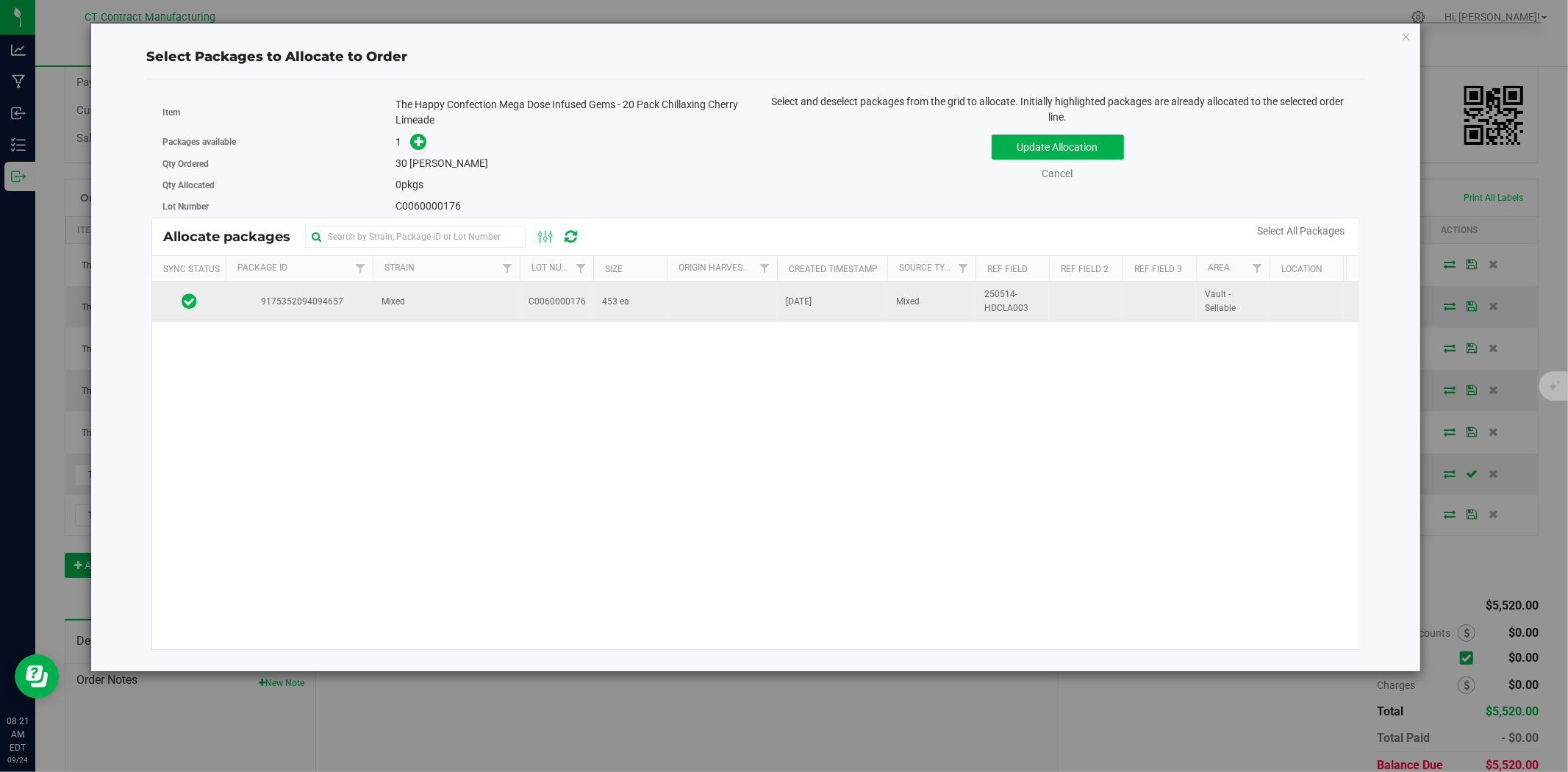
click at [439, 312] on td "Mixed" at bounding box center [446, 301] width 147 height 40
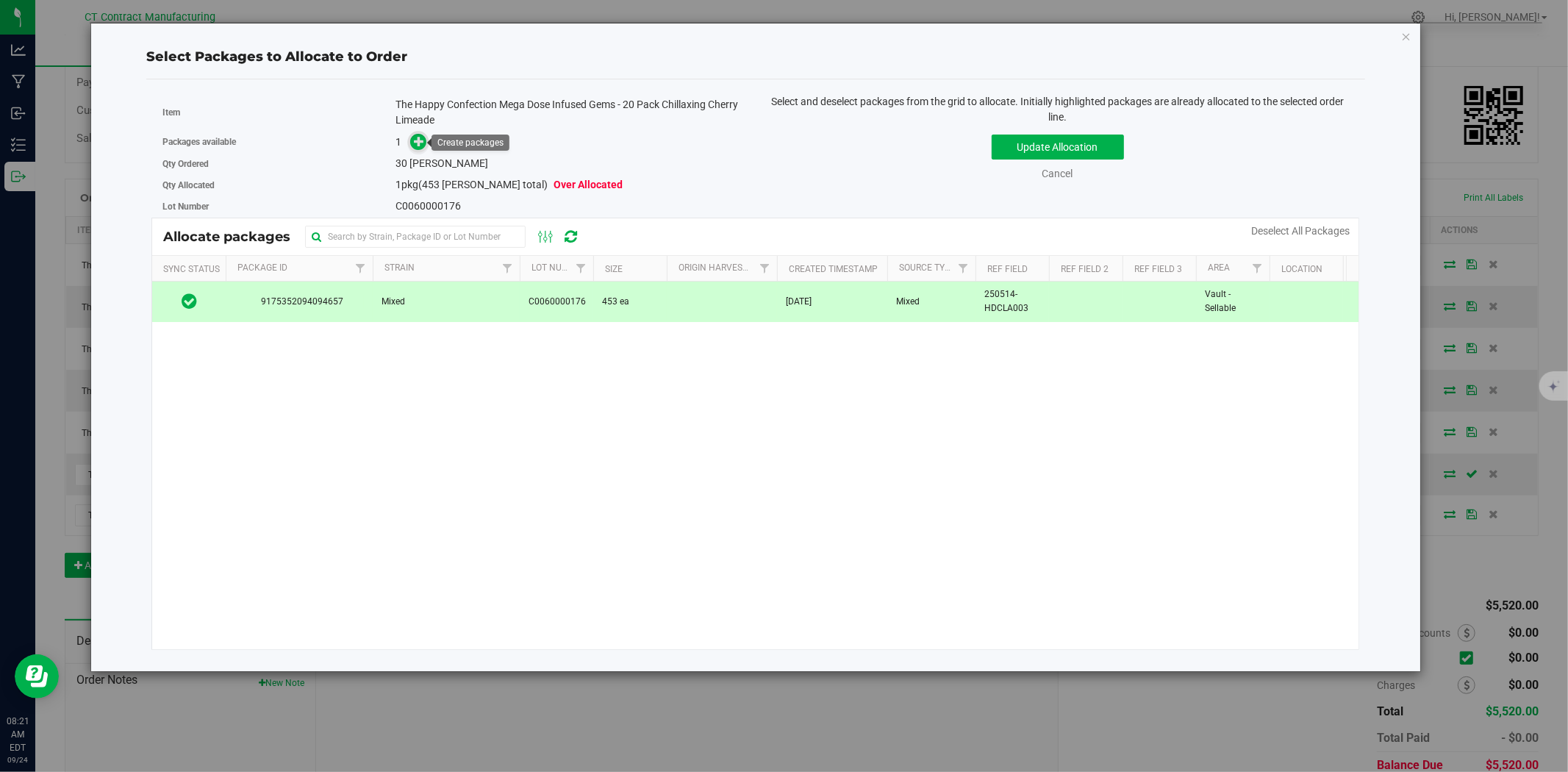
click at [415, 140] on icon at bounding box center [419, 140] width 10 height 10
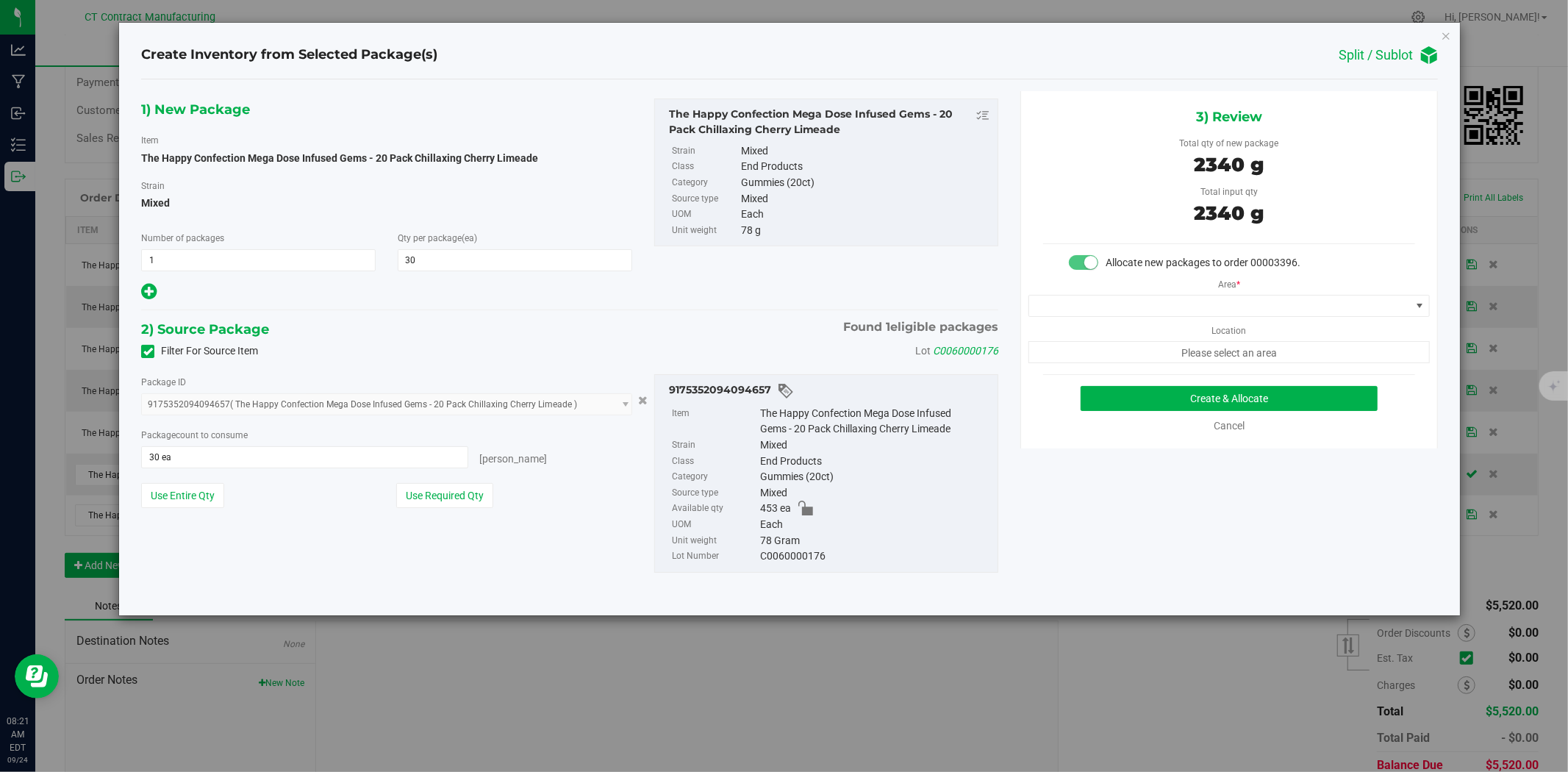
click at [1107, 319] on div "Area * Location Please select an area" at bounding box center [1229, 317] width 416 height 92
click at [1112, 311] on span at bounding box center [1219, 305] width 381 height 21
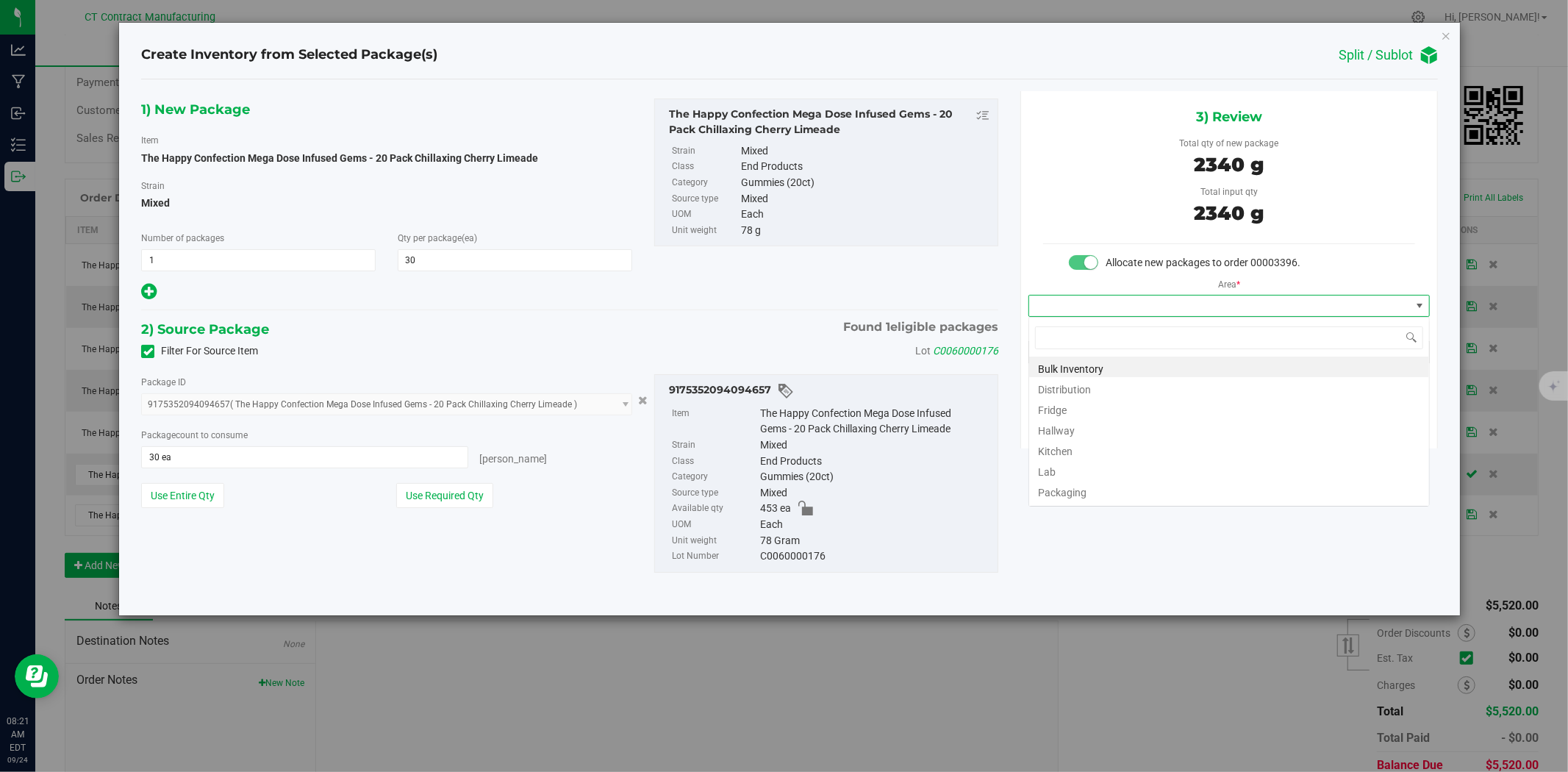
scroll to position [22, 400]
click at [1065, 385] on li "Distribution" at bounding box center [1229, 387] width 400 height 21
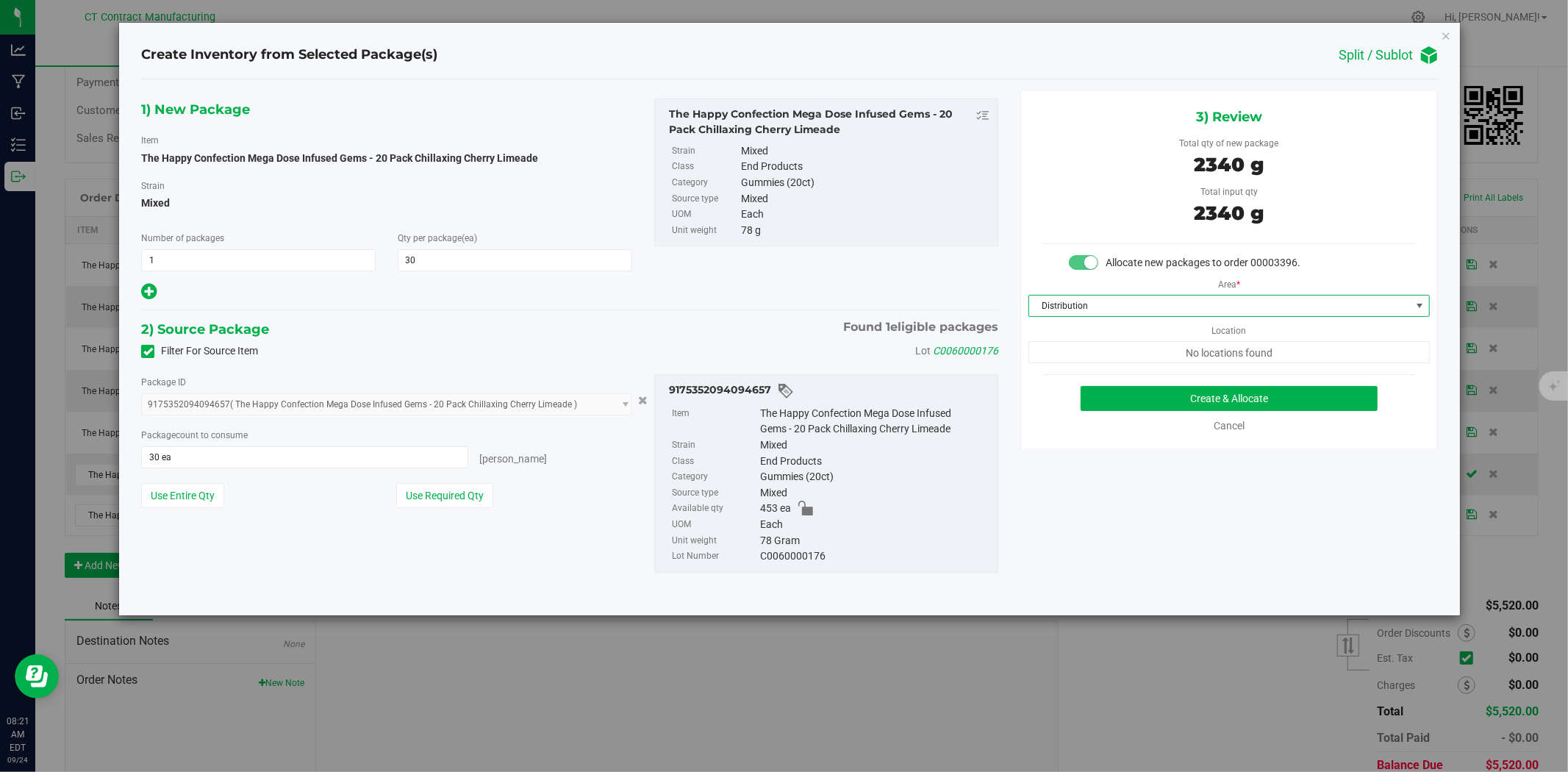
click at [1068, 392] on div "Create & Allocate" at bounding box center [1229, 398] width 372 height 25
click at [1082, 394] on button "Create & Allocate" at bounding box center [1229, 398] width 297 height 25
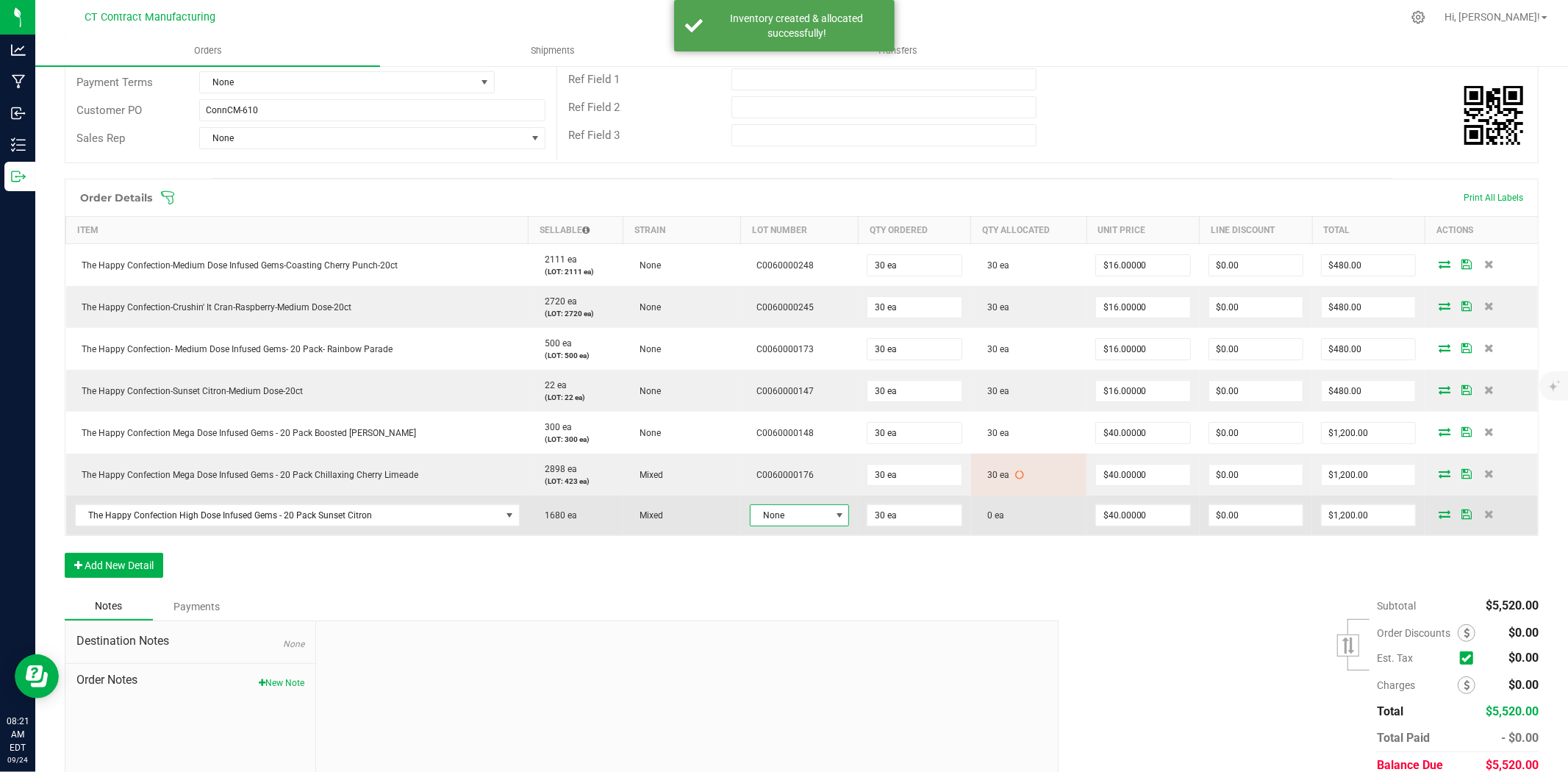
click at [834, 513] on span at bounding box center [839, 515] width 11 height 11
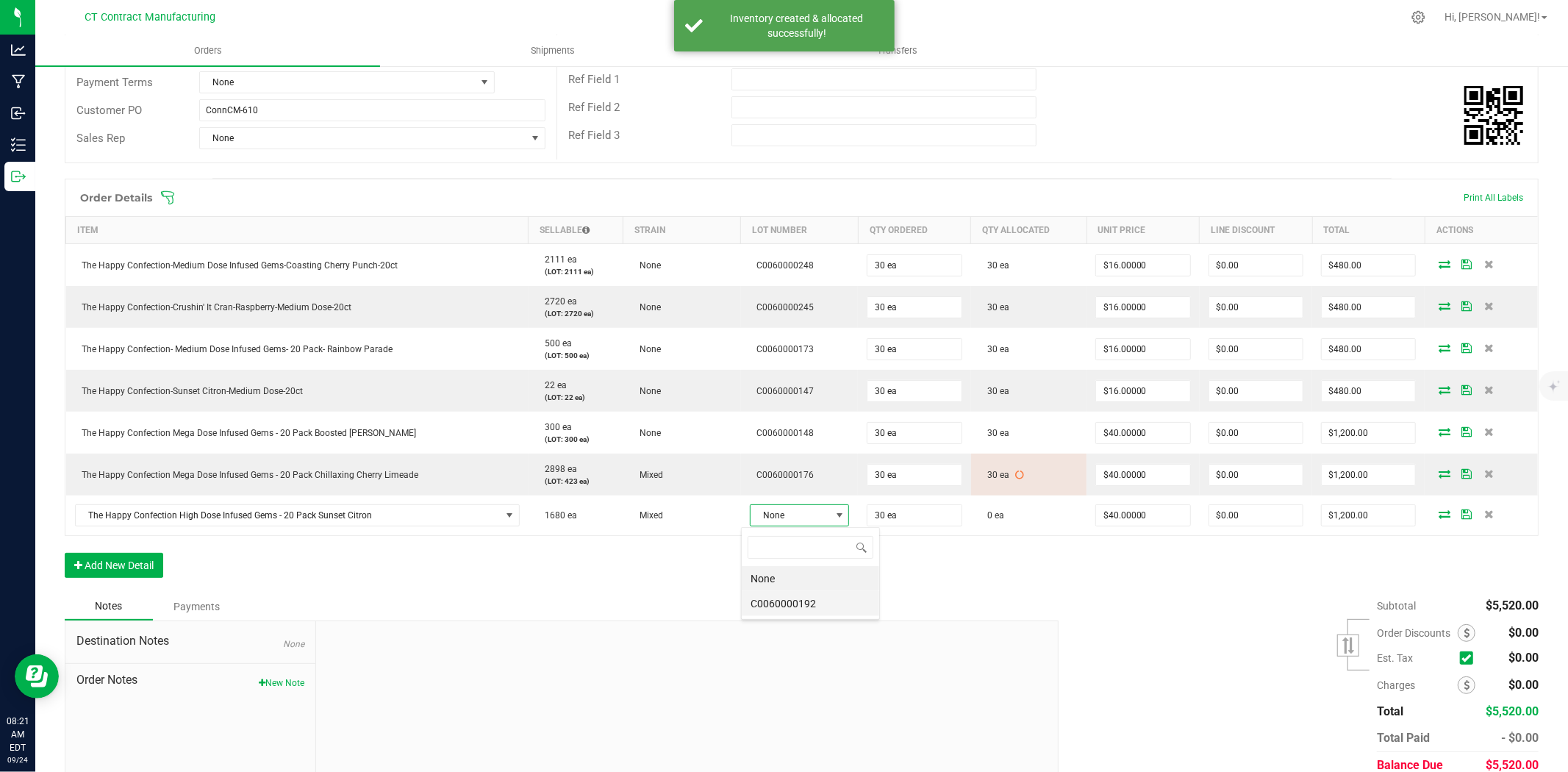
click at [803, 606] on li "C0060000192" at bounding box center [810, 603] width 137 height 25
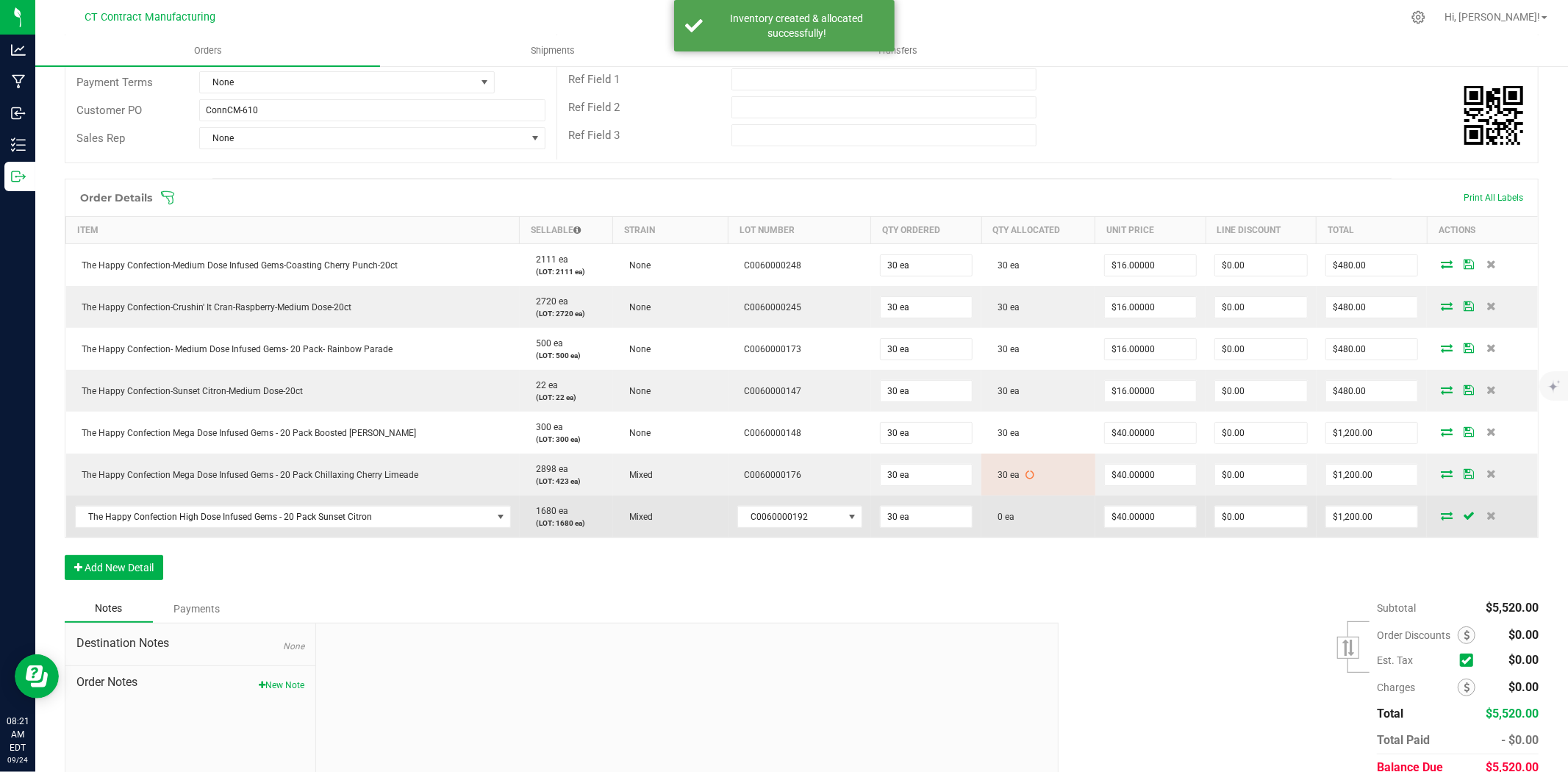
click at [1441, 511] on icon at bounding box center [1446, 516] width 11 height 9
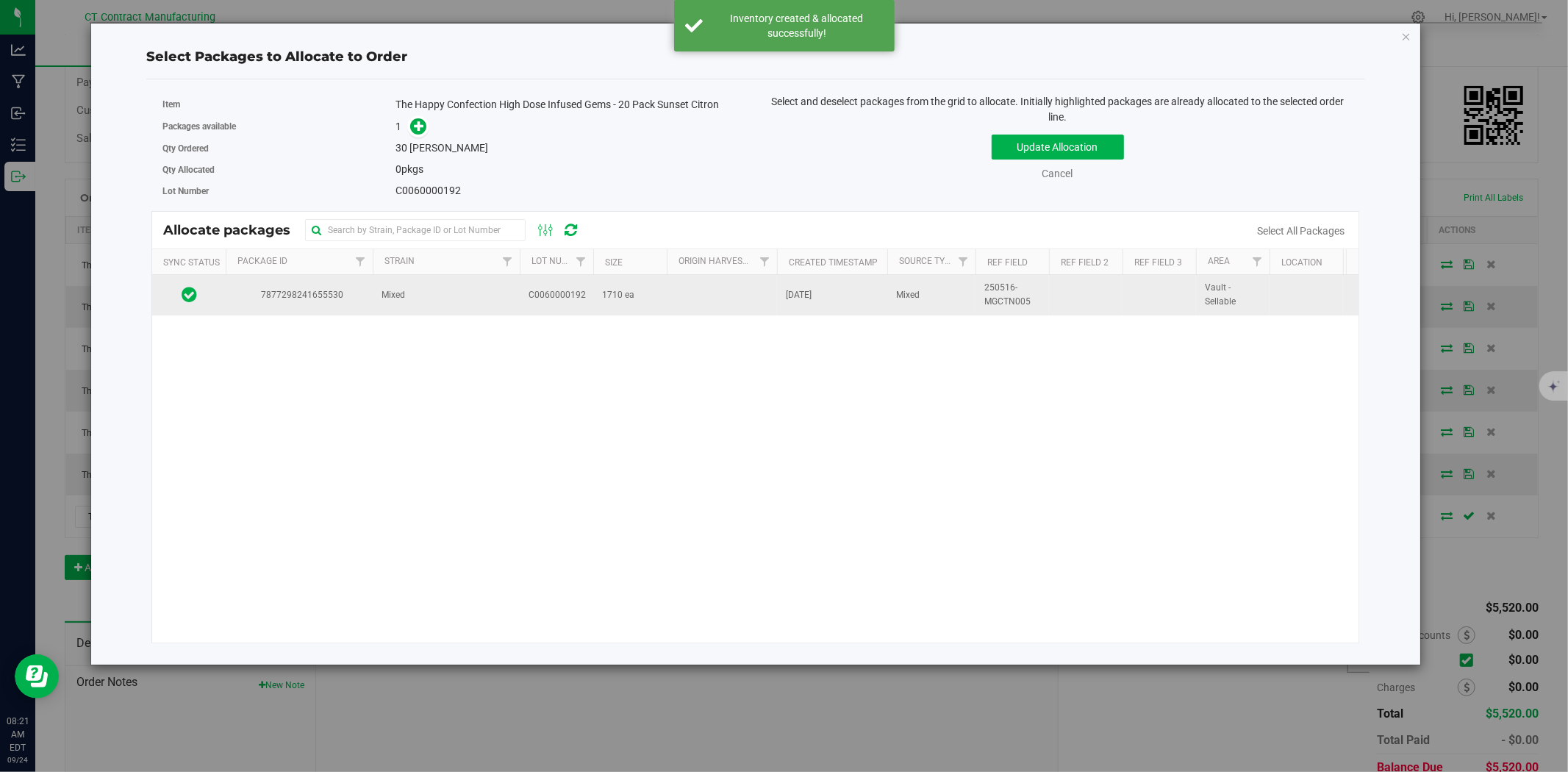
click at [509, 295] on td "Mixed" at bounding box center [446, 294] width 147 height 40
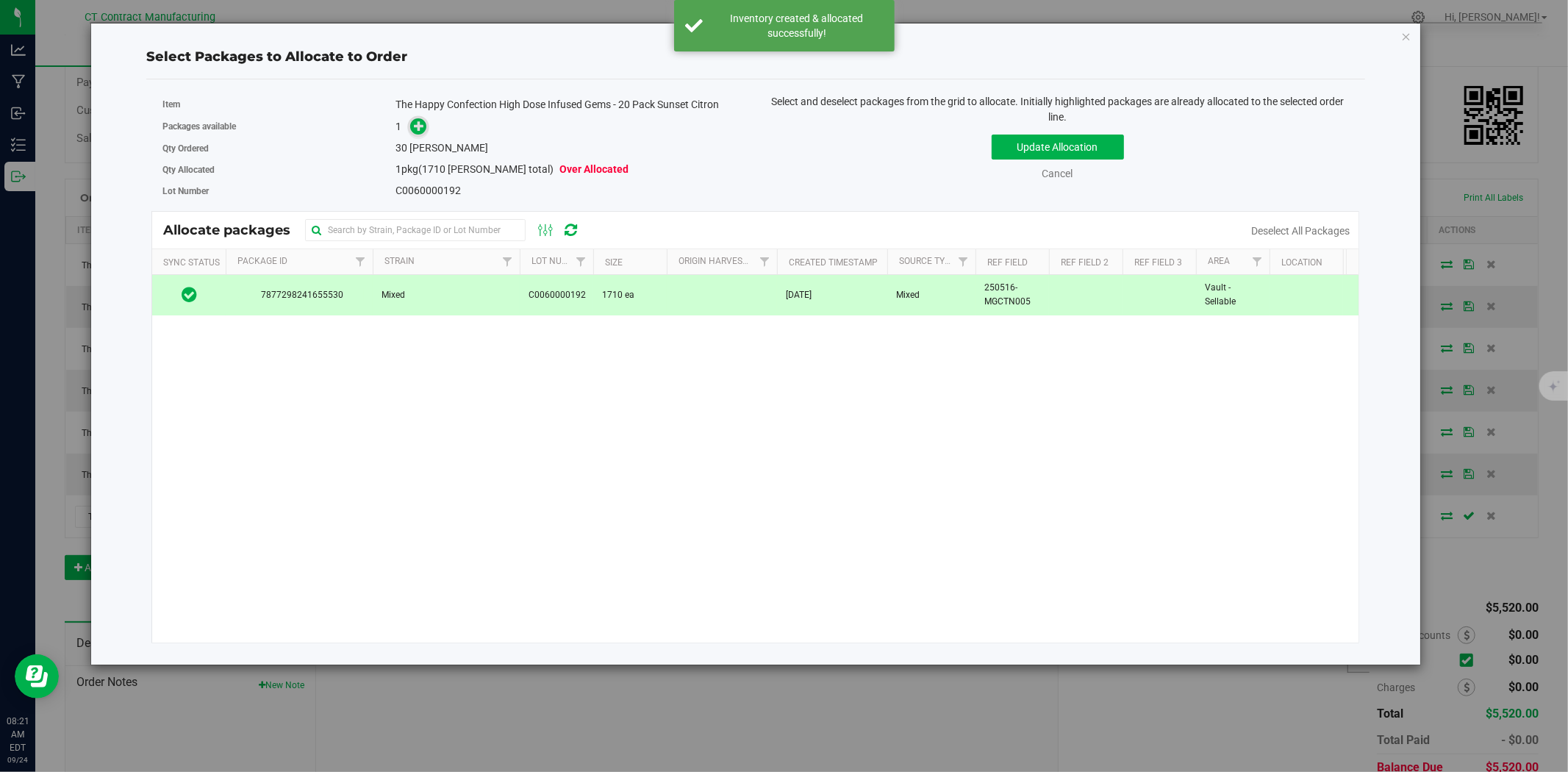
click at [419, 134] on span at bounding box center [419, 127] width 17 height 17
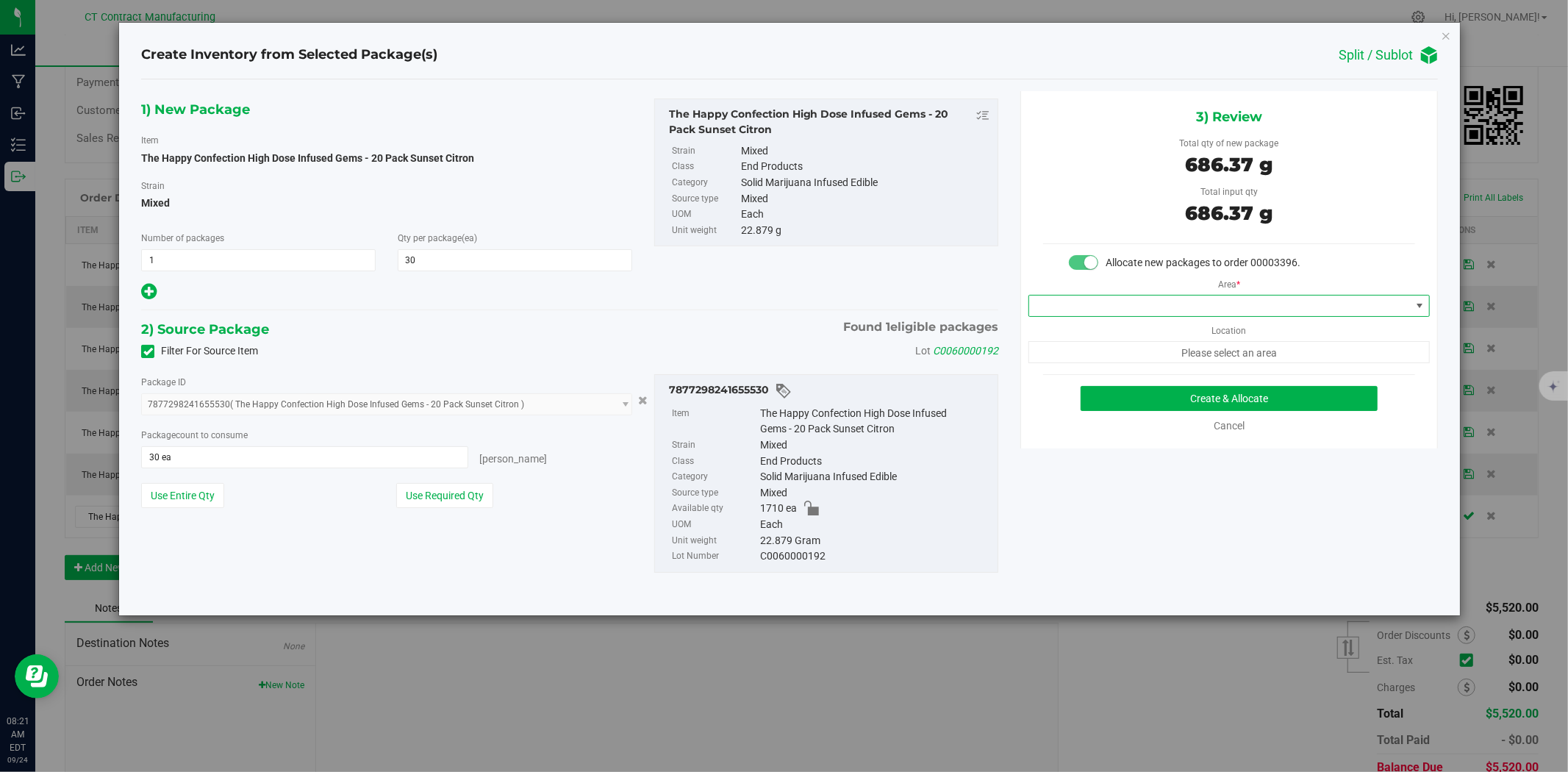
click at [1112, 301] on span at bounding box center [1219, 305] width 381 height 21
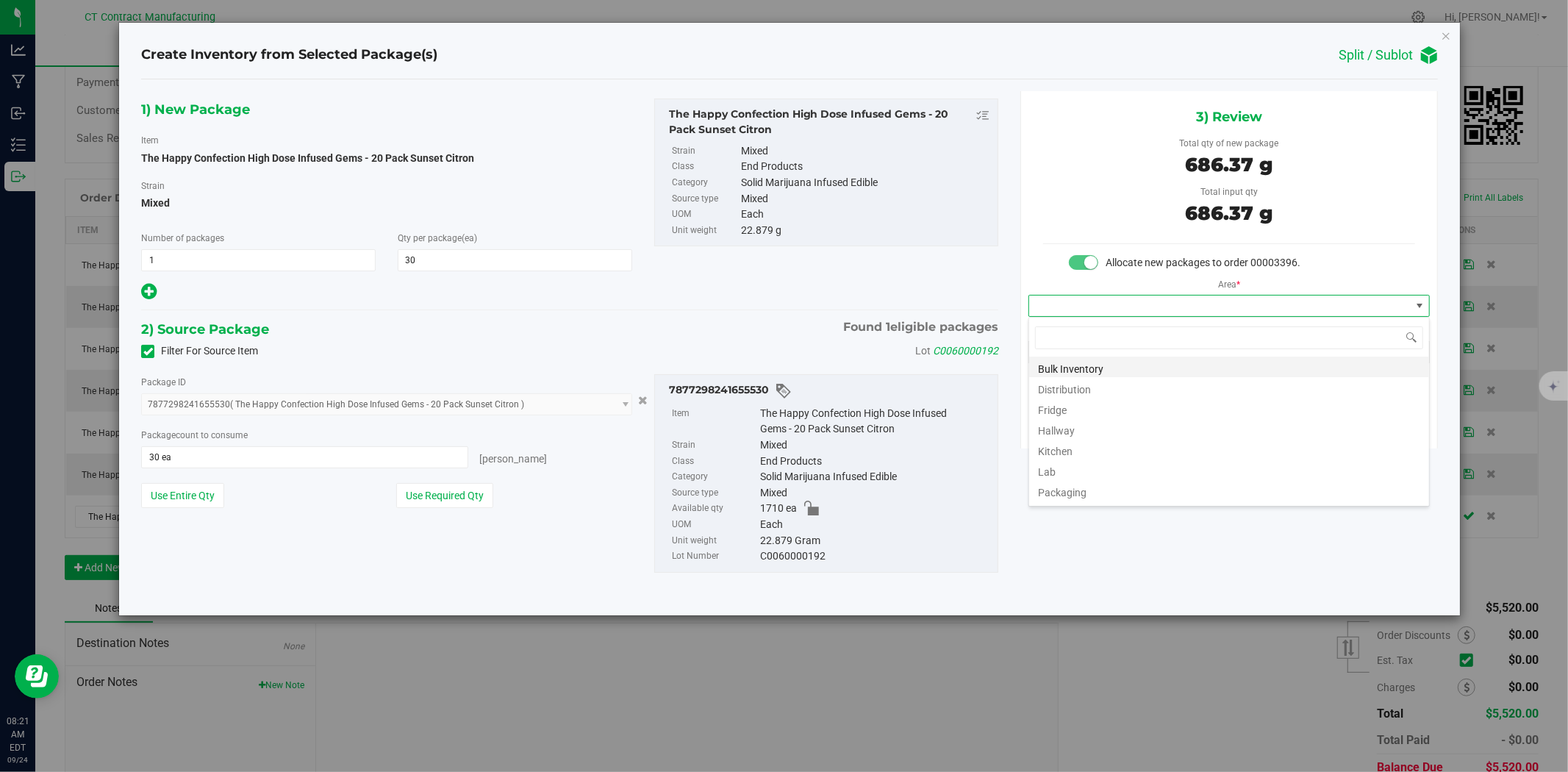
scroll to position [22, 400]
click at [1097, 385] on li "Distribution" at bounding box center [1229, 387] width 400 height 21
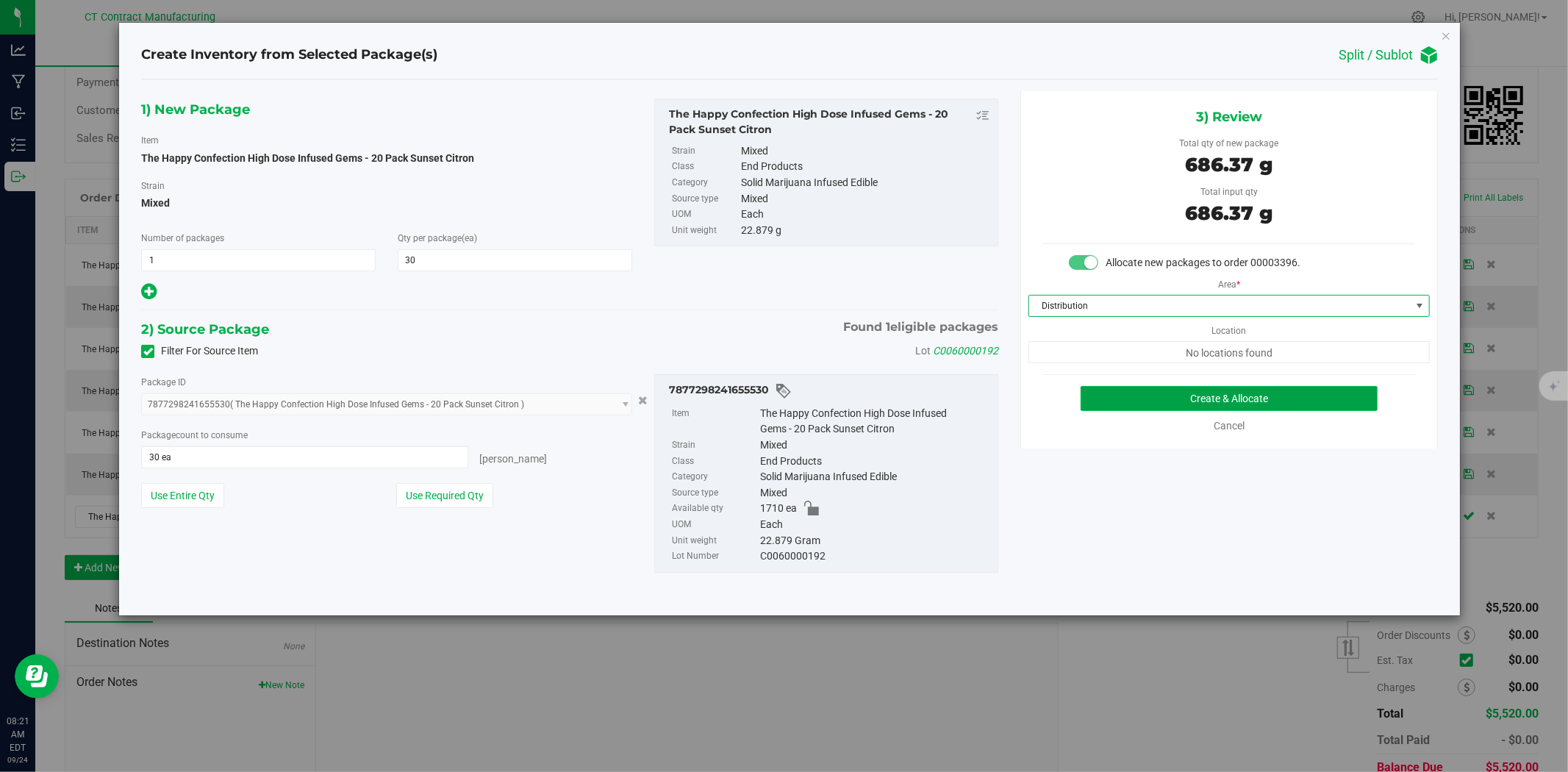
click at [1097, 398] on button "Create & Allocate" at bounding box center [1229, 398] width 297 height 25
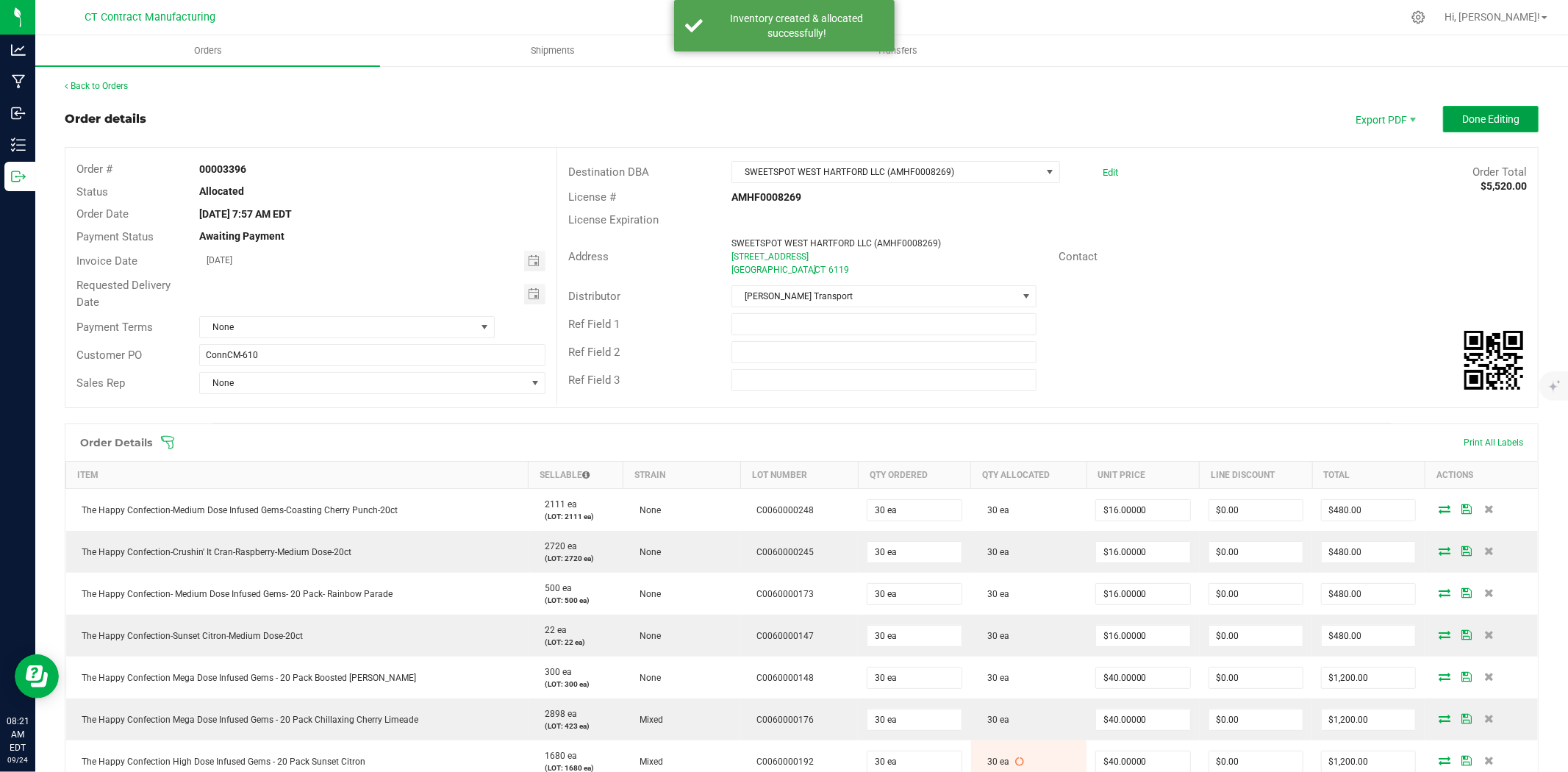
click at [1462, 115] on span "Done Editing" at bounding box center [1490, 118] width 57 height 11
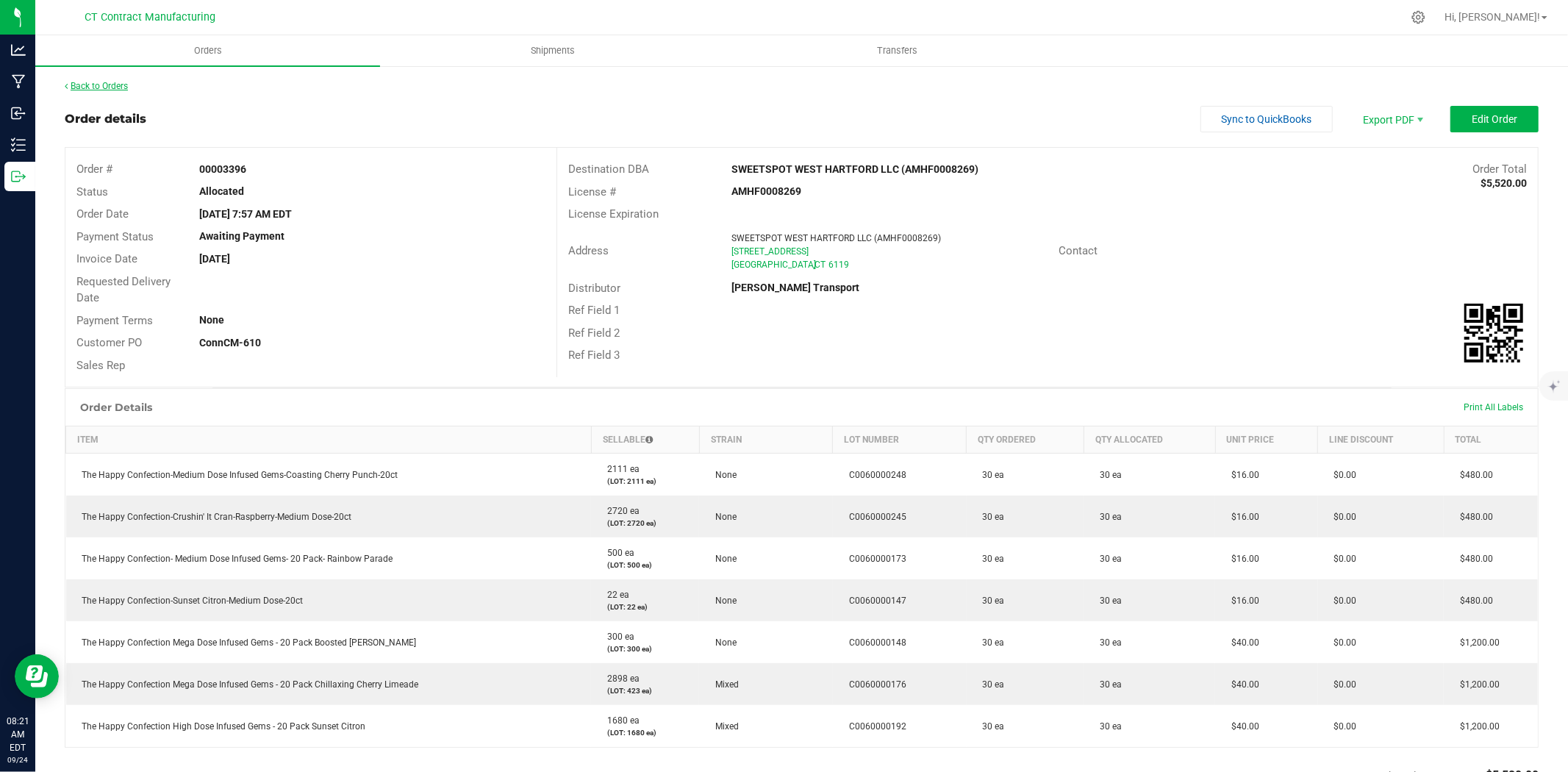
click at [101, 82] on link "Back to Orders" at bounding box center [96, 85] width 63 height 10
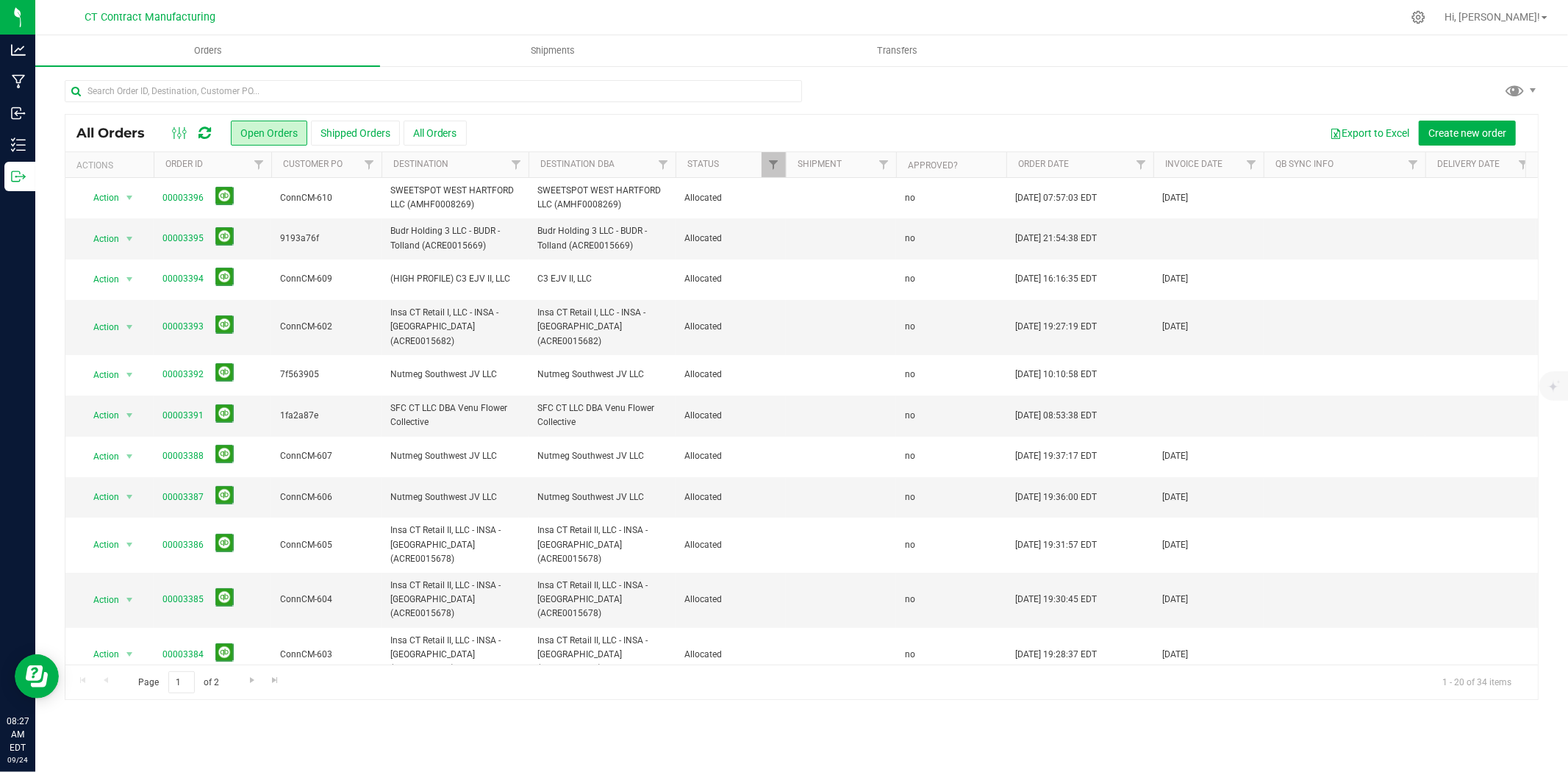
click at [576, 8] on div at bounding box center [832, 18] width 1139 height 29
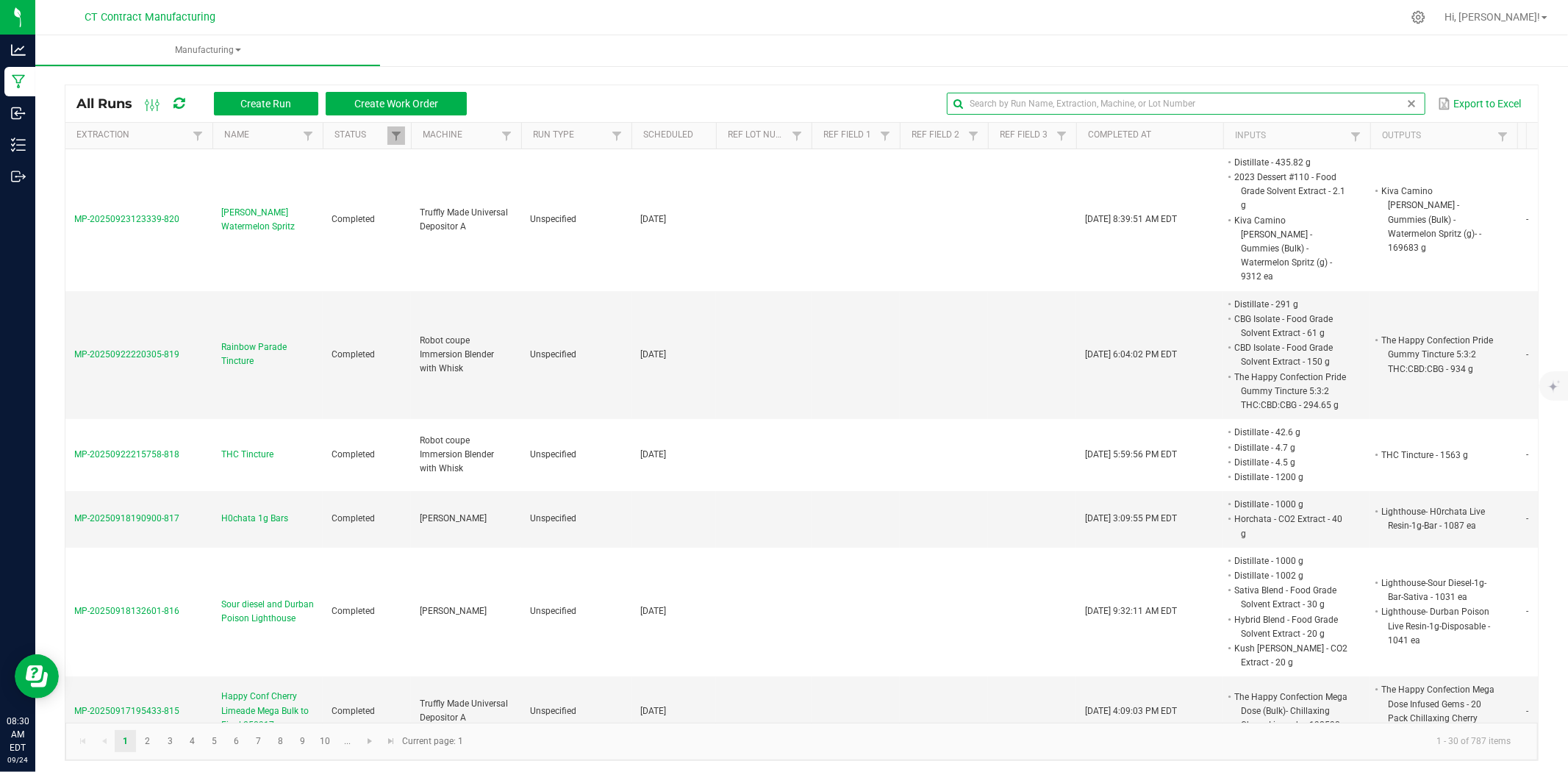
click at [1371, 108] on input "text" at bounding box center [1185, 103] width 477 height 22
type input "super lemon"
